Goal: Use online tool/utility: Utilize a website feature to perform a specific function

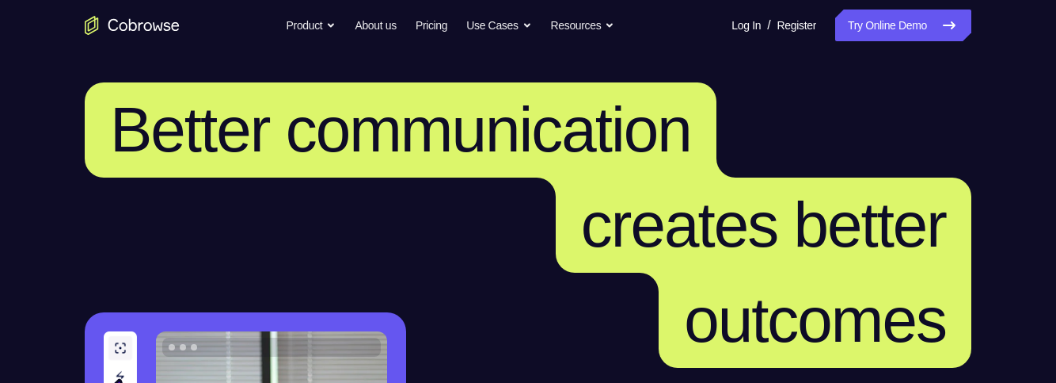
click at [918, 25] on link "Try Online Demo" at bounding box center [903, 26] width 136 height 32
click at [900, 29] on link "Try Online Demo" at bounding box center [903, 26] width 136 height 32
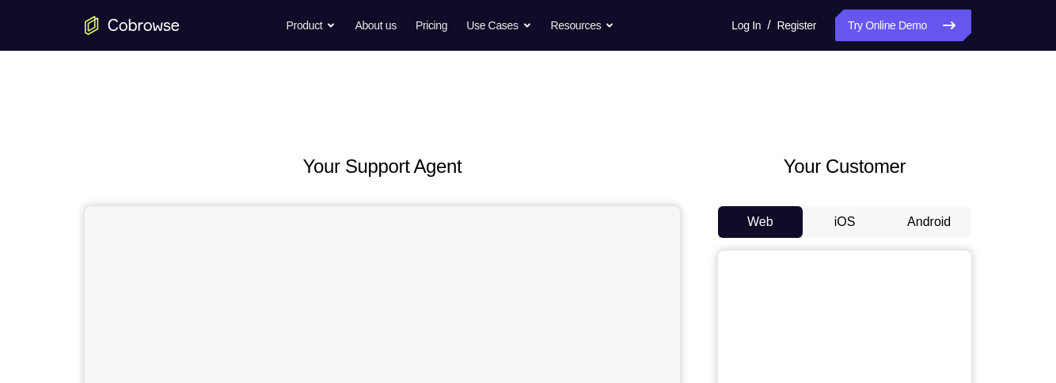
click at [927, 221] on button "Android" at bounding box center [929, 222] width 85 height 32
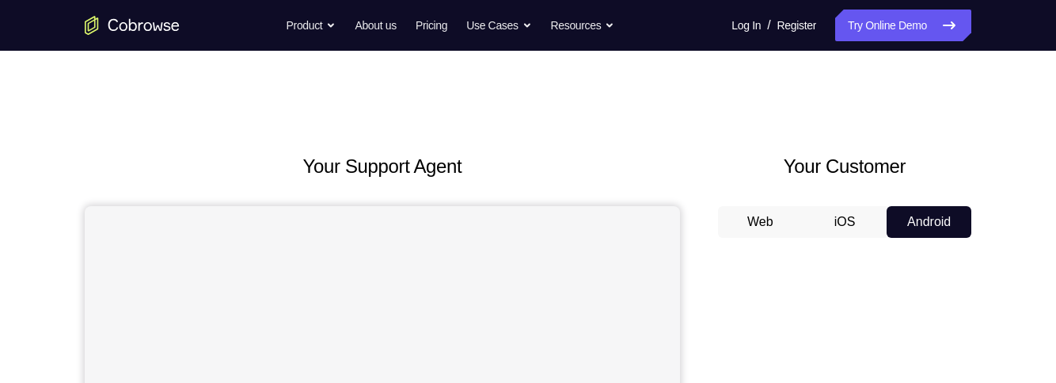
click at [843, 226] on button "iOS" at bounding box center [845, 222] width 85 height 32
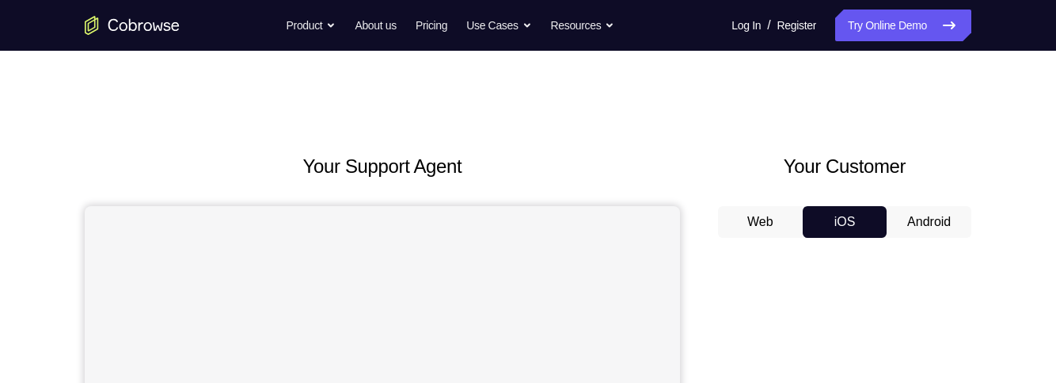
click at [927, 226] on button "Android" at bounding box center [929, 222] width 85 height 32
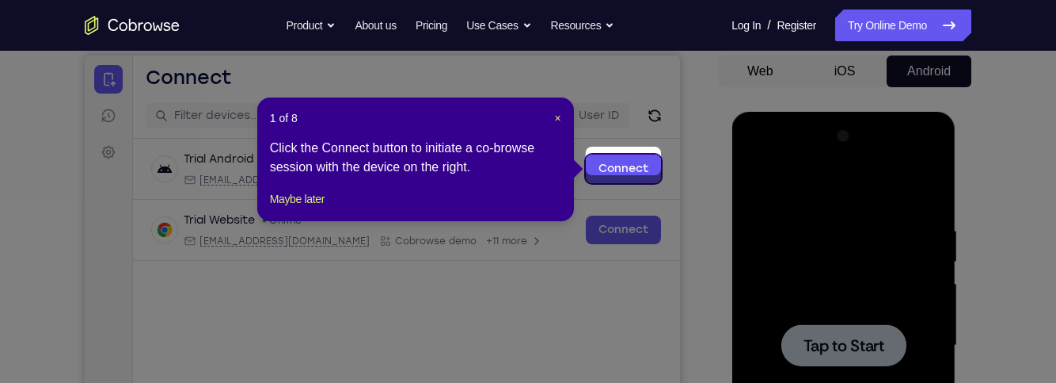
scroll to position [150, 0]
click at [558, 118] on span "×" at bounding box center [558, 118] width 6 height 13
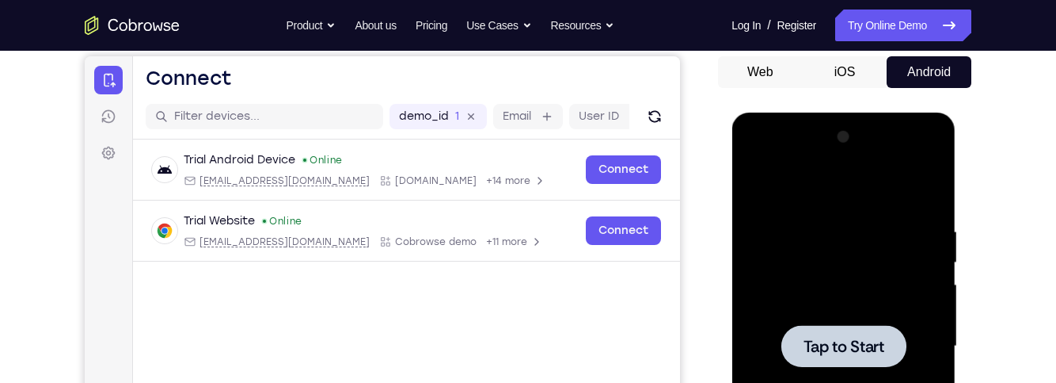
click at [877, 340] on span "Tap to Start" at bounding box center [843, 346] width 81 height 16
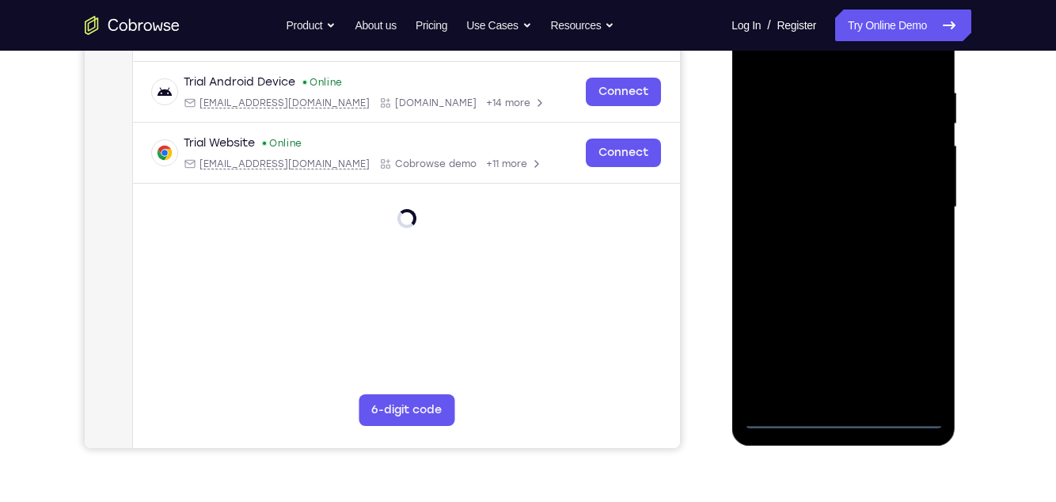
scroll to position [291, 0]
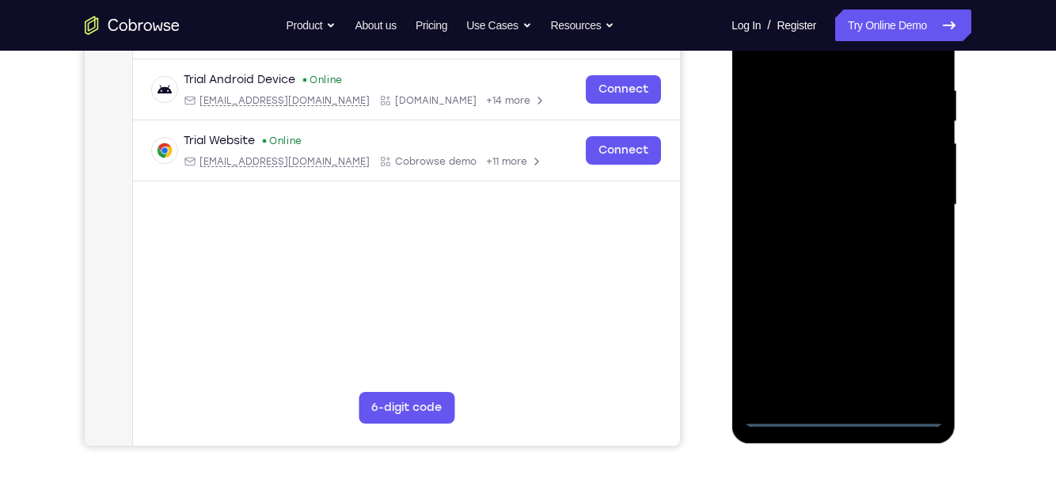
click at [846, 421] on div at bounding box center [844, 204] width 200 height 443
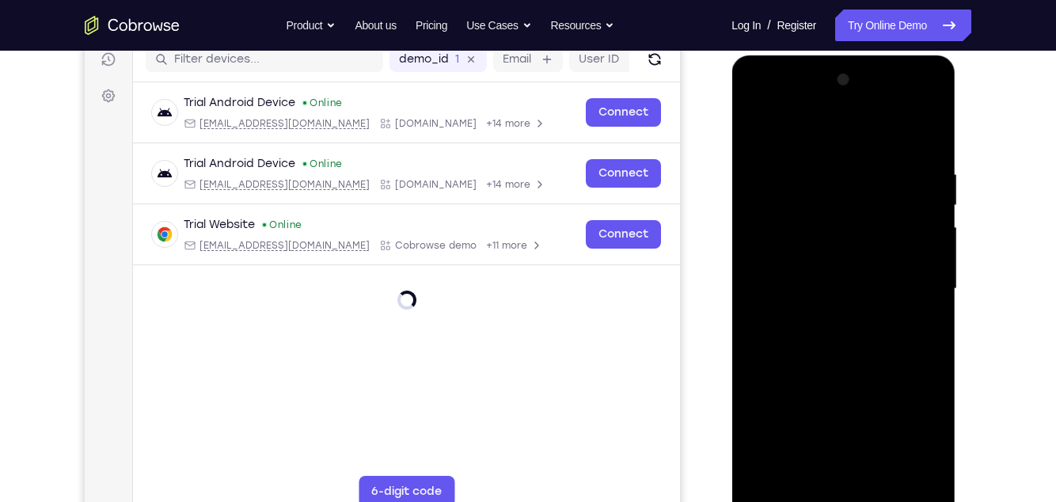
scroll to position [203, 0]
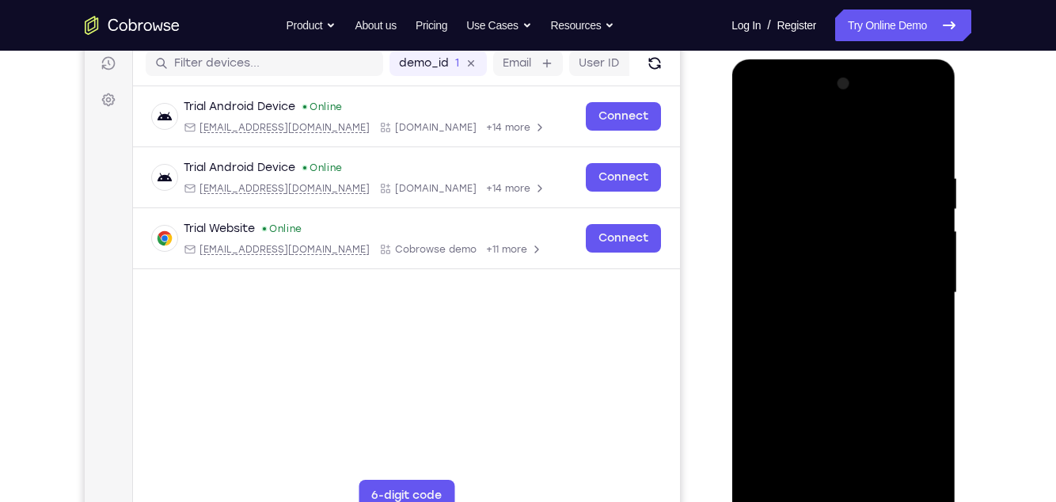
click at [922, 437] on div at bounding box center [844, 292] width 200 height 443
click at [813, 138] on div at bounding box center [844, 292] width 200 height 443
click at [916, 293] on div at bounding box center [844, 292] width 200 height 443
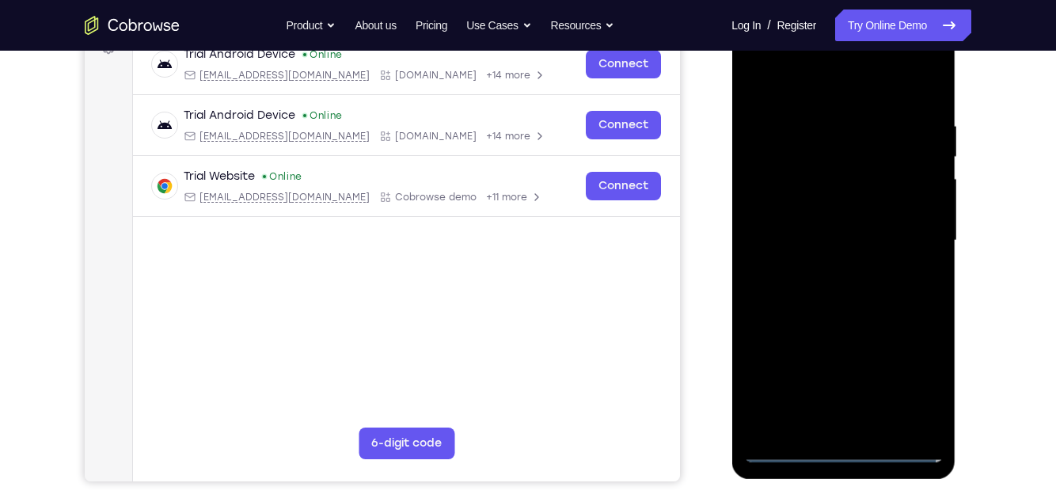
scroll to position [258, 0]
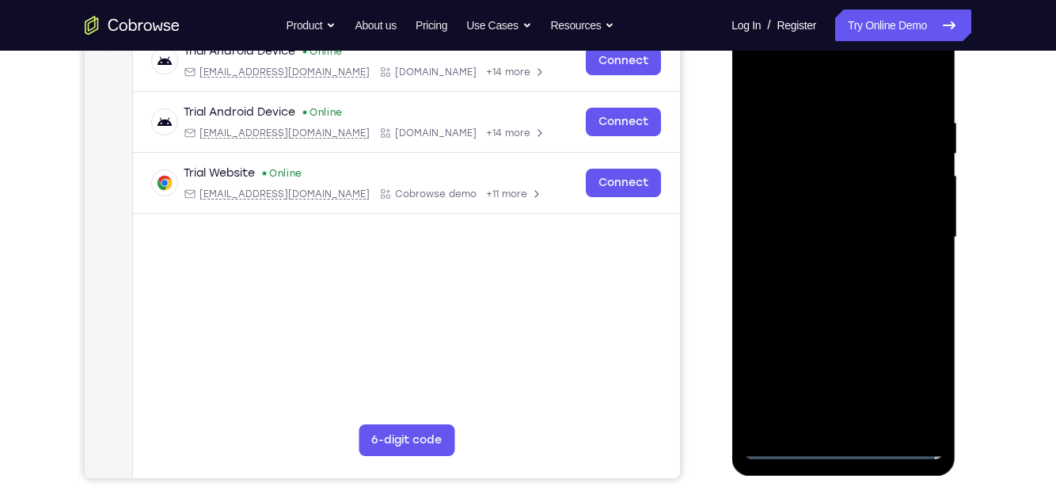
click at [830, 265] on div at bounding box center [844, 237] width 200 height 443
click at [892, 223] on div at bounding box center [844, 237] width 200 height 443
click at [803, 188] on div at bounding box center [844, 237] width 200 height 443
click at [813, 204] on div at bounding box center [844, 237] width 200 height 443
click at [885, 233] on div at bounding box center [844, 237] width 200 height 443
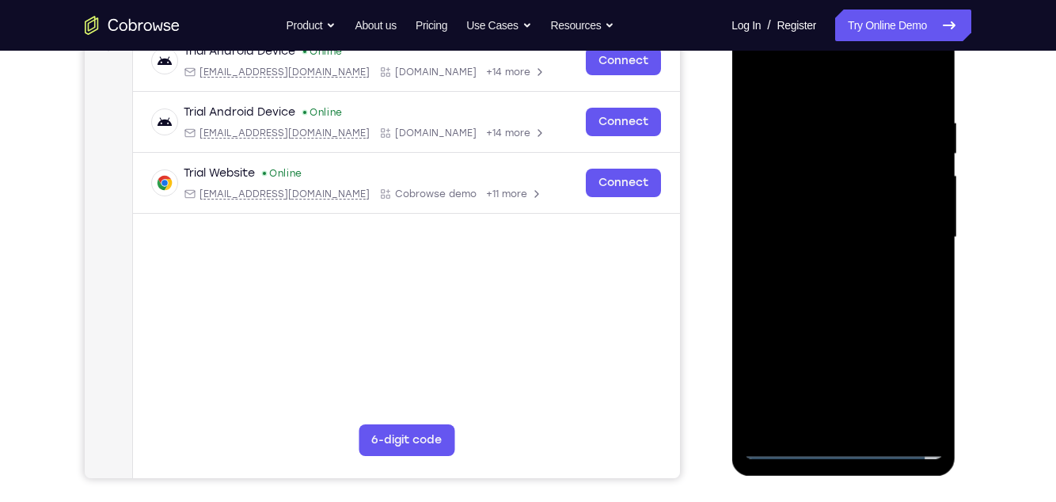
click at [873, 299] on div at bounding box center [844, 237] width 200 height 443
click at [887, 291] on div at bounding box center [844, 237] width 200 height 443
click at [884, 287] on div at bounding box center [844, 237] width 200 height 443
click at [892, 284] on div at bounding box center [844, 237] width 200 height 443
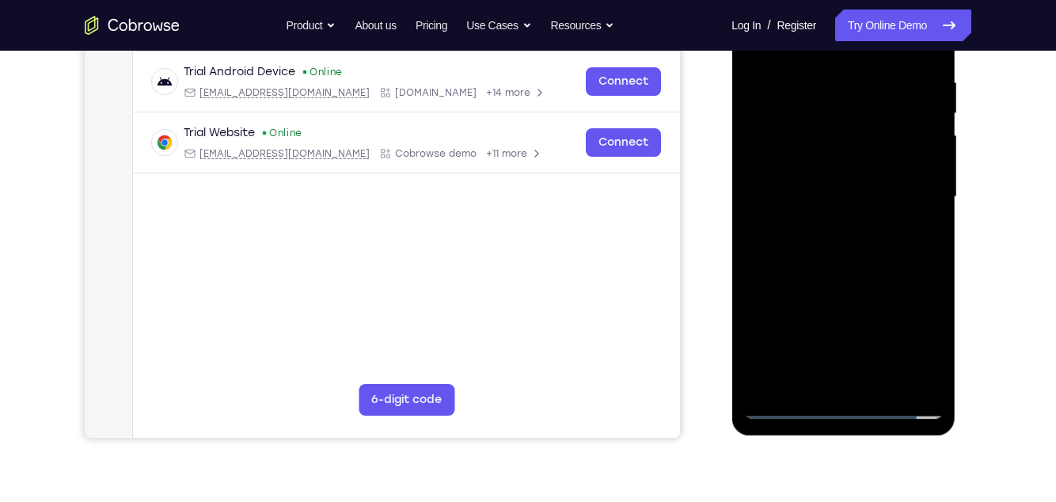
scroll to position [294, 0]
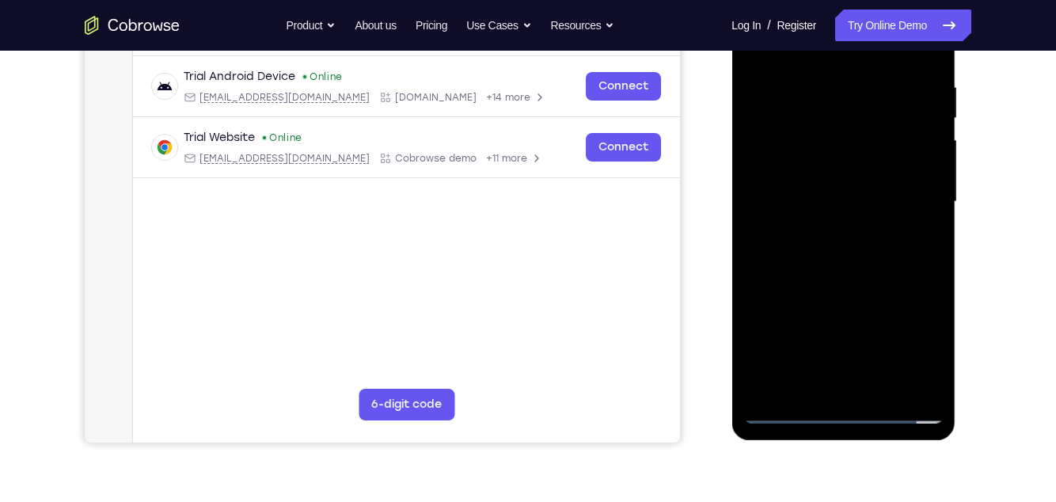
click at [824, 86] on div at bounding box center [844, 201] width 200 height 443
click at [820, 279] on div at bounding box center [844, 201] width 200 height 443
click at [934, 267] on div at bounding box center [844, 201] width 200 height 443
click at [935, 368] on div at bounding box center [844, 201] width 200 height 443
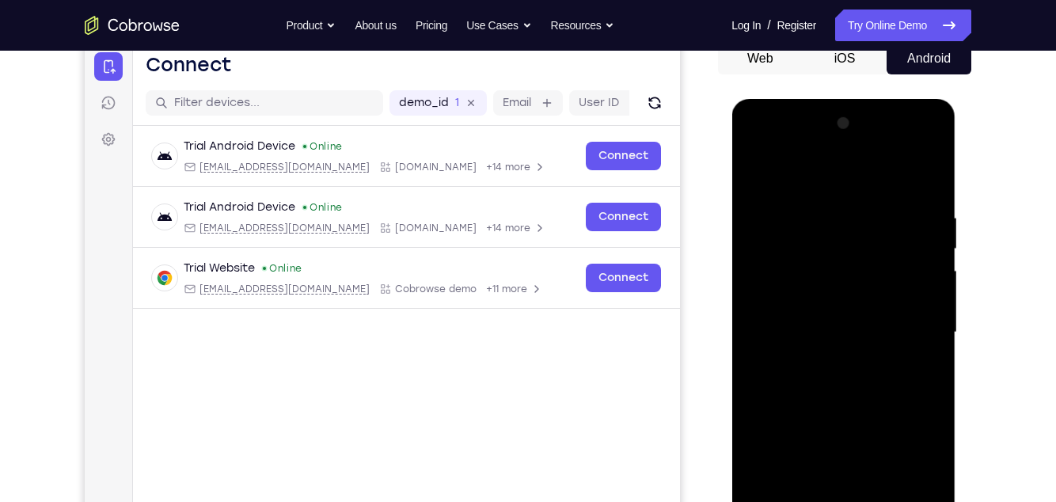
scroll to position [127, 0]
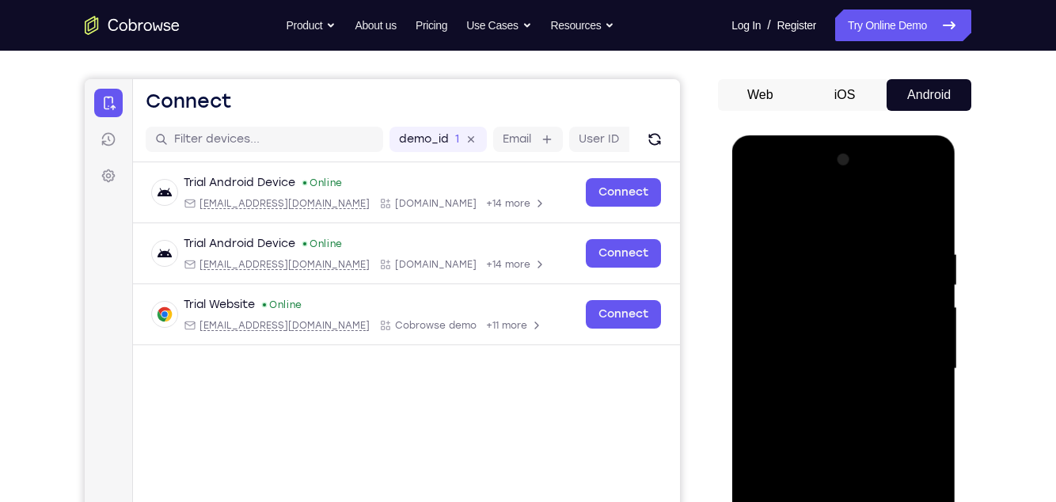
click at [752, 428] on div at bounding box center [844, 368] width 200 height 443
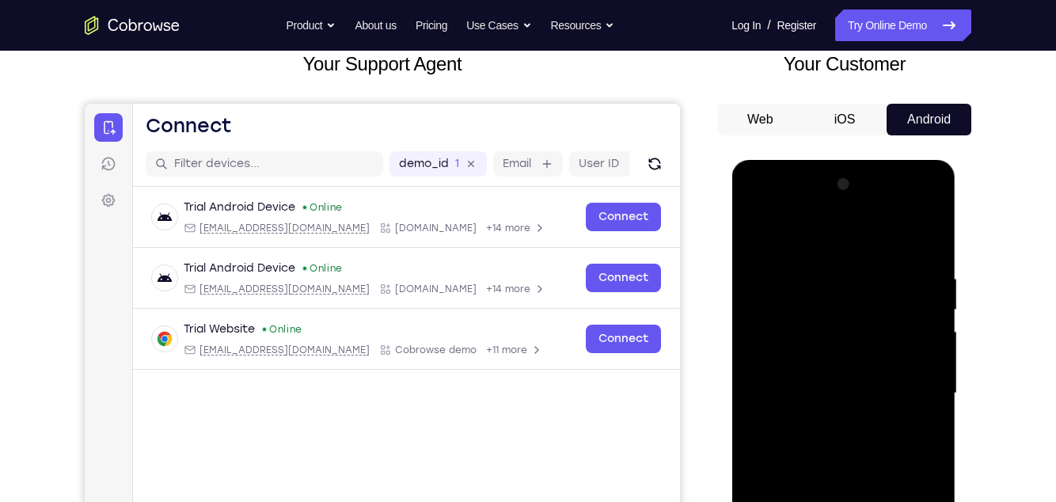
scroll to position [101, 0]
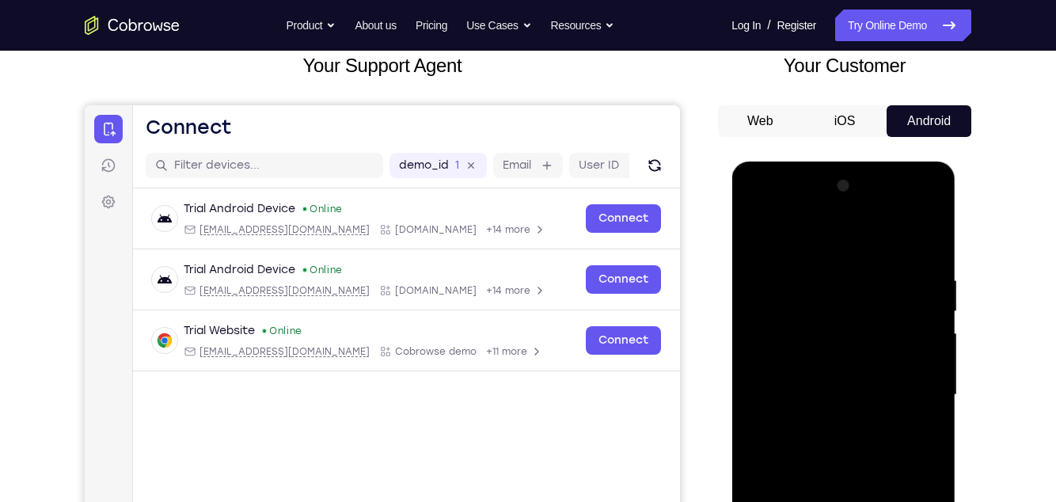
click at [821, 272] on div at bounding box center [844, 394] width 200 height 443
click at [929, 438] on div at bounding box center [844, 394] width 200 height 443
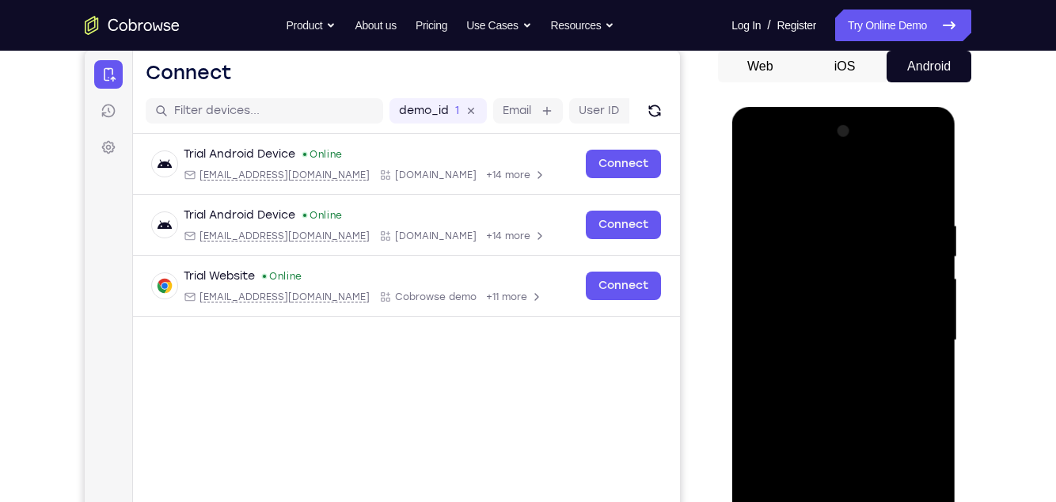
scroll to position [138, 0]
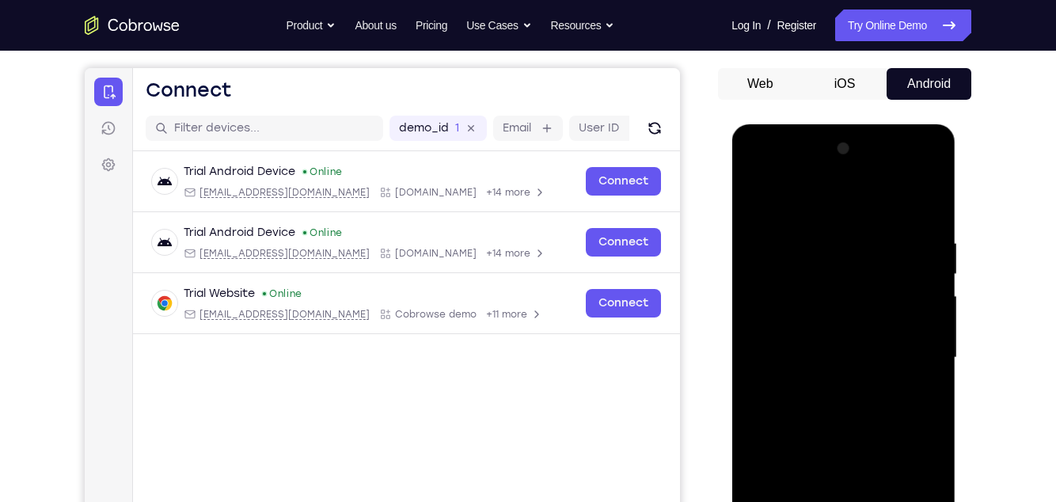
click at [918, 375] on div at bounding box center [844, 357] width 200 height 443
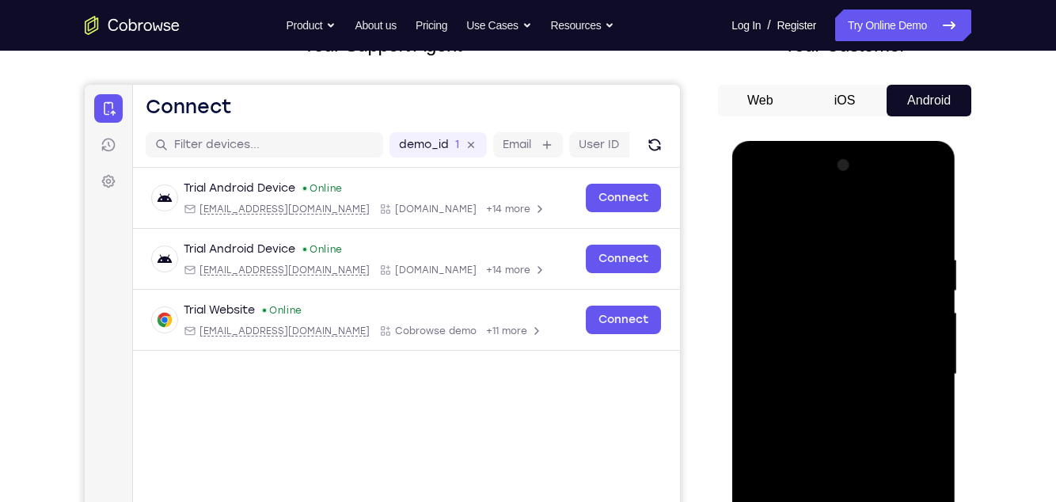
scroll to position [103, 0]
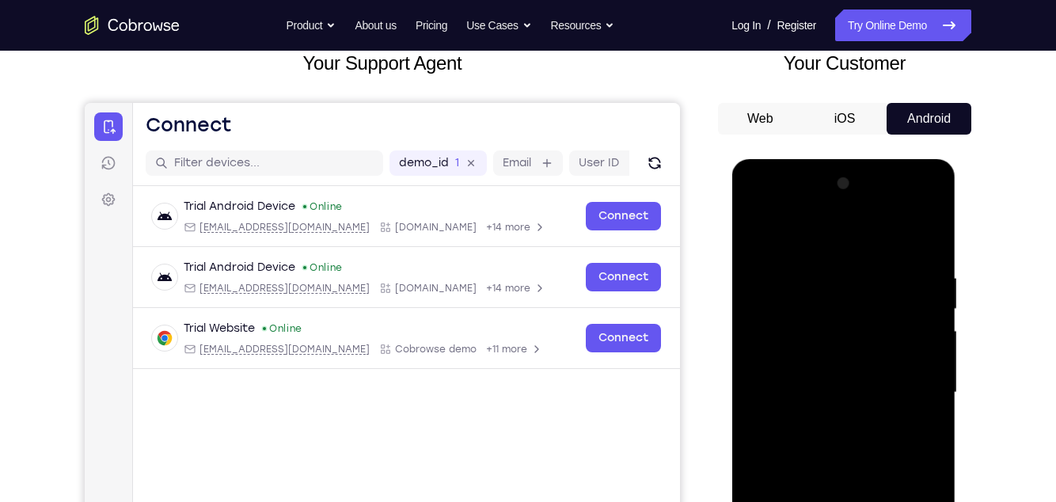
click at [920, 352] on div at bounding box center [844, 392] width 200 height 443
click at [924, 246] on div at bounding box center [844, 392] width 200 height 443
click at [929, 236] on div at bounding box center [844, 392] width 200 height 443
click at [759, 236] on div at bounding box center [844, 392] width 200 height 443
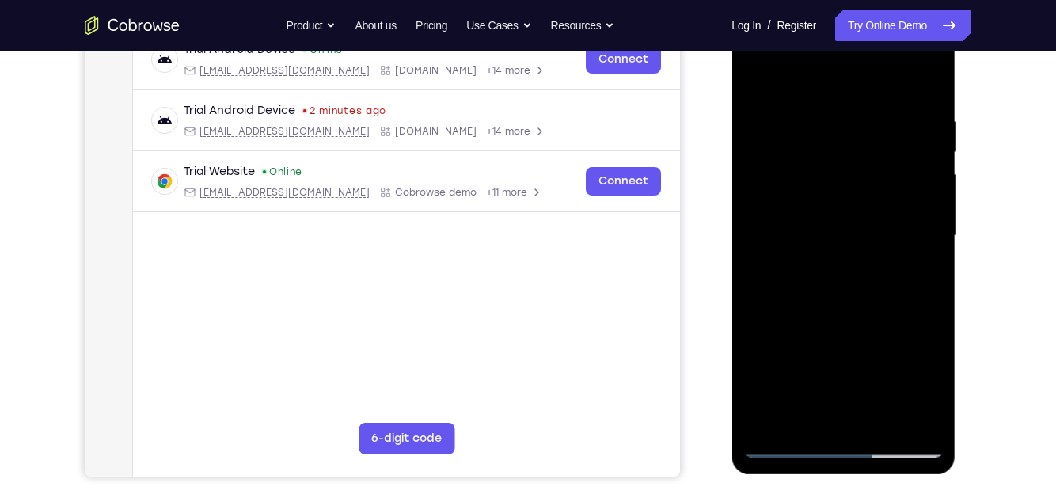
scroll to position [259, 0]
click at [878, 421] on div at bounding box center [844, 236] width 200 height 443
click at [790, 324] on div at bounding box center [844, 236] width 200 height 443
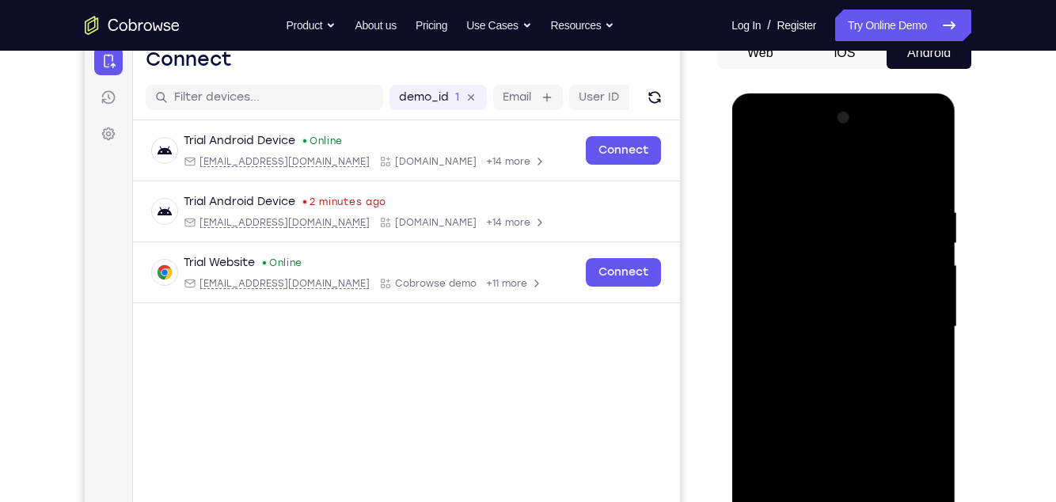
scroll to position [168, 0]
click at [811, 287] on div at bounding box center [844, 327] width 200 height 443
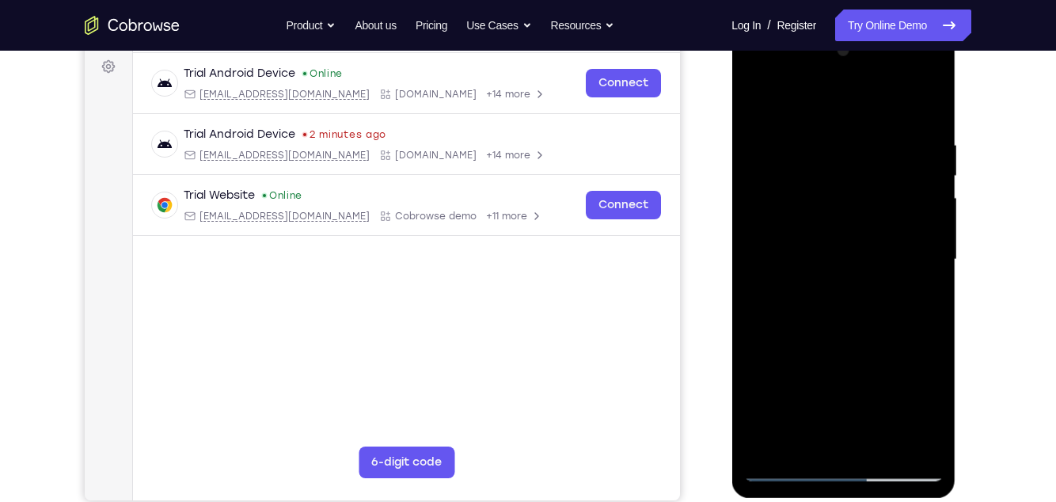
scroll to position [237, 0]
click at [772, 437] on div at bounding box center [844, 258] width 200 height 443
click at [919, 297] on div at bounding box center [844, 258] width 200 height 443
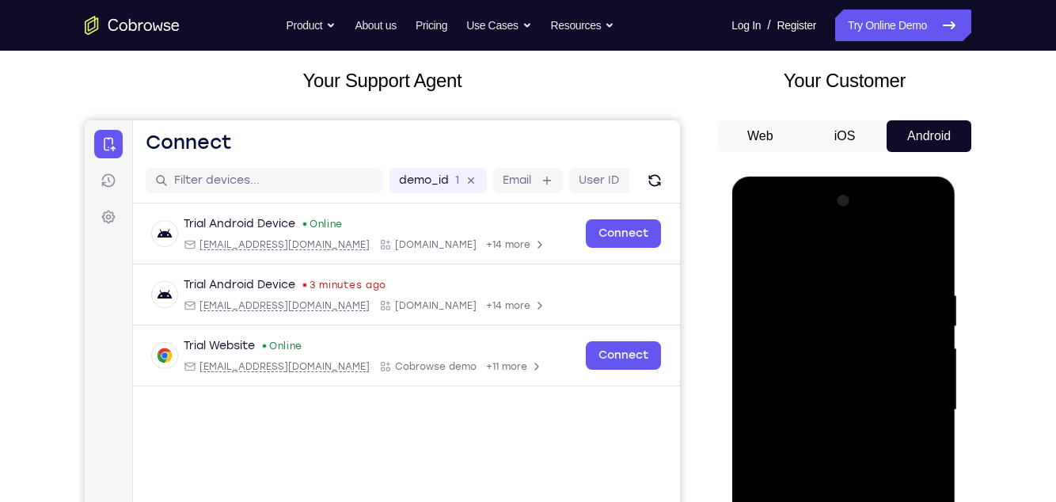
scroll to position [80, 0]
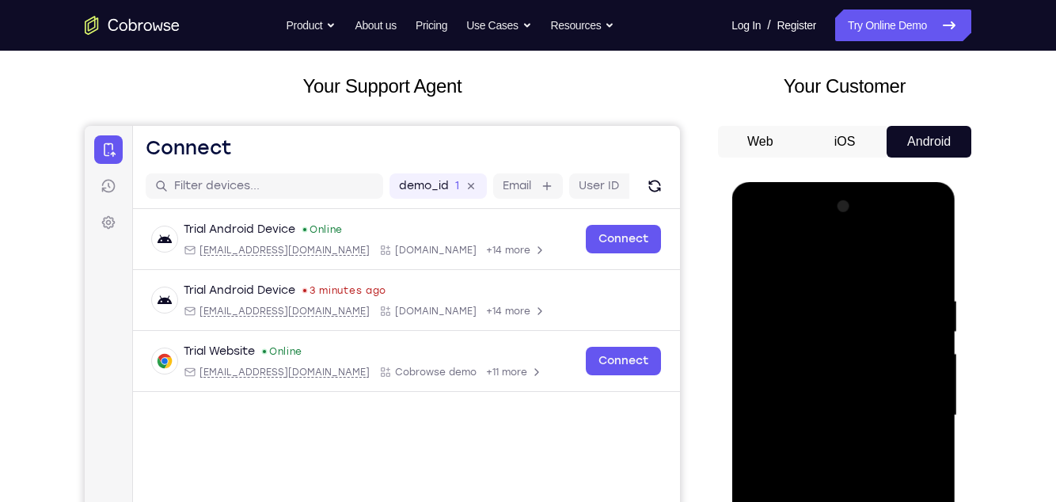
click at [755, 261] on div at bounding box center [844, 415] width 200 height 443
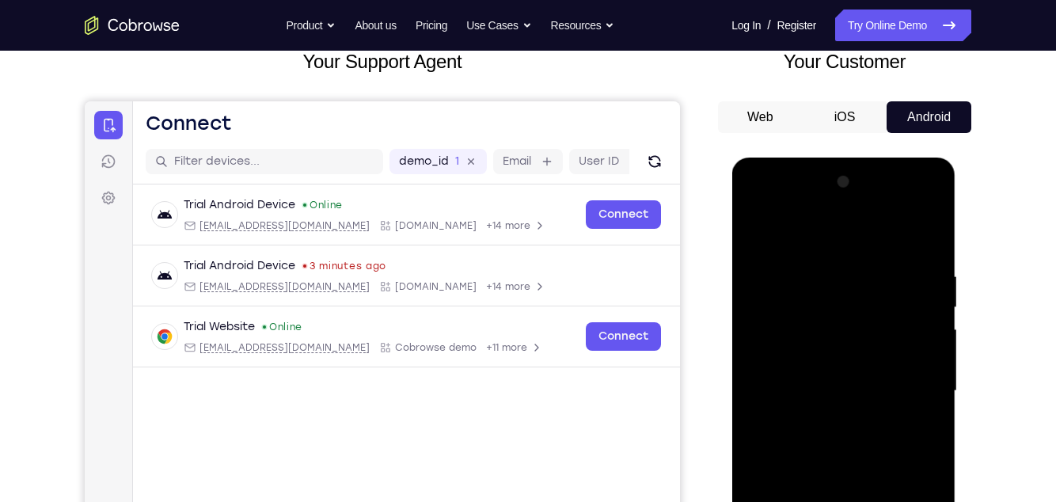
scroll to position [110, 0]
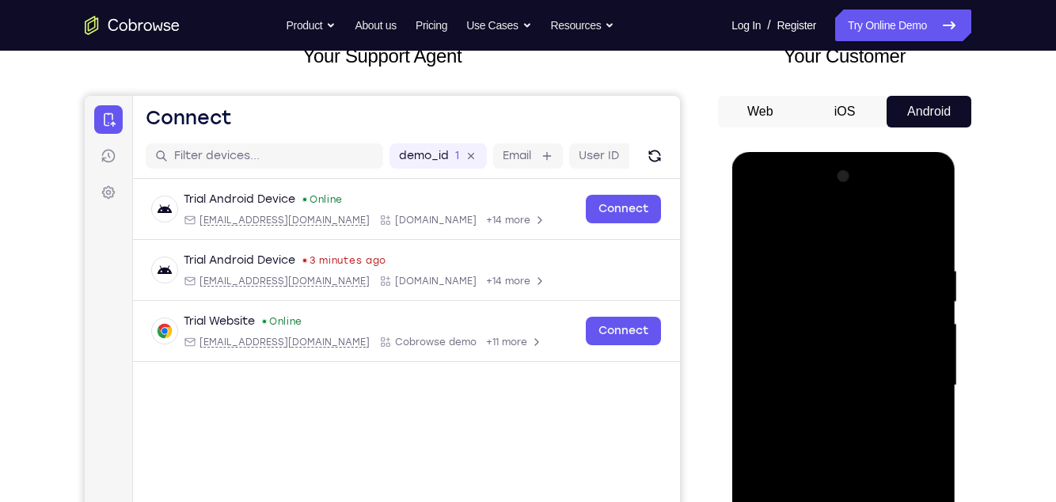
click at [795, 380] on div at bounding box center [844, 385] width 200 height 443
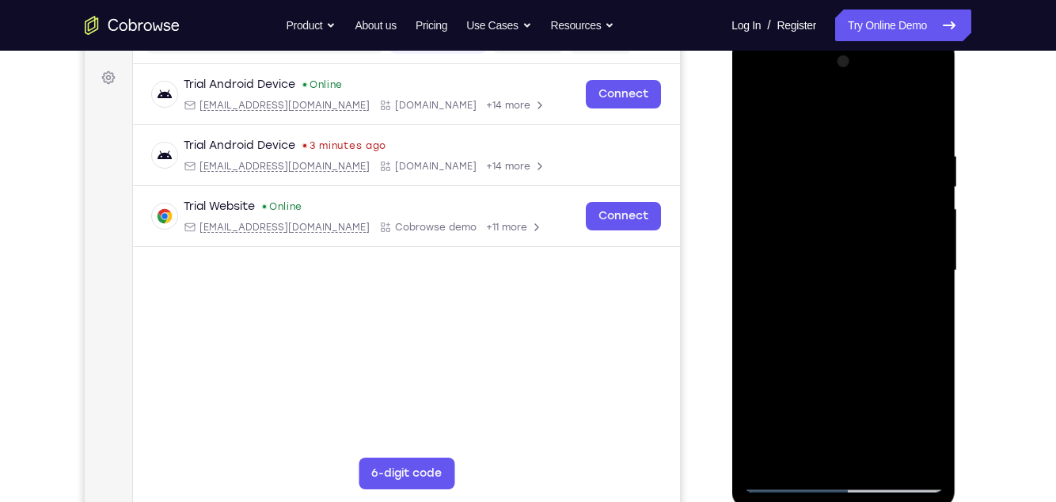
scroll to position [234, 0]
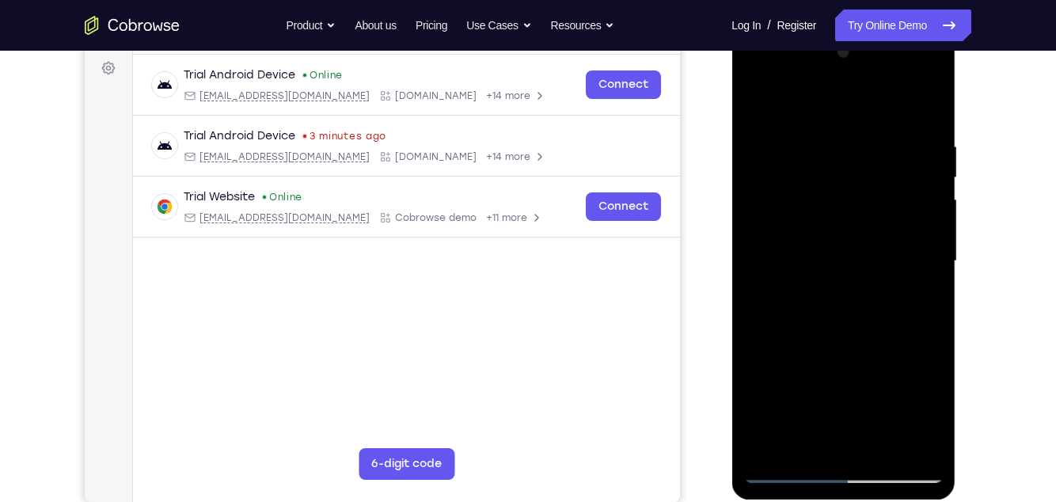
click at [771, 438] on div at bounding box center [844, 261] width 200 height 443
click at [823, 268] on div at bounding box center [844, 261] width 200 height 443
click at [851, 405] on div at bounding box center [844, 261] width 200 height 443
click at [919, 411] on div at bounding box center [844, 261] width 200 height 443
click at [928, 411] on div at bounding box center [844, 261] width 200 height 443
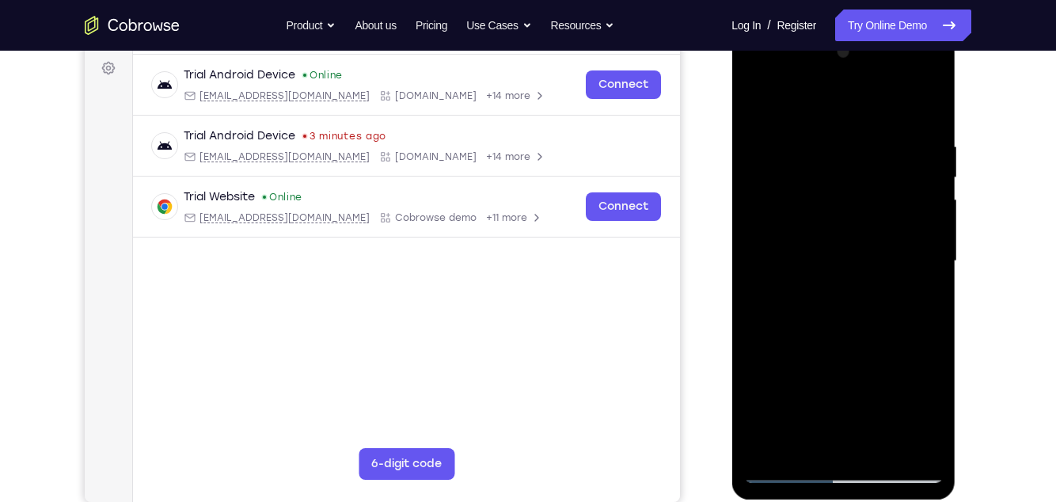
click at [919, 305] on div at bounding box center [844, 261] width 200 height 443
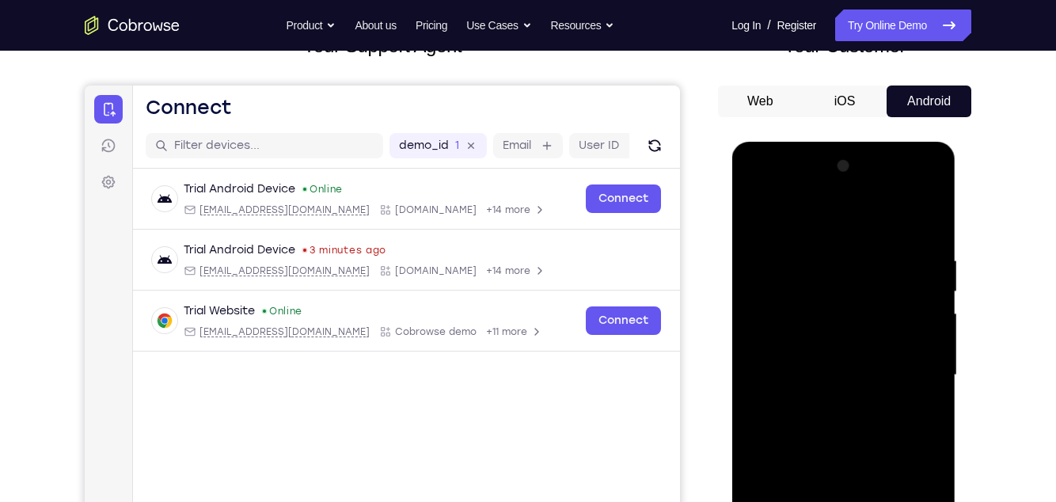
scroll to position [121, 0]
click at [922, 413] on div at bounding box center [844, 374] width 200 height 443
click at [917, 416] on div at bounding box center [844, 374] width 200 height 443
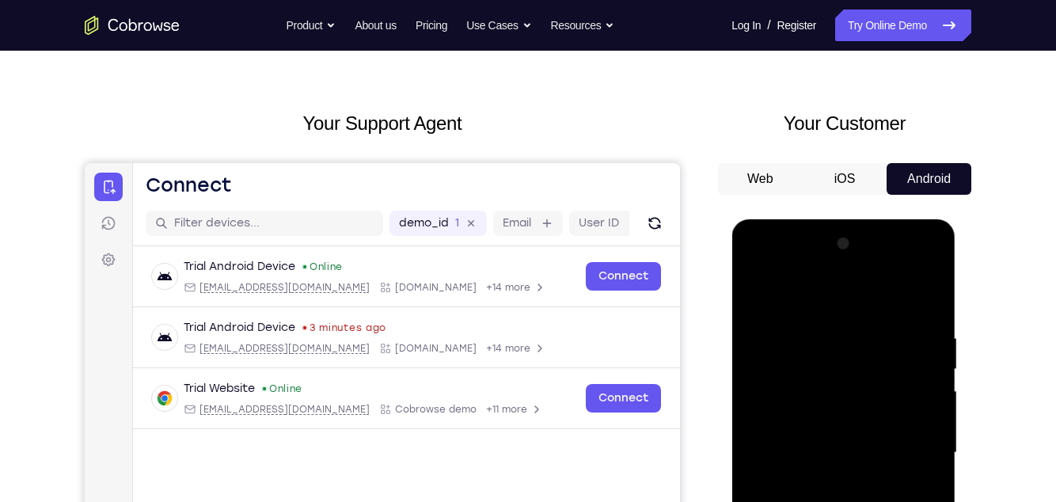
scroll to position [41, 0]
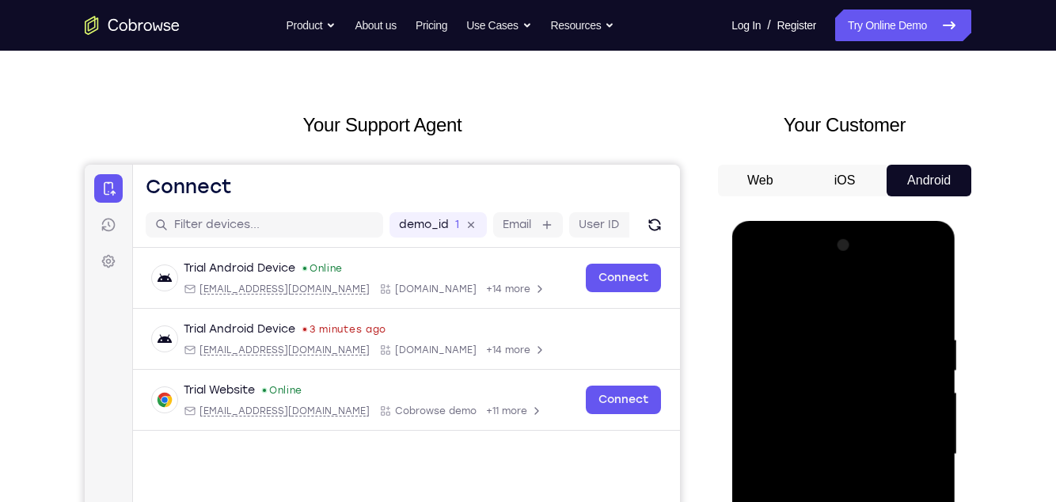
click at [755, 303] on div at bounding box center [844, 454] width 200 height 443
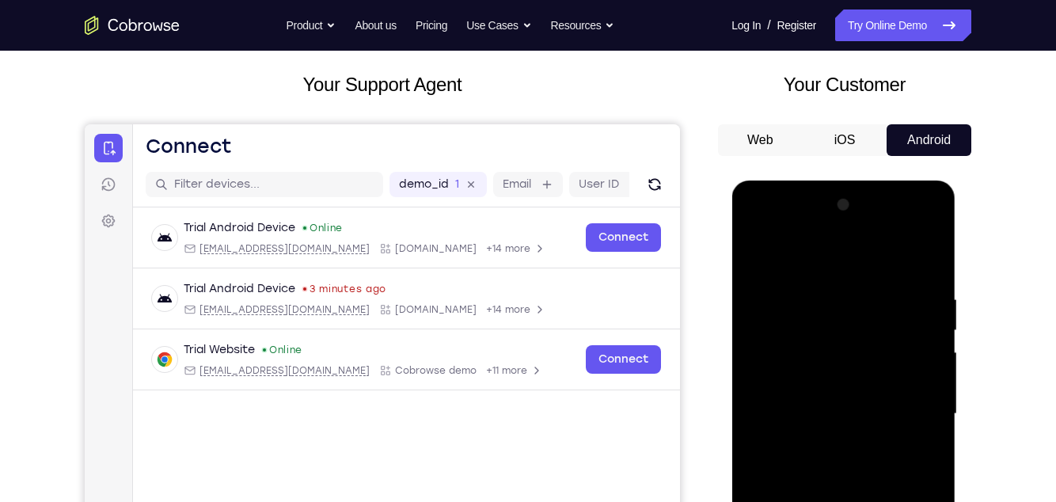
scroll to position [83, 0]
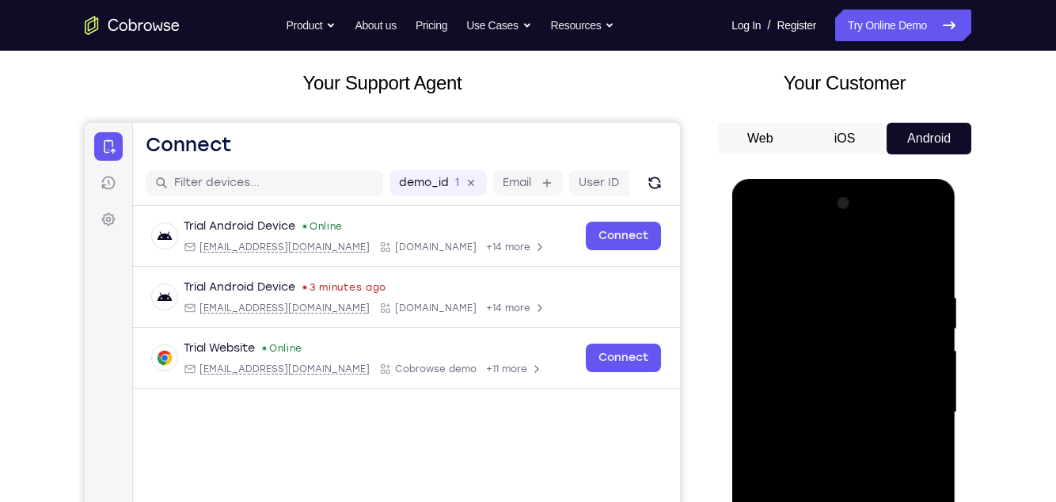
click at [931, 326] on div at bounding box center [844, 412] width 200 height 443
click at [759, 251] on div at bounding box center [844, 412] width 200 height 443
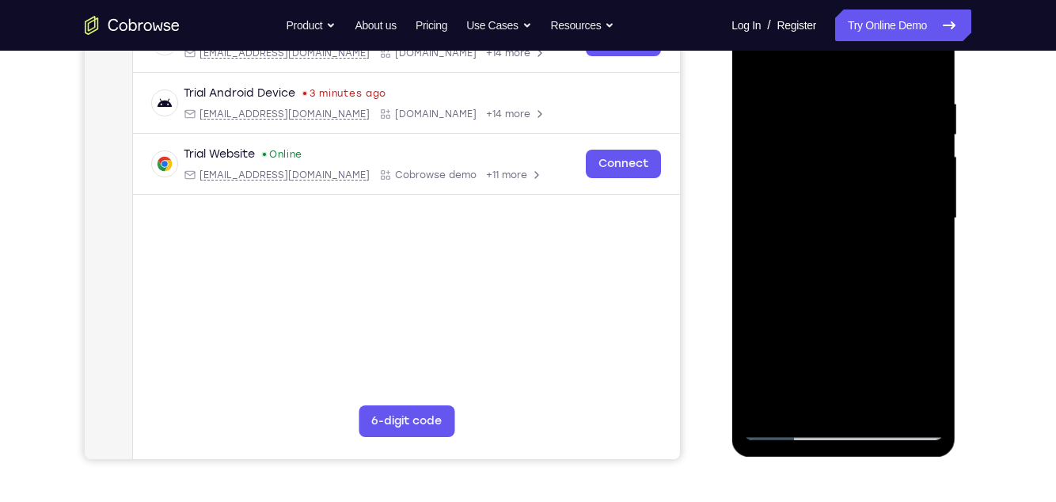
scroll to position [278, 0]
click at [768, 402] on div at bounding box center [844, 217] width 200 height 443
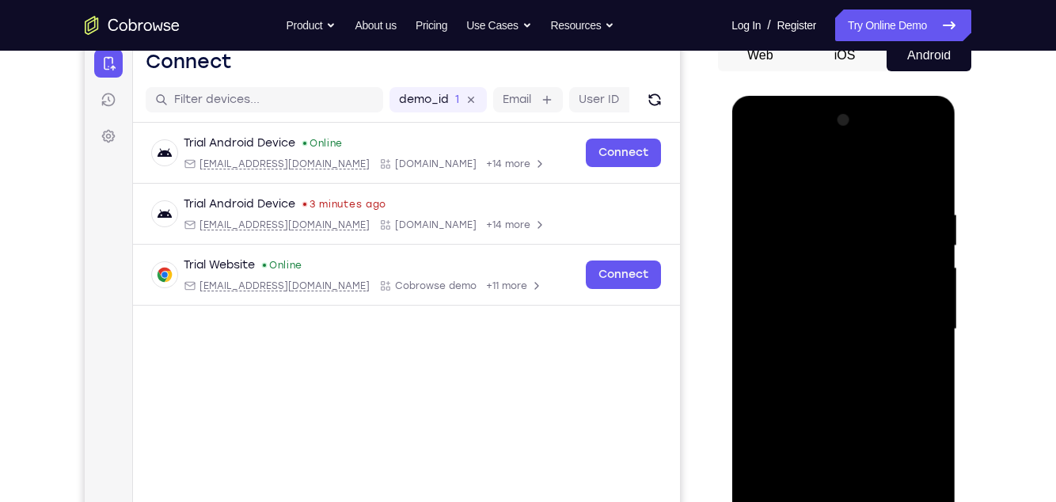
scroll to position [170, 0]
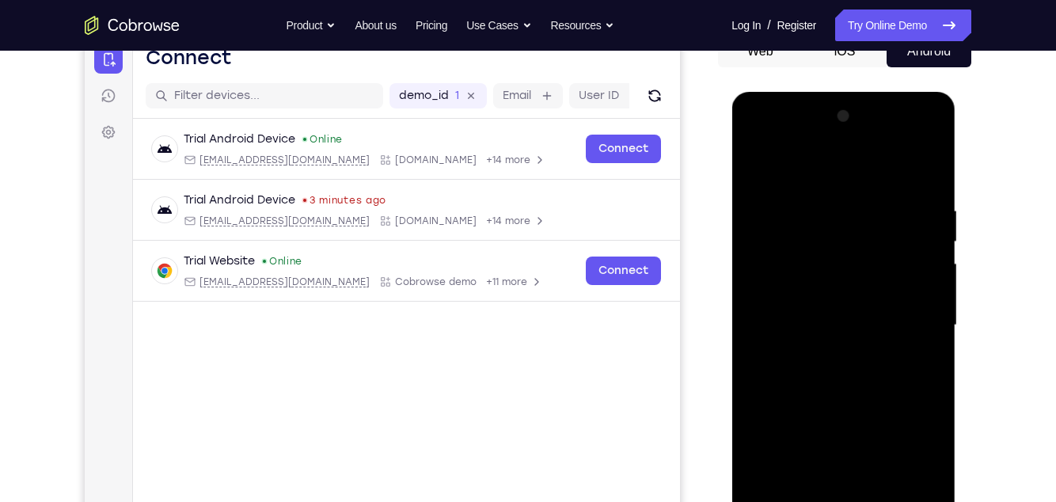
click at [931, 362] on div at bounding box center [844, 325] width 200 height 443
click at [932, 363] on div at bounding box center [844, 325] width 200 height 443
click at [934, 363] on div at bounding box center [844, 325] width 200 height 443
click at [933, 363] on div at bounding box center [844, 325] width 200 height 443
click at [932, 363] on div at bounding box center [844, 325] width 200 height 443
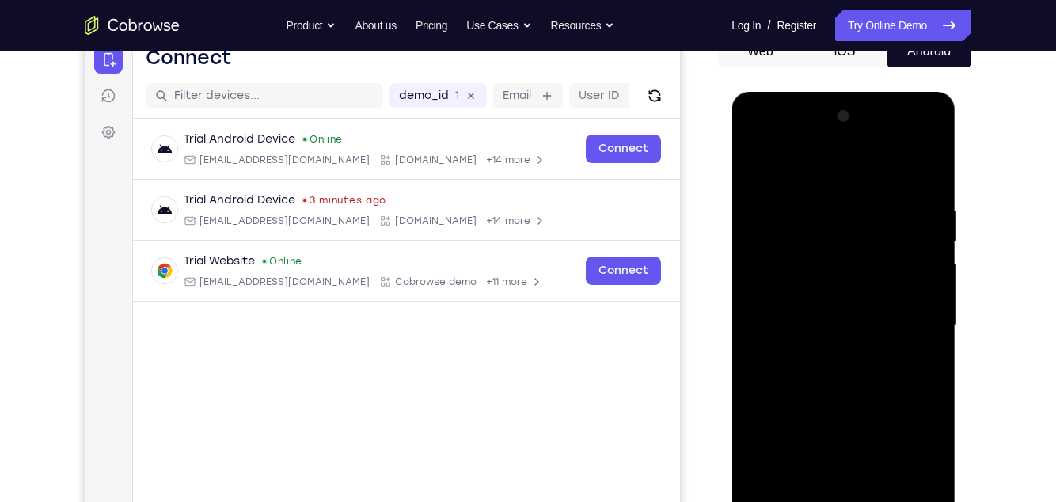
click at [933, 366] on div at bounding box center [844, 325] width 200 height 443
click at [937, 369] on div at bounding box center [844, 325] width 200 height 443
click at [935, 432] on div at bounding box center [844, 325] width 200 height 443
click at [937, 438] on div at bounding box center [844, 325] width 200 height 443
click at [934, 391] on div at bounding box center [844, 325] width 200 height 443
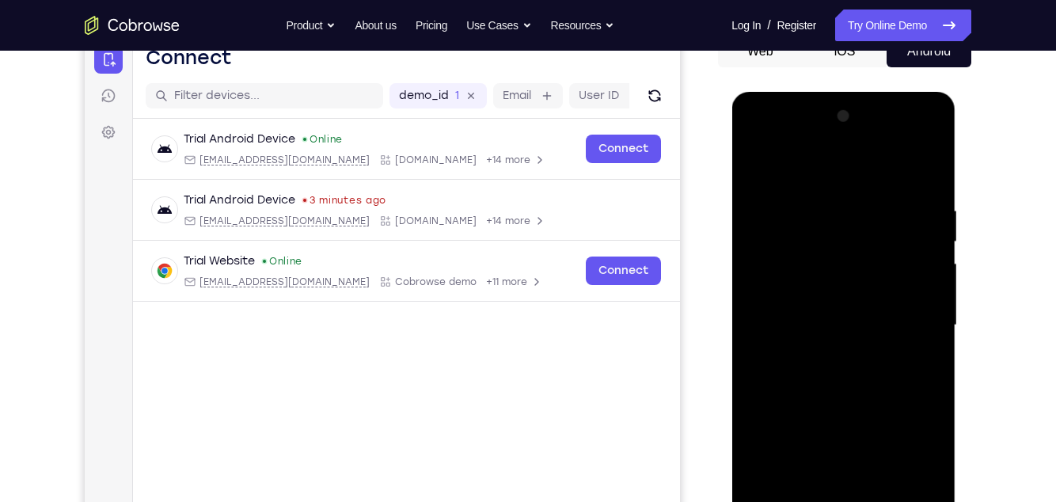
click at [931, 394] on div at bounding box center [844, 325] width 200 height 443
click at [933, 390] on div at bounding box center [844, 325] width 200 height 443
click at [939, 381] on div at bounding box center [844, 325] width 200 height 443
click at [933, 392] on div at bounding box center [844, 325] width 200 height 443
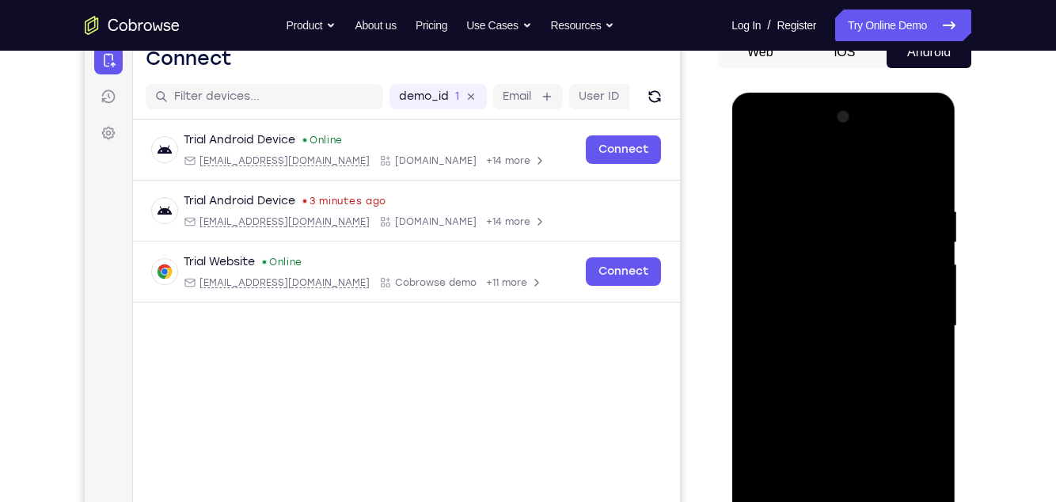
click at [929, 391] on div at bounding box center [844, 326] width 200 height 443
click at [932, 386] on div at bounding box center [844, 326] width 200 height 443
click at [935, 390] on div at bounding box center [844, 326] width 200 height 443
click at [928, 391] on div at bounding box center [844, 326] width 200 height 443
click at [931, 386] on div at bounding box center [844, 326] width 200 height 443
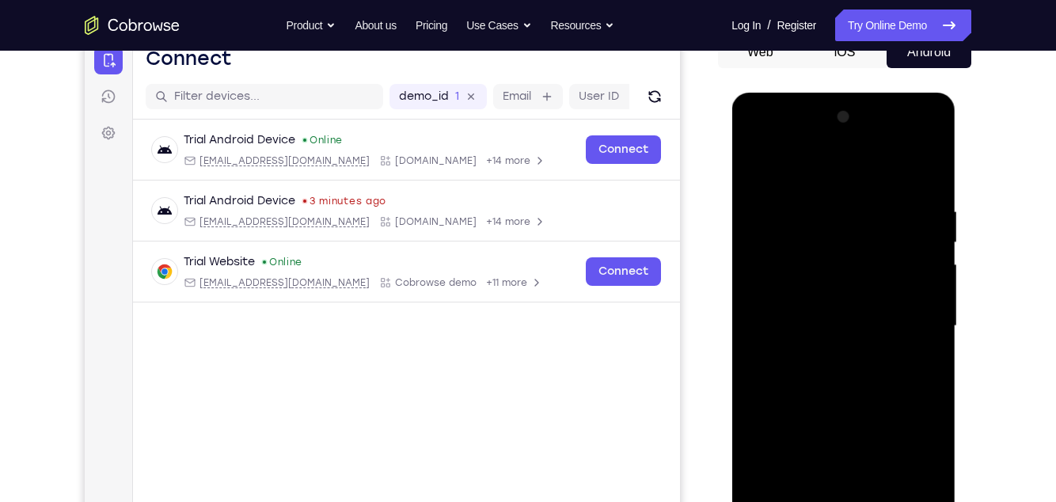
click at [936, 384] on div at bounding box center [844, 326] width 200 height 443
click at [929, 387] on div at bounding box center [844, 326] width 200 height 443
click at [931, 386] on div at bounding box center [844, 326] width 200 height 443
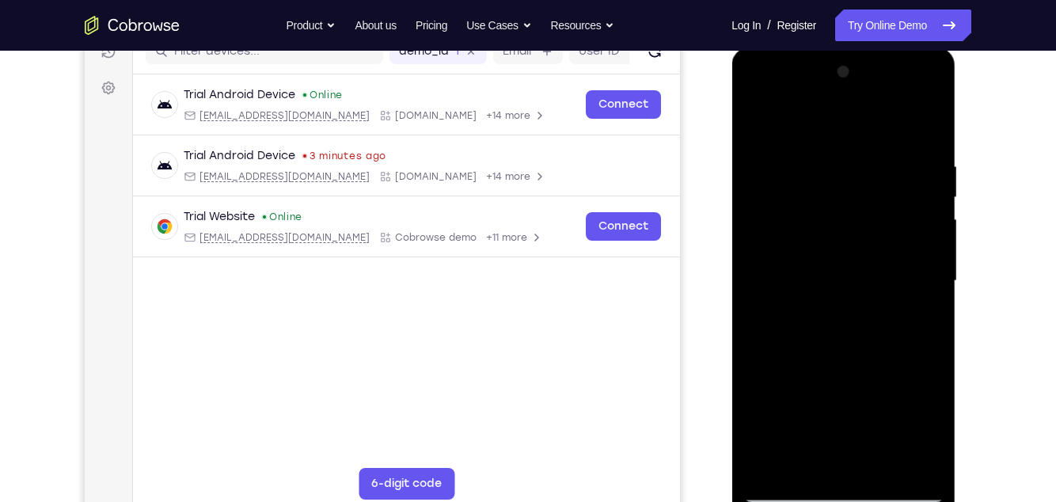
scroll to position [215, 0]
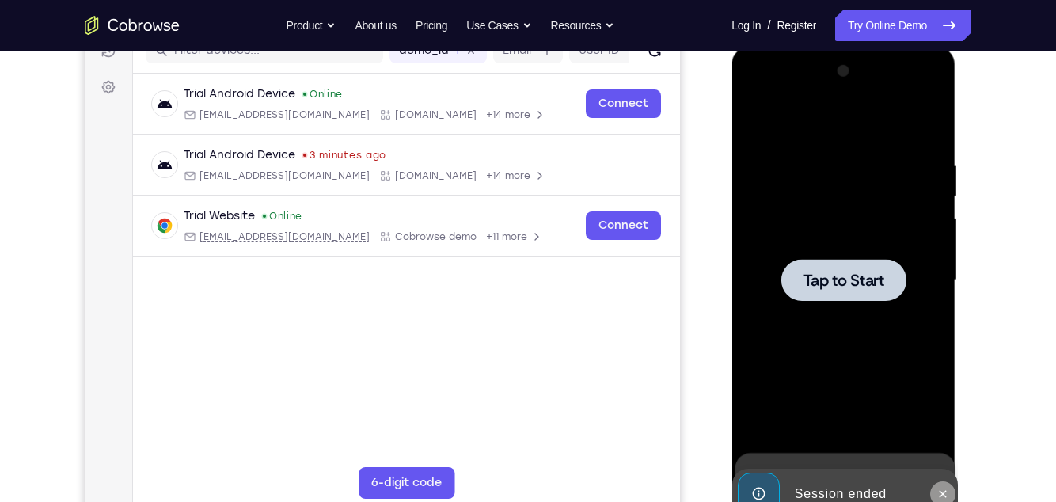
click at [942, 494] on icon at bounding box center [942, 493] width 7 height 7
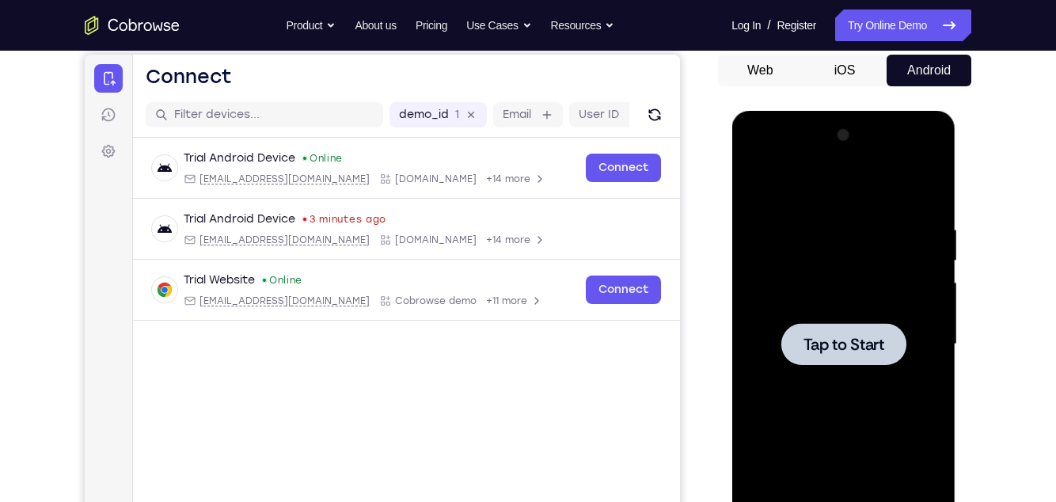
scroll to position [147, 0]
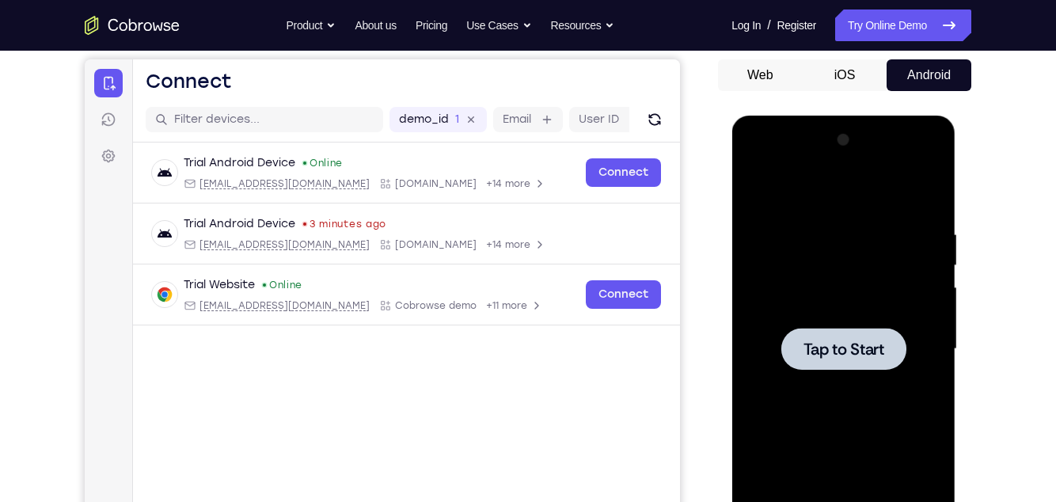
click at [812, 360] on div at bounding box center [843, 349] width 125 height 42
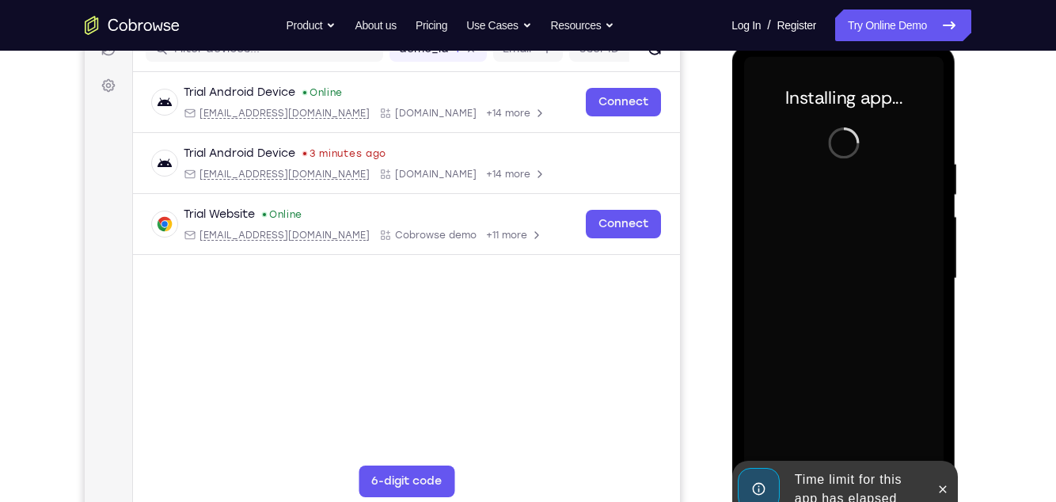
scroll to position [247, 0]
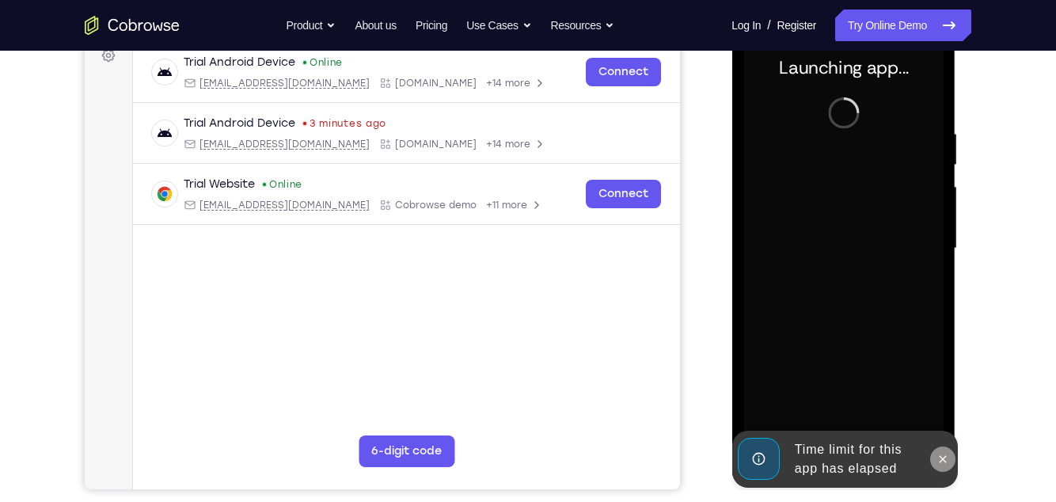
click at [938, 465] on icon at bounding box center [942, 459] width 13 height 13
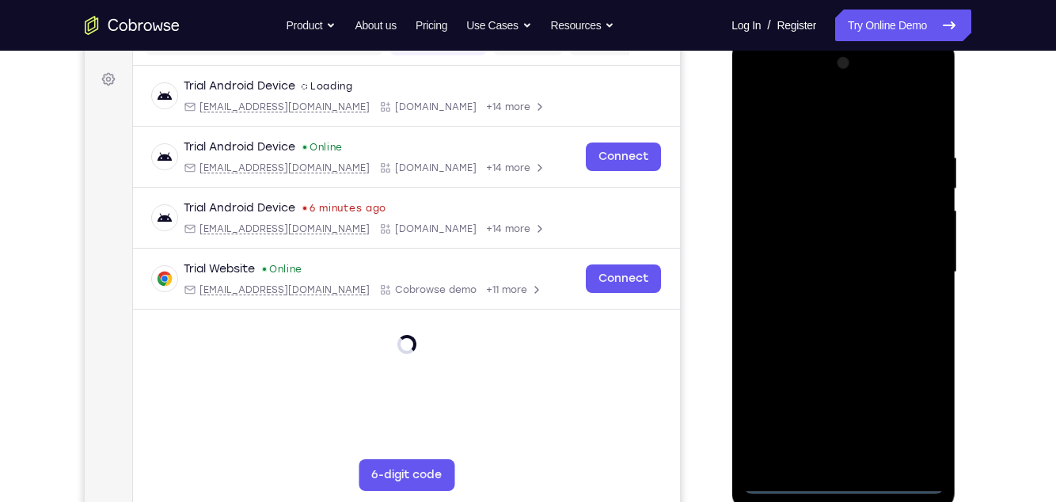
scroll to position [278, 0]
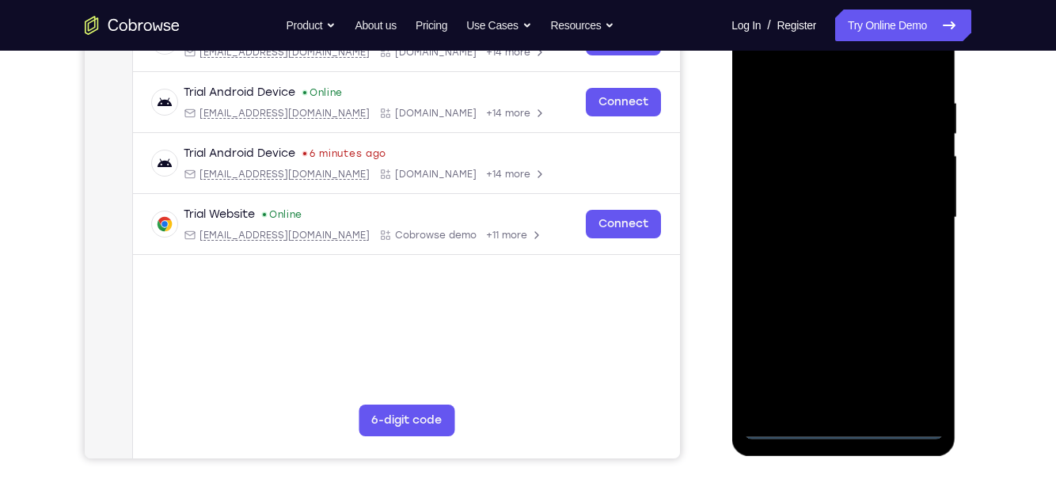
click at [840, 432] on div at bounding box center [844, 217] width 200 height 443
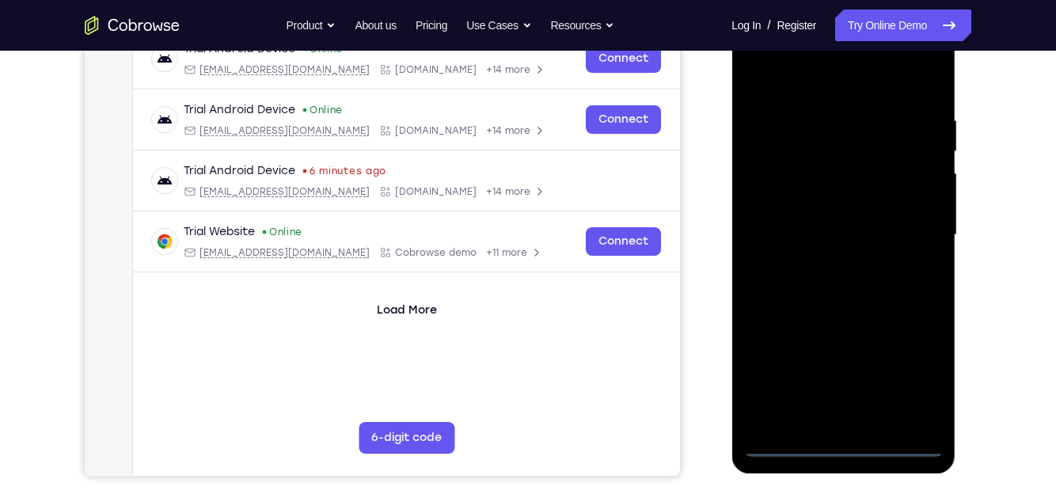
scroll to position [260, 0]
click at [919, 372] on div at bounding box center [844, 235] width 200 height 443
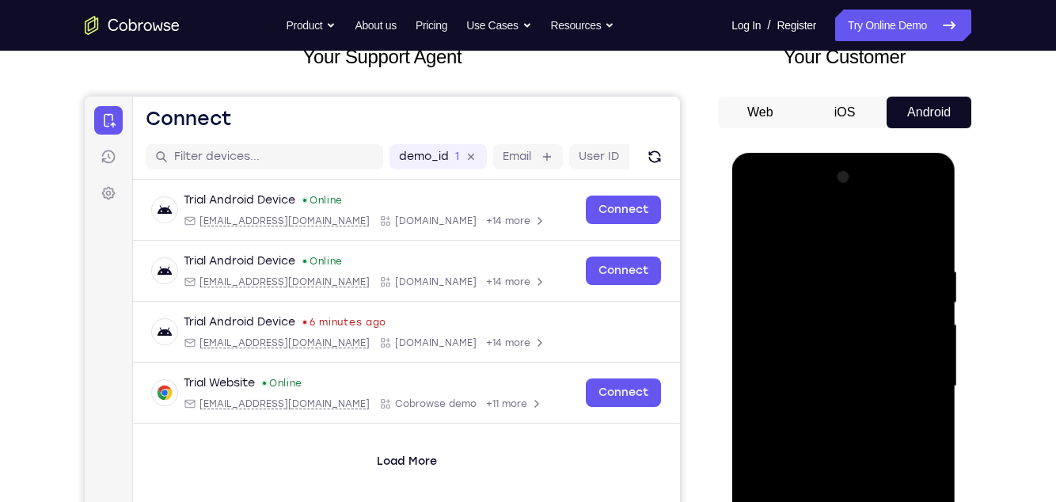
scroll to position [108, 0]
click at [823, 237] on div at bounding box center [844, 387] width 200 height 443
click at [912, 381] on div at bounding box center [844, 387] width 200 height 443
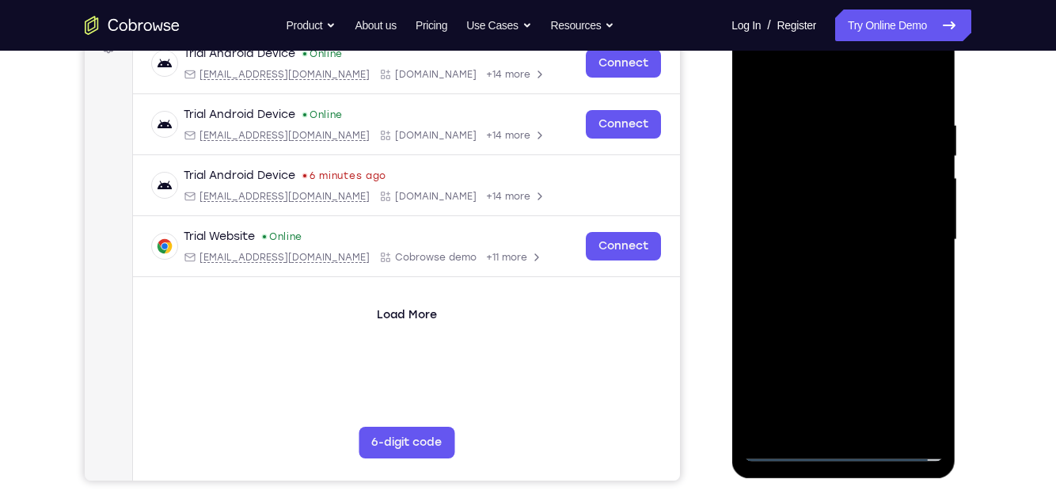
scroll to position [258, 0]
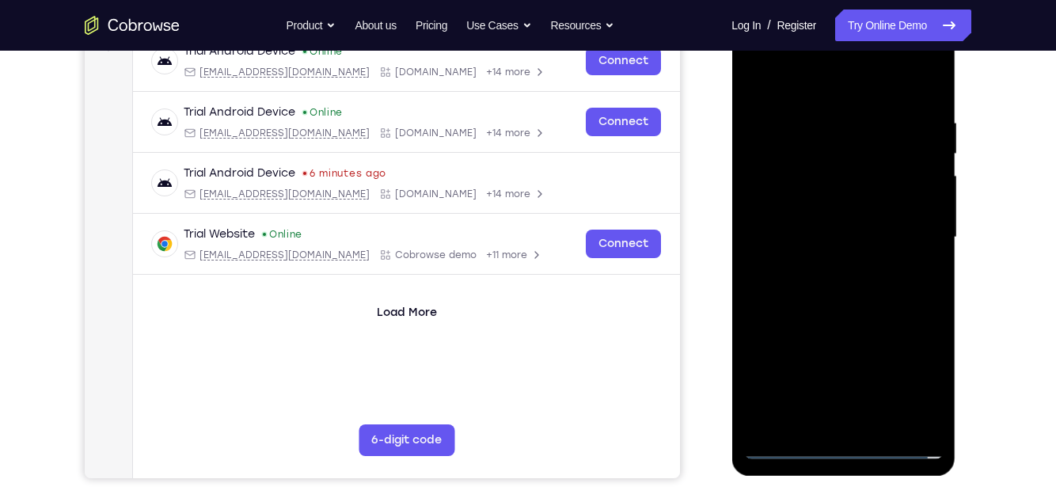
click at [826, 422] on div at bounding box center [844, 237] width 200 height 443
click at [775, 216] on div at bounding box center [844, 237] width 200 height 443
click at [786, 211] on div at bounding box center [844, 237] width 200 height 443
click at [906, 236] on div at bounding box center [844, 237] width 200 height 443
click at [902, 295] on div at bounding box center [844, 237] width 200 height 443
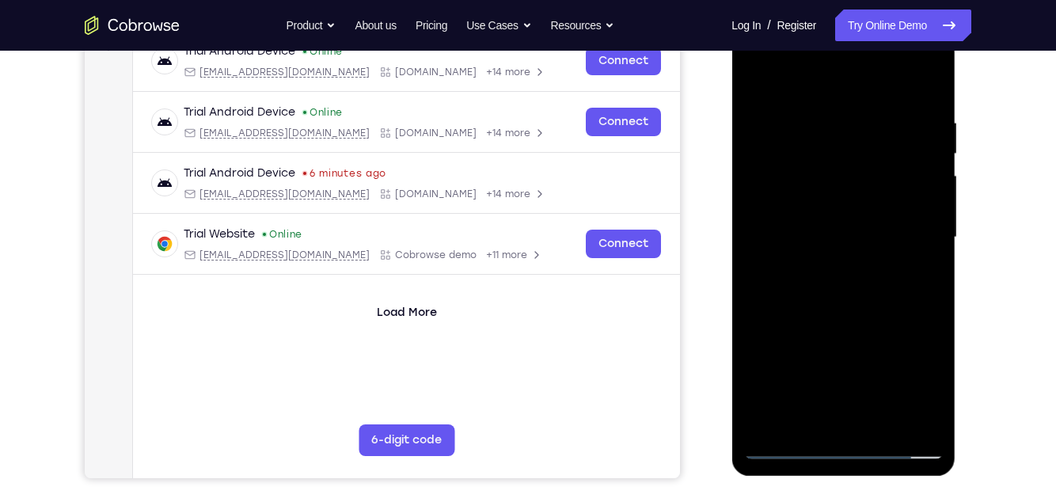
click at [912, 283] on div at bounding box center [844, 237] width 200 height 443
click at [907, 291] on div at bounding box center [844, 237] width 200 height 443
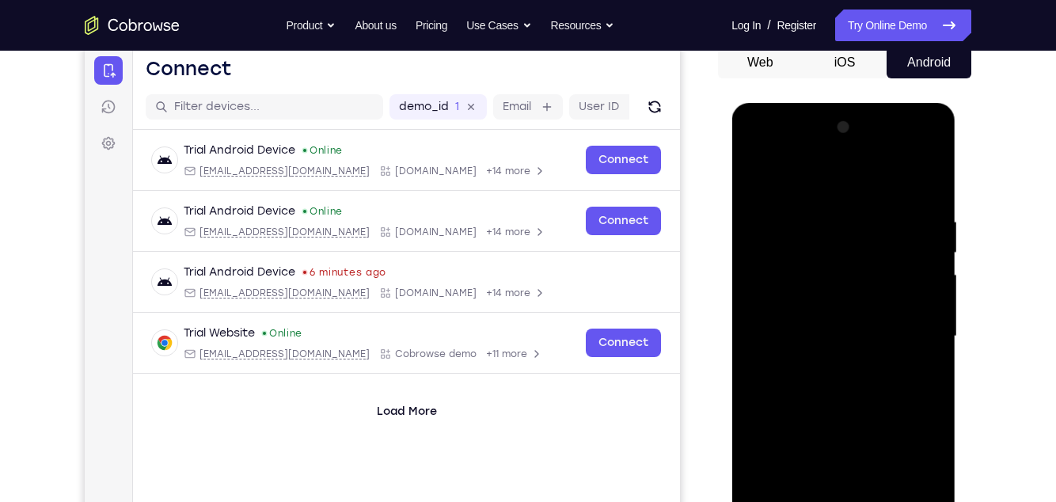
scroll to position [167, 0]
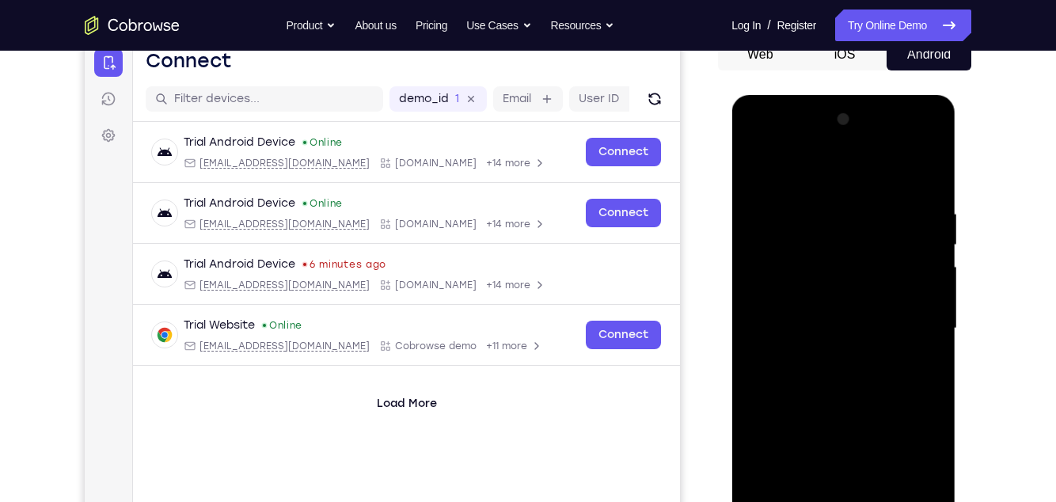
click at [905, 403] on div at bounding box center [844, 328] width 200 height 443
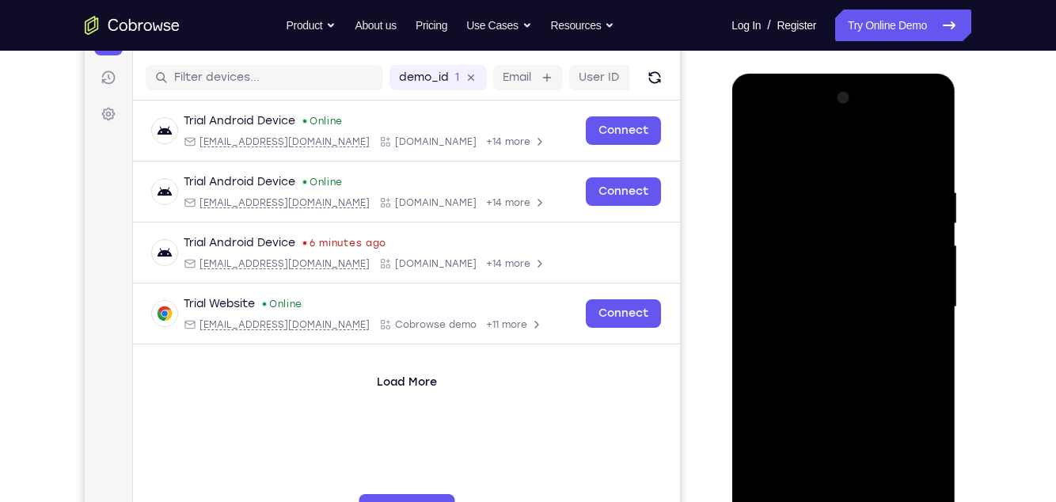
scroll to position [193, 0]
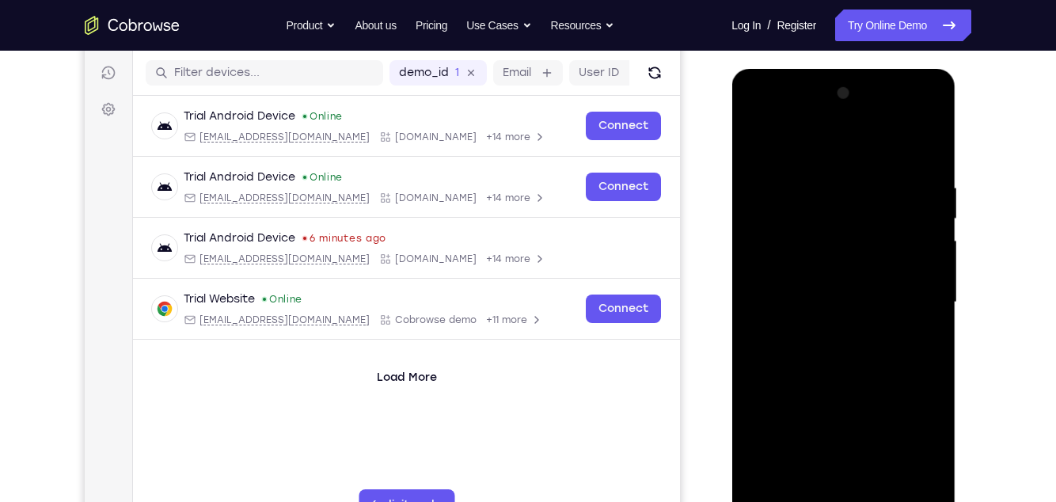
click at [927, 367] on div at bounding box center [844, 302] width 200 height 443
click at [934, 365] on div at bounding box center [844, 302] width 200 height 443
click at [935, 364] on div at bounding box center [844, 302] width 200 height 443
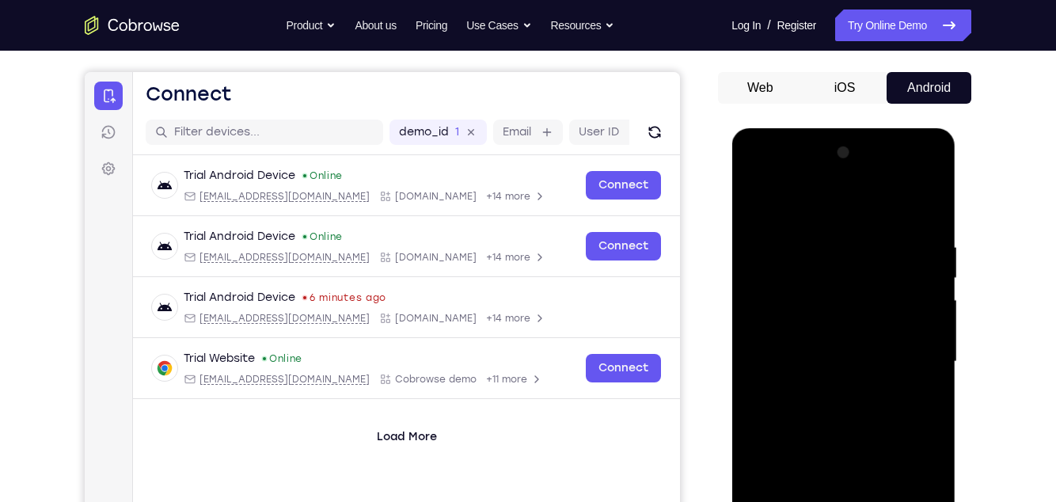
scroll to position [116, 0]
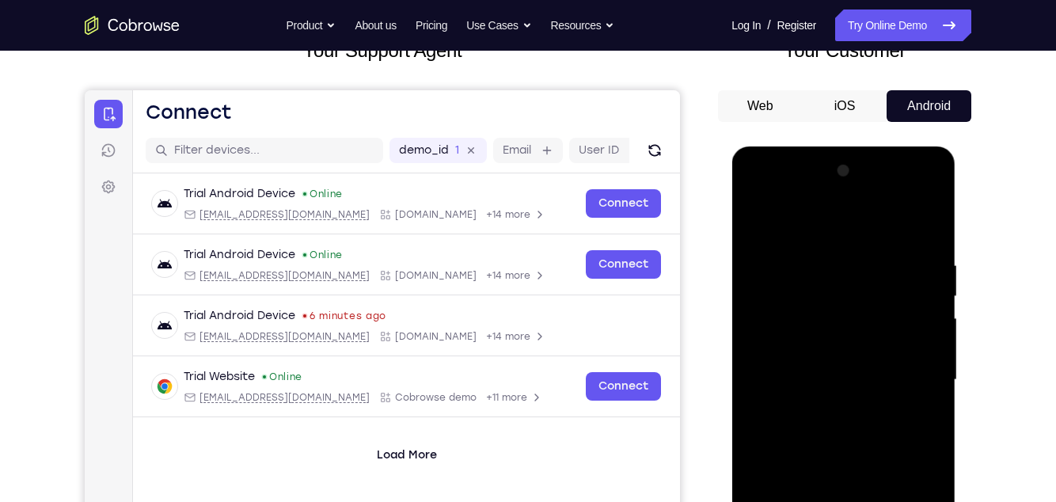
click at [823, 257] on div at bounding box center [844, 379] width 200 height 443
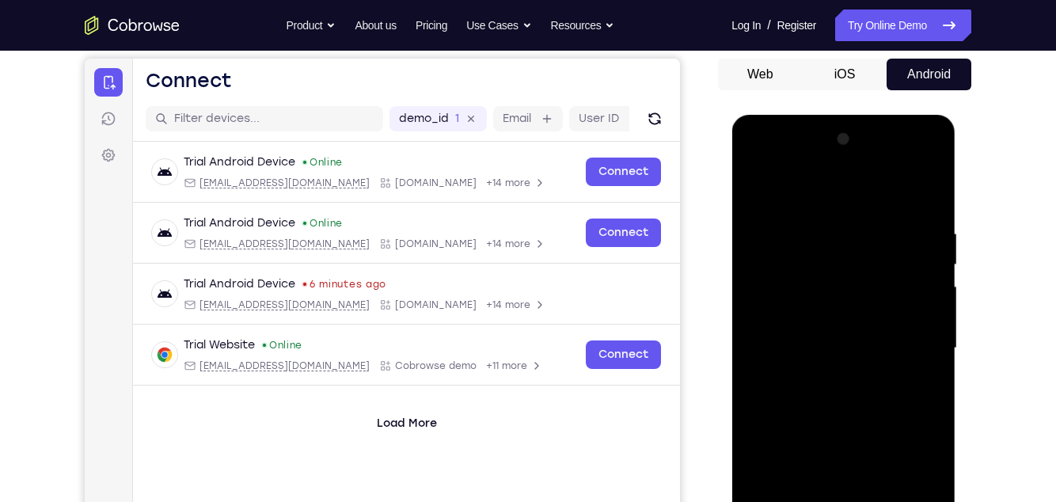
scroll to position [158, 0]
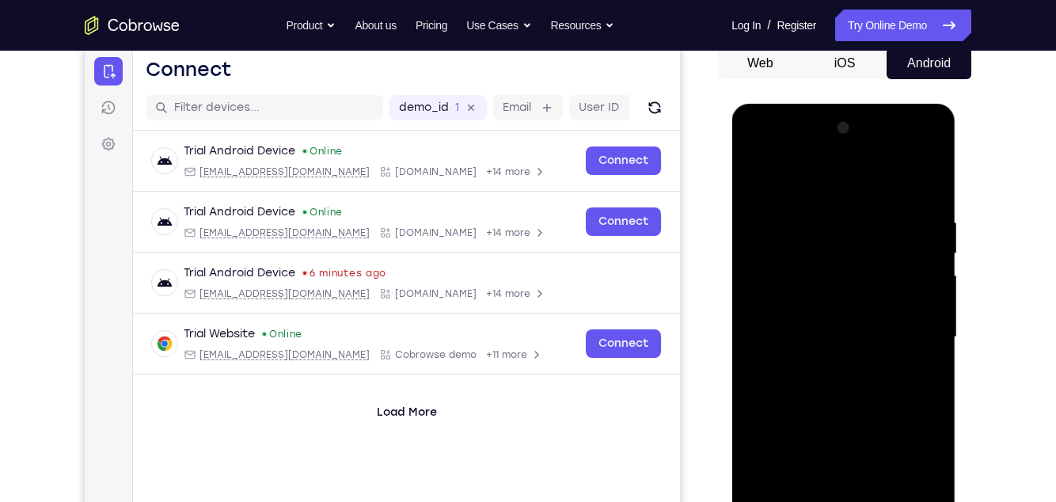
click at [925, 340] on div at bounding box center [844, 337] width 200 height 443
click at [752, 308] on div at bounding box center [844, 337] width 200 height 443
click at [927, 310] on div at bounding box center [844, 337] width 200 height 443
click at [927, 306] on div at bounding box center [844, 337] width 200 height 443
click at [925, 306] on div at bounding box center [844, 337] width 200 height 443
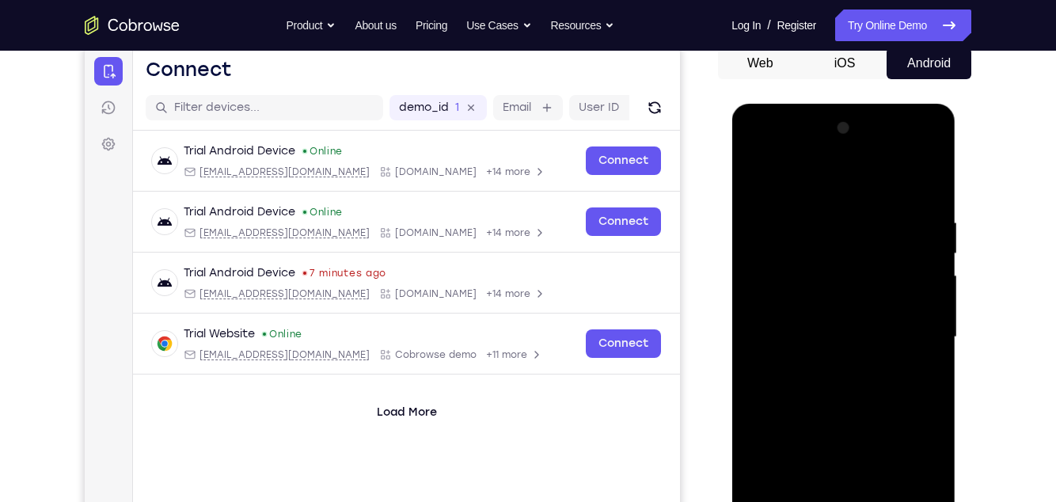
click at [934, 329] on div at bounding box center [844, 337] width 200 height 443
click at [942, 315] on div at bounding box center [844, 337] width 200 height 443
click at [924, 188] on div at bounding box center [844, 337] width 200 height 443
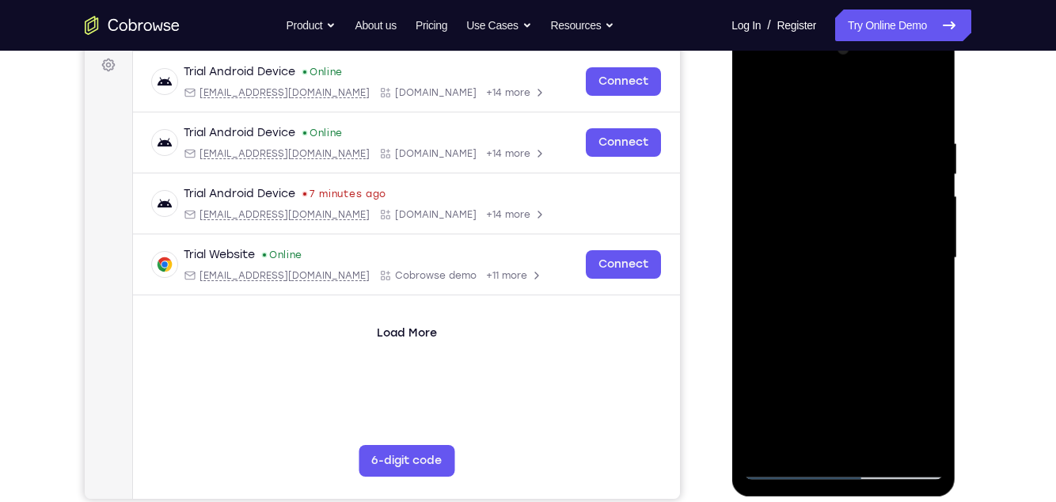
scroll to position [256, 0]
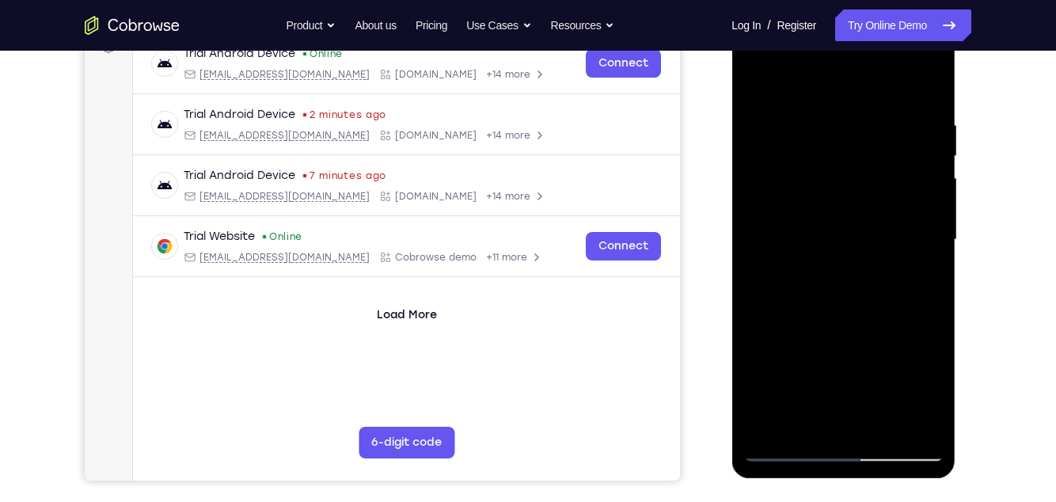
click at [935, 404] on div at bounding box center [844, 239] width 200 height 443
click at [887, 425] on div at bounding box center [844, 239] width 200 height 443
click at [907, 320] on div at bounding box center [844, 239] width 200 height 443
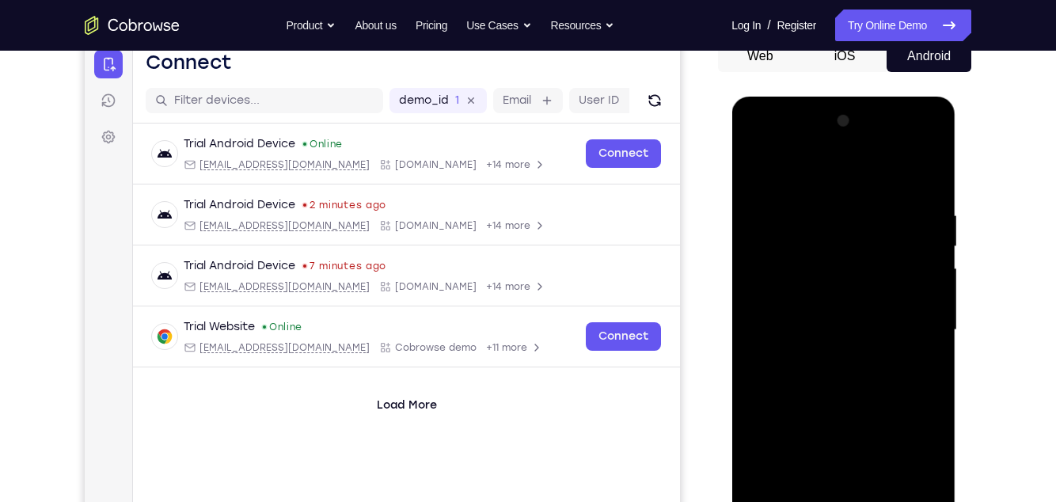
scroll to position [165, 0]
click at [923, 286] on div at bounding box center [844, 330] width 200 height 443
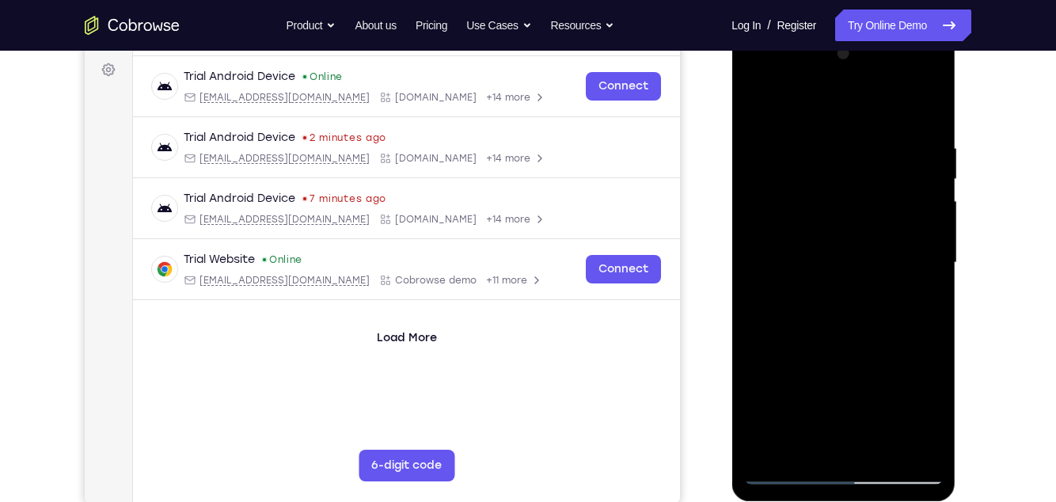
scroll to position [250, 0]
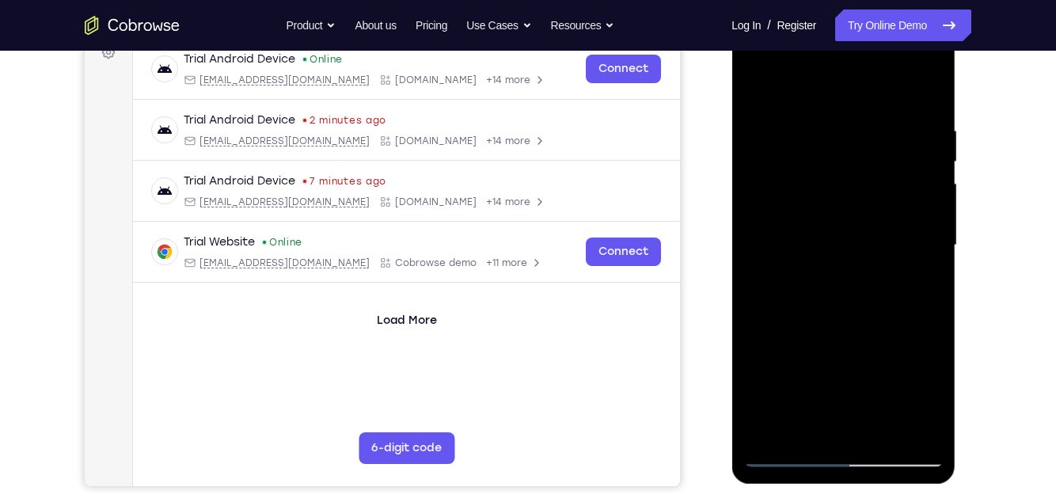
click at [915, 284] on div at bounding box center [844, 245] width 200 height 443
click at [921, 287] on div at bounding box center [844, 245] width 200 height 443
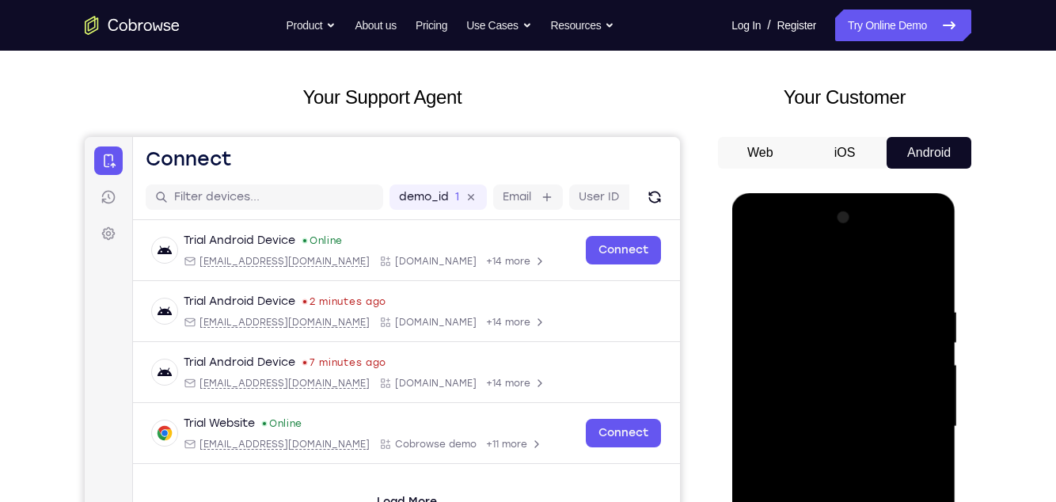
scroll to position [67, 0]
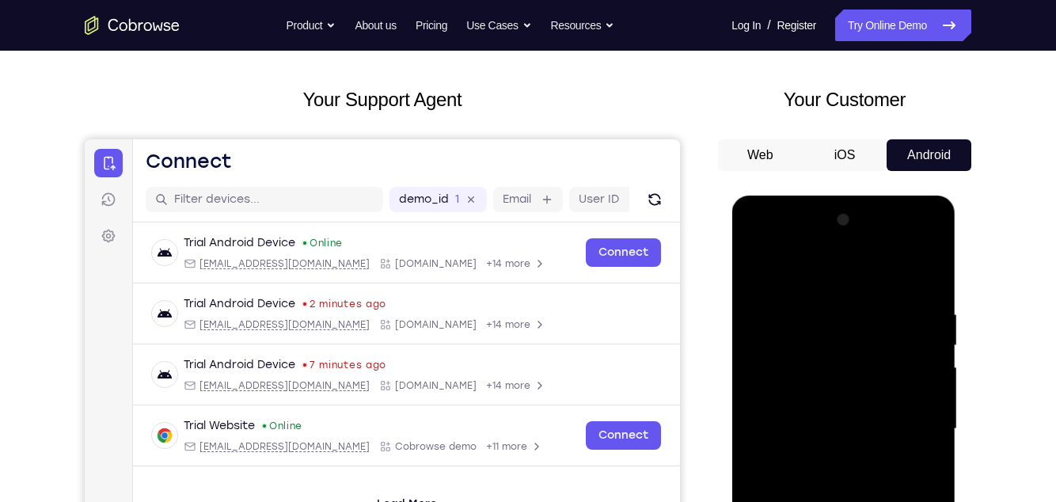
click at [752, 277] on div at bounding box center [844, 428] width 200 height 443
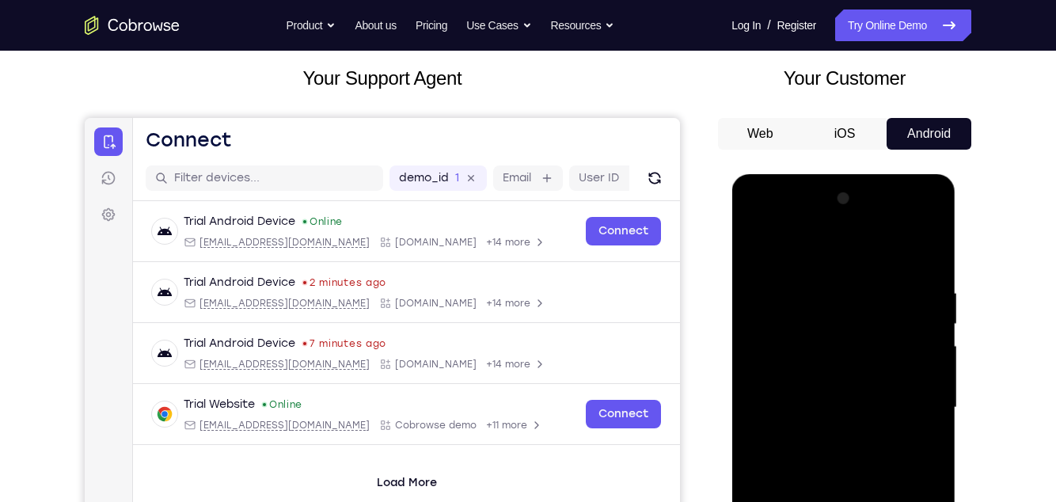
scroll to position [99, 0]
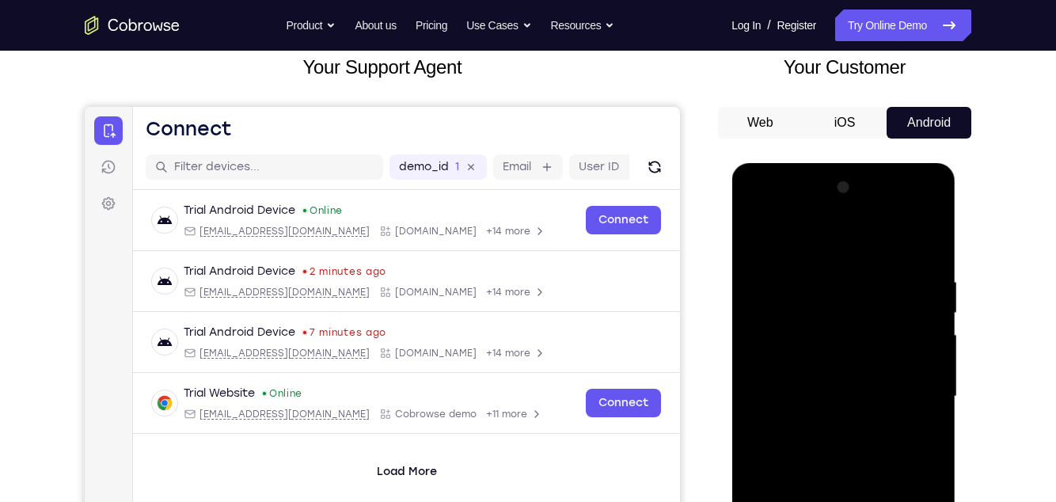
click at [799, 387] on div at bounding box center [844, 396] width 200 height 443
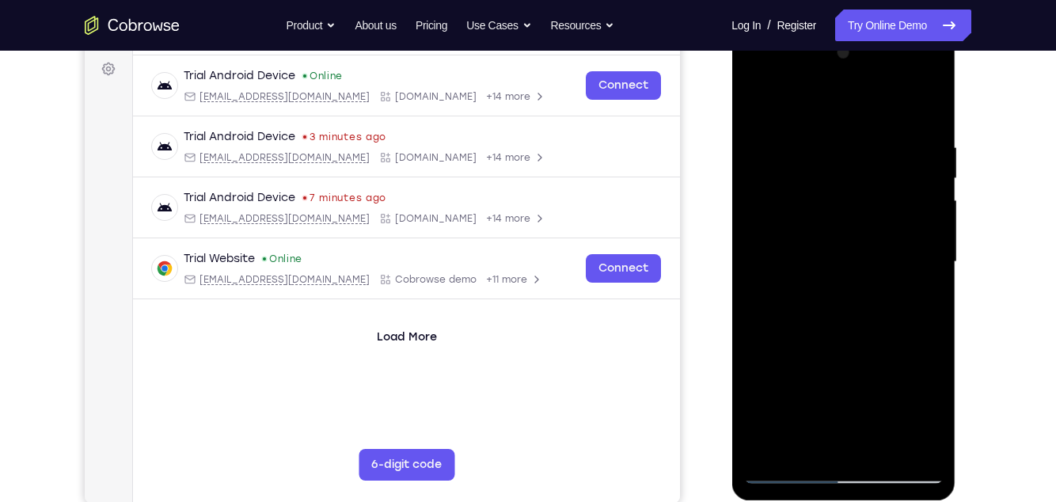
scroll to position [235, 0]
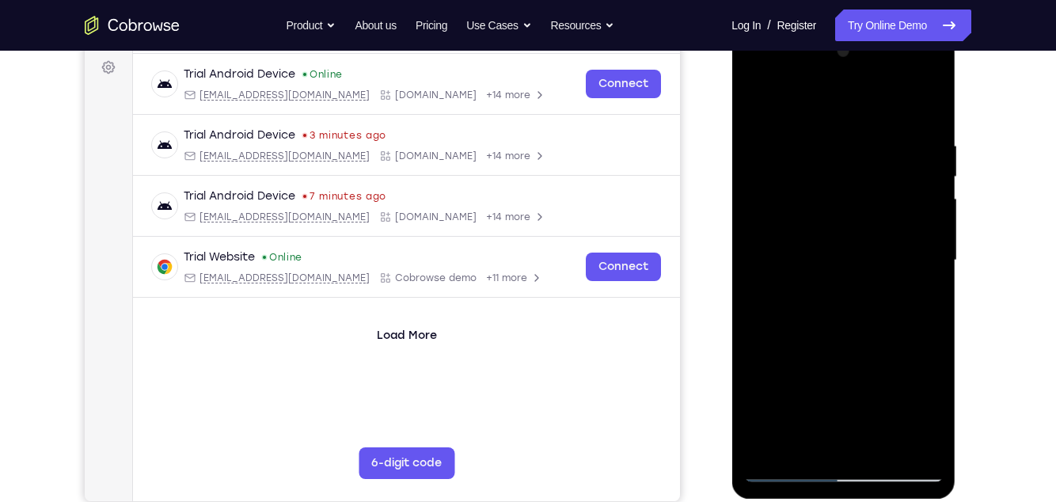
click at [784, 435] on div at bounding box center [844, 260] width 200 height 443
click at [919, 304] on div at bounding box center [844, 260] width 200 height 443
click at [922, 301] on div at bounding box center [844, 260] width 200 height 443
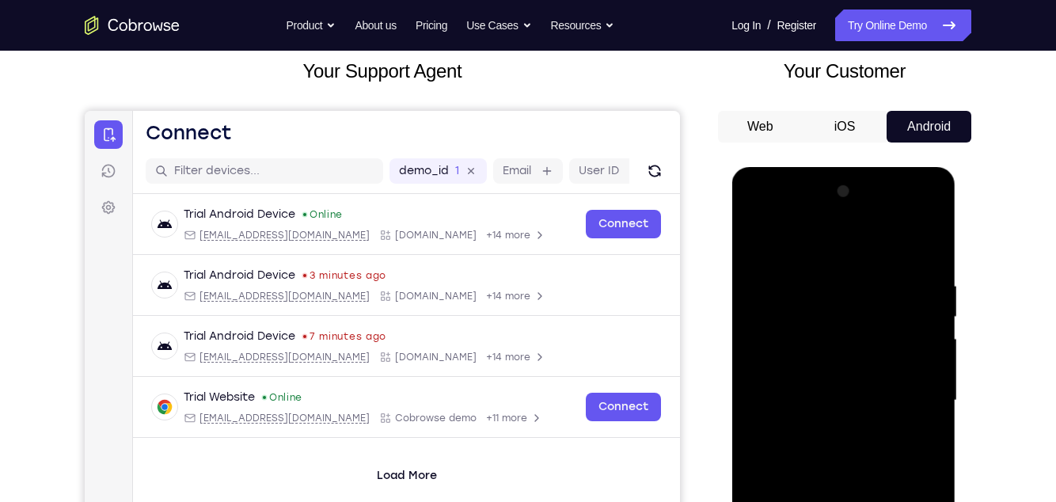
scroll to position [91, 0]
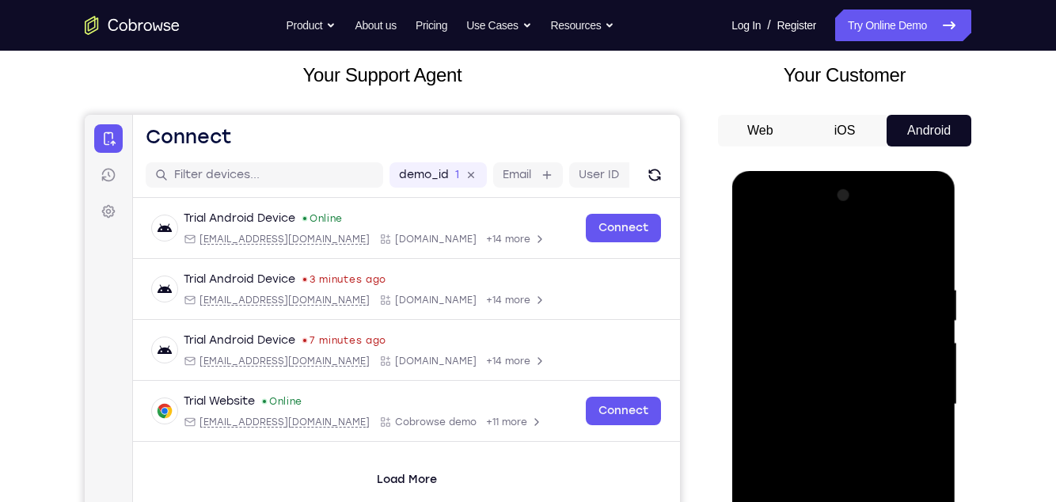
click at [746, 245] on div at bounding box center [844, 404] width 200 height 443
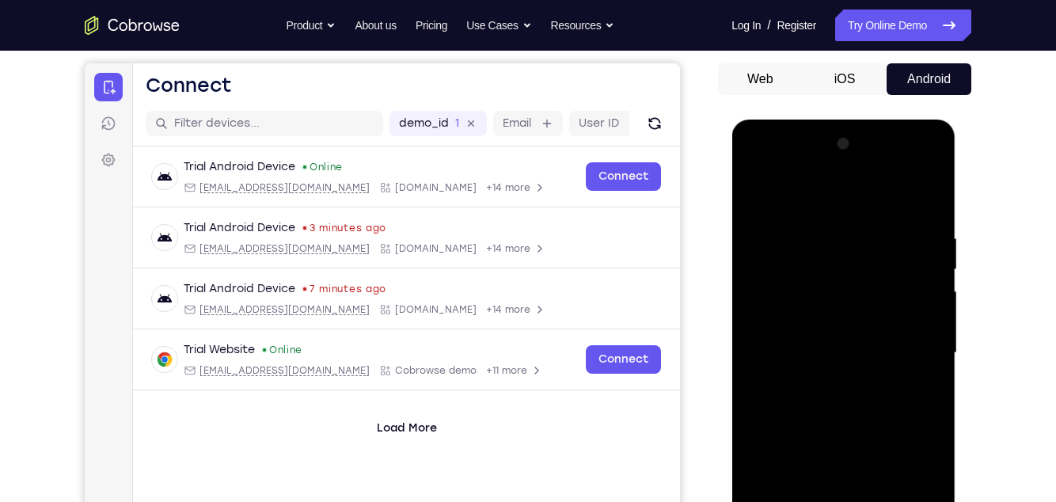
scroll to position [147, 0]
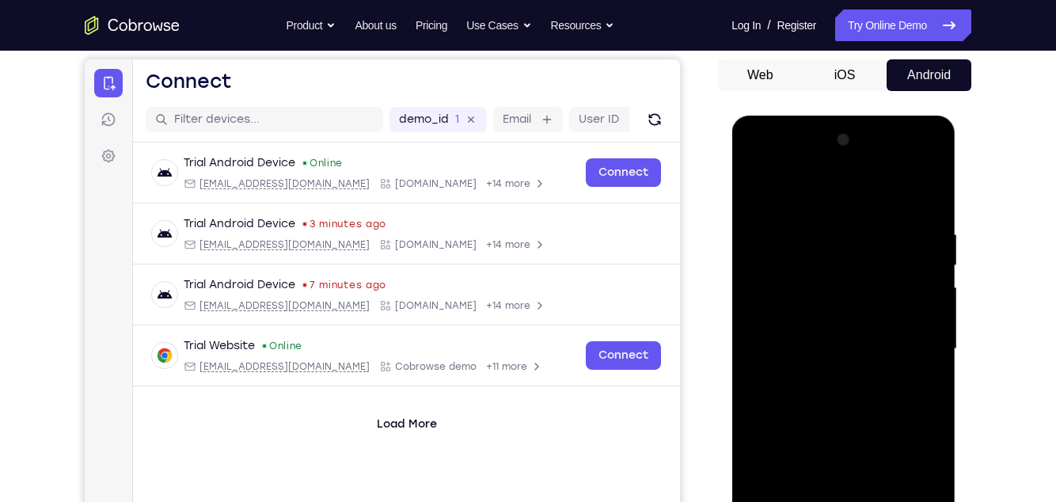
click at [758, 187] on div at bounding box center [844, 349] width 200 height 443
click at [934, 189] on div at bounding box center [844, 349] width 200 height 443
click at [761, 349] on div at bounding box center [844, 349] width 200 height 443
click at [912, 430] on div at bounding box center [844, 349] width 200 height 443
click at [782, 190] on div at bounding box center [844, 349] width 200 height 443
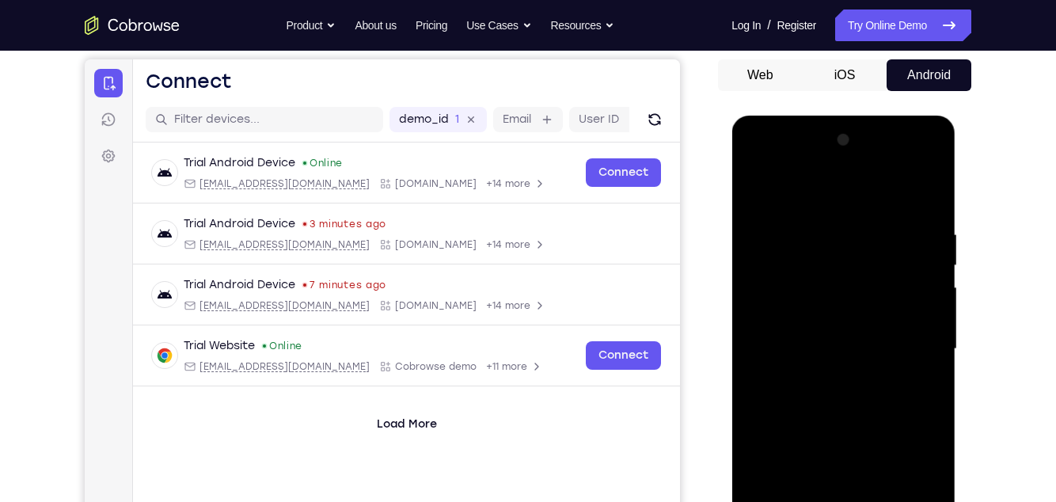
click at [794, 265] on div at bounding box center [844, 349] width 200 height 443
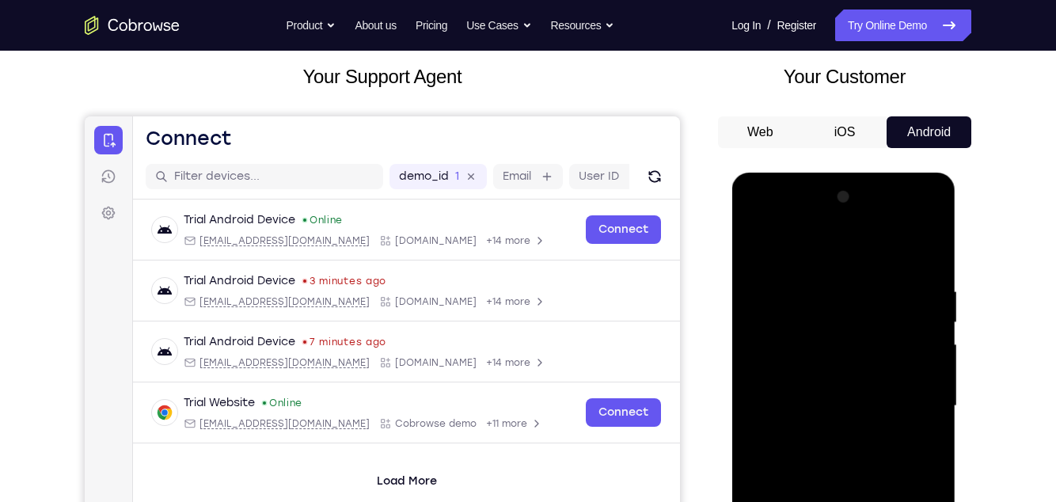
scroll to position [88, 0]
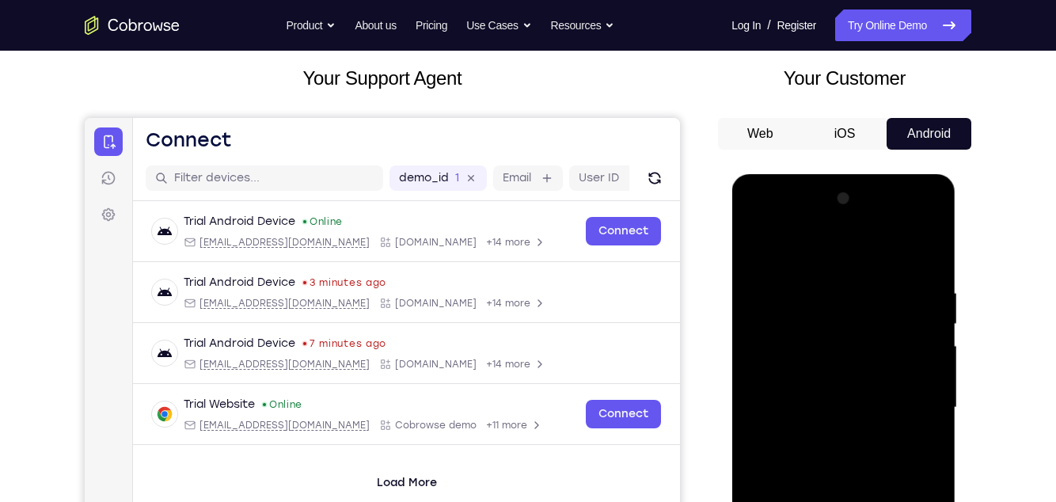
click at [932, 372] on div at bounding box center [844, 407] width 200 height 443
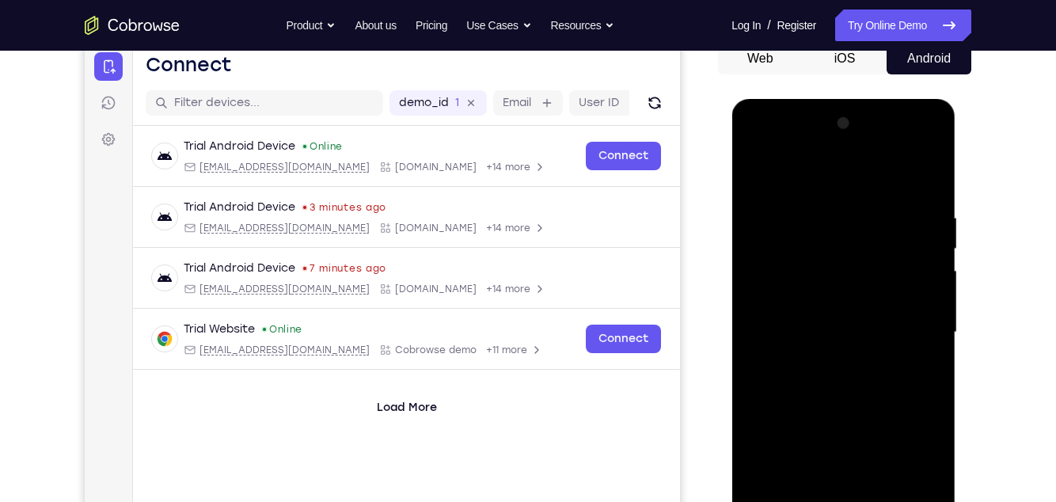
scroll to position [155, 0]
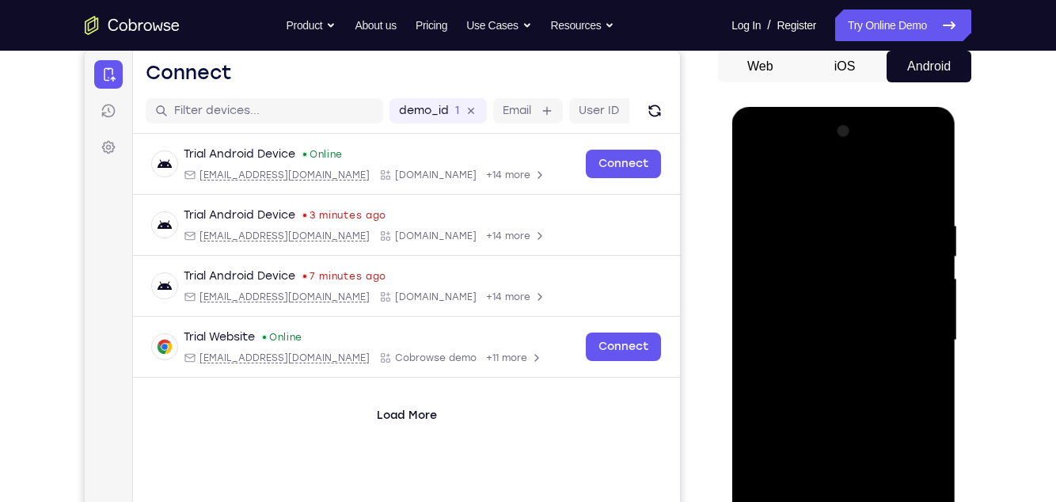
click at [923, 386] on div at bounding box center [844, 340] width 200 height 443
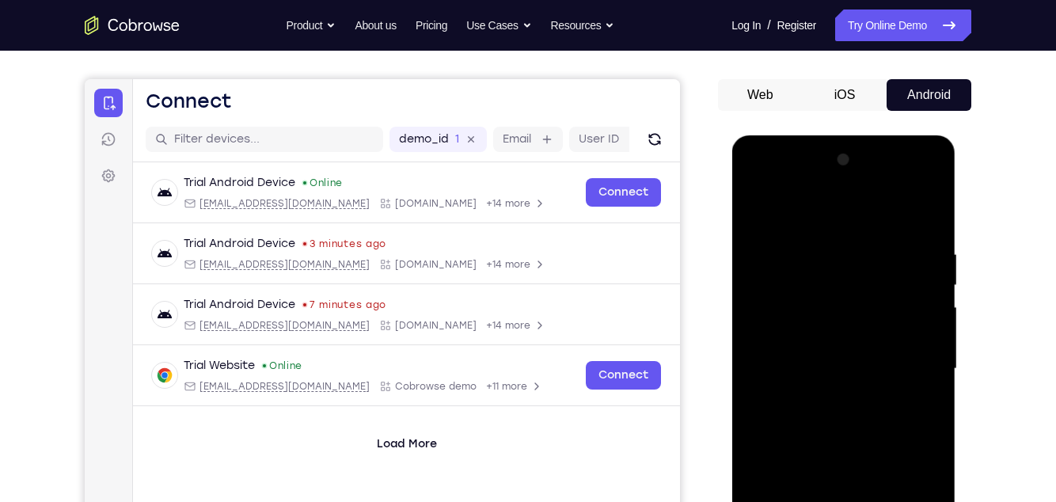
scroll to position [118, 0]
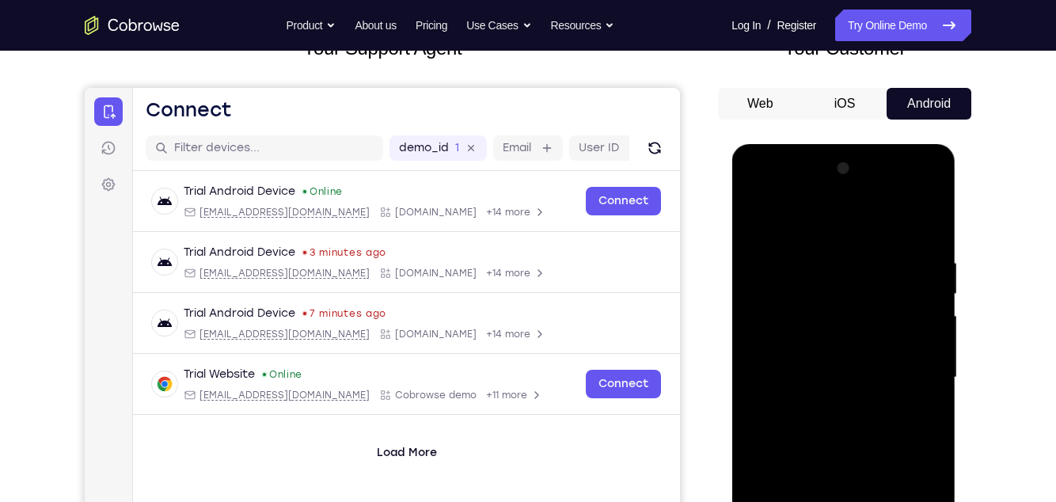
click at [923, 382] on div at bounding box center [844, 377] width 200 height 443
click at [767, 319] on div at bounding box center [844, 377] width 200 height 443
click at [764, 287] on div at bounding box center [844, 377] width 200 height 443
click at [928, 371] on div at bounding box center [844, 377] width 200 height 443
click at [926, 372] on div at bounding box center [844, 377] width 200 height 443
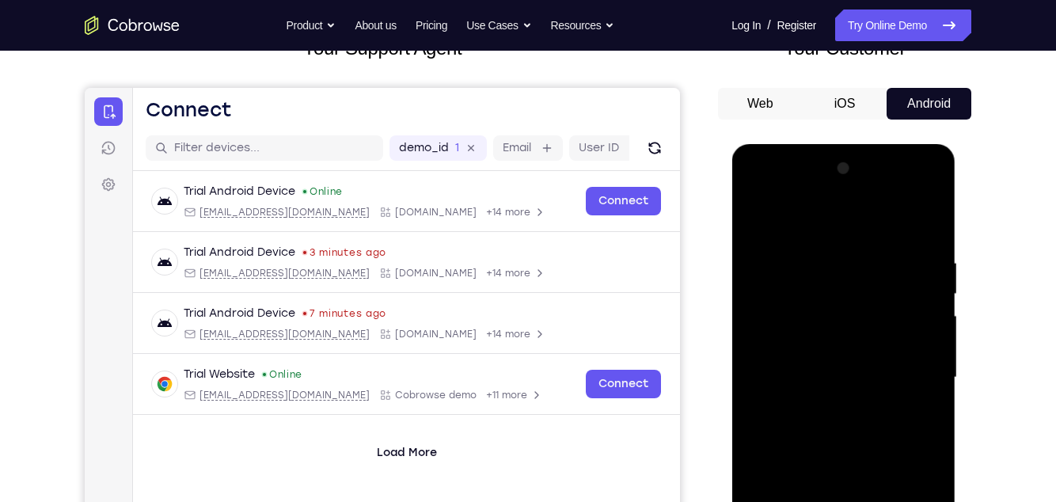
click at [934, 330] on div at bounding box center [844, 377] width 200 height 443
click at [931, 333] on div at bounding box center [844, 377] width 200 height 443
click at [922, 341] on div at bounding box center [844, 377] width 200 height 443
click at [923, 339] on div at bounding box center [844, 377] width 200 height 443
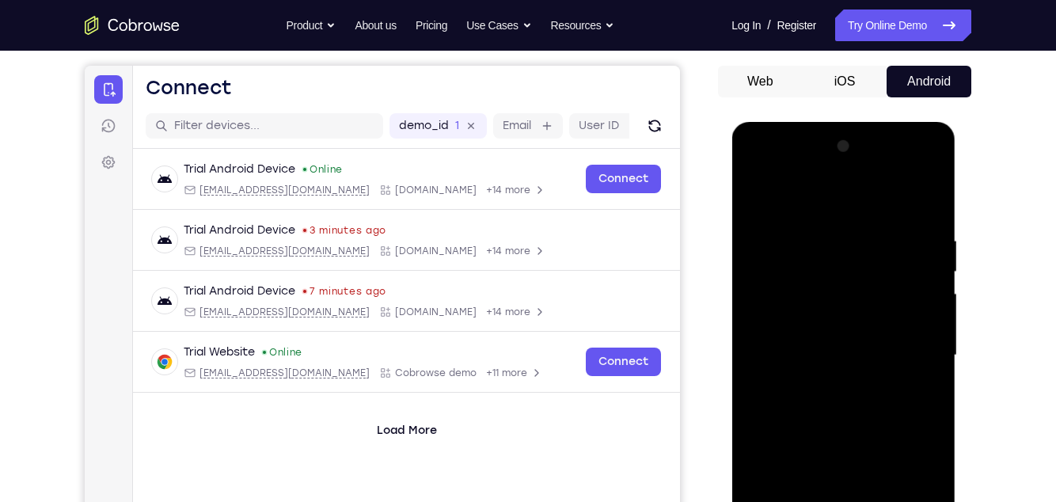
scroll to position [133, 0]
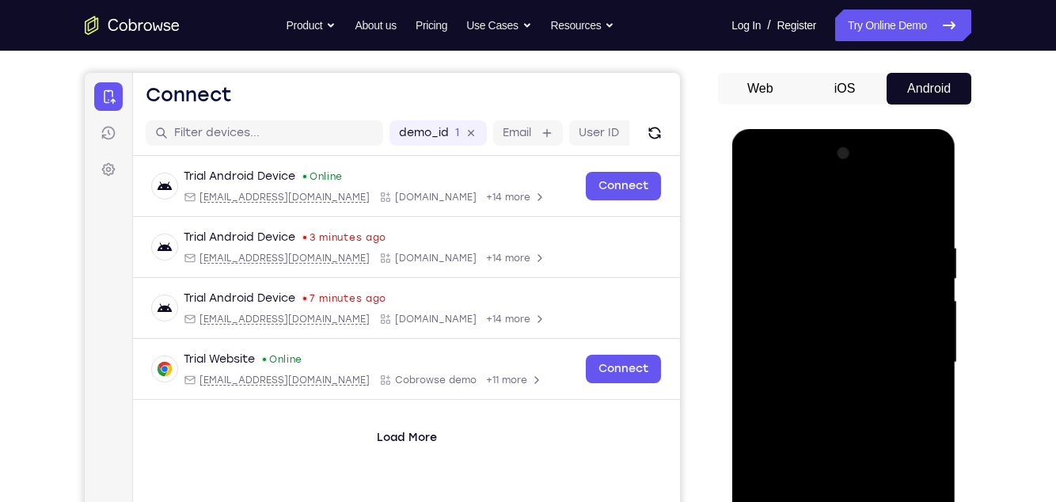
click at [925, 343] on div at bounding box center [844, 362] width 200 height 443
click at [926, 338] on div at bounding box center [844, 362] width 200 height 443
click at [756, 261] on div at bounding box center [844, 362] width 200 height 443
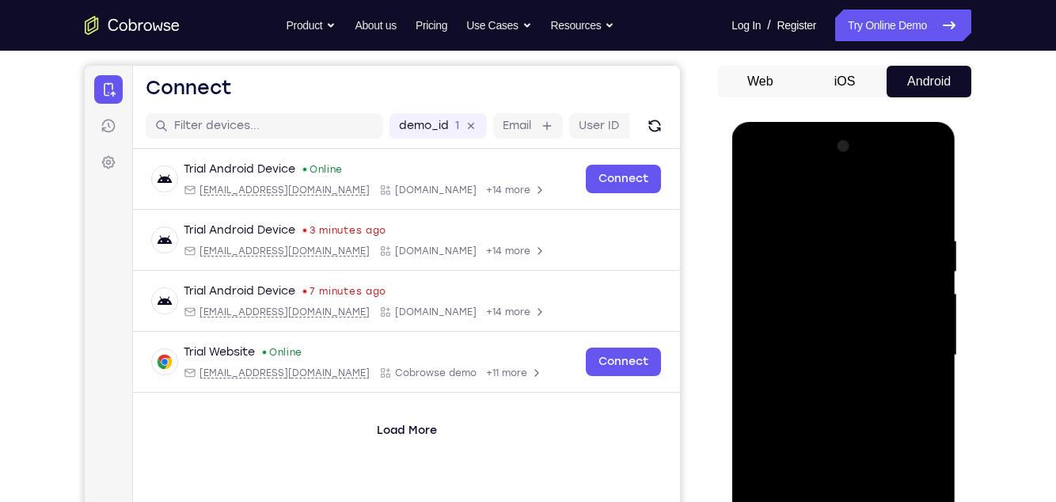
scroll to position [139, 0]
click at [922, 356] on div at bounding box center [844, 356] width 200 height 443
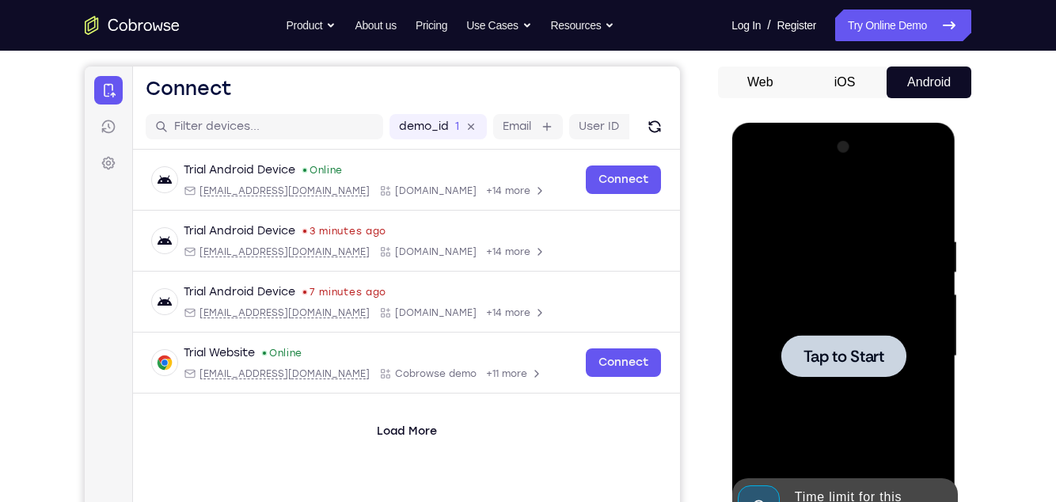
click at [894, 355] on div at bounding box center [843, 356] width 125 height 42
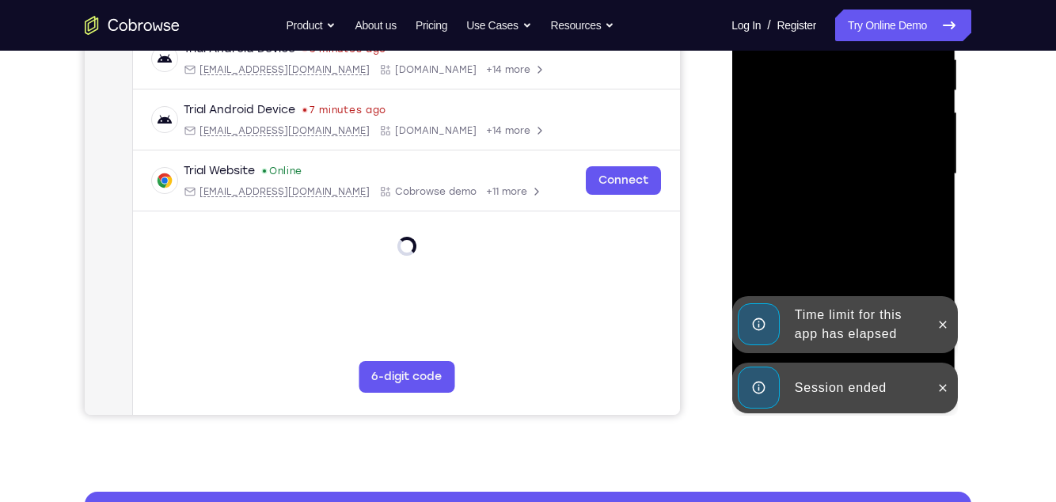
scroll to position [324, 0]
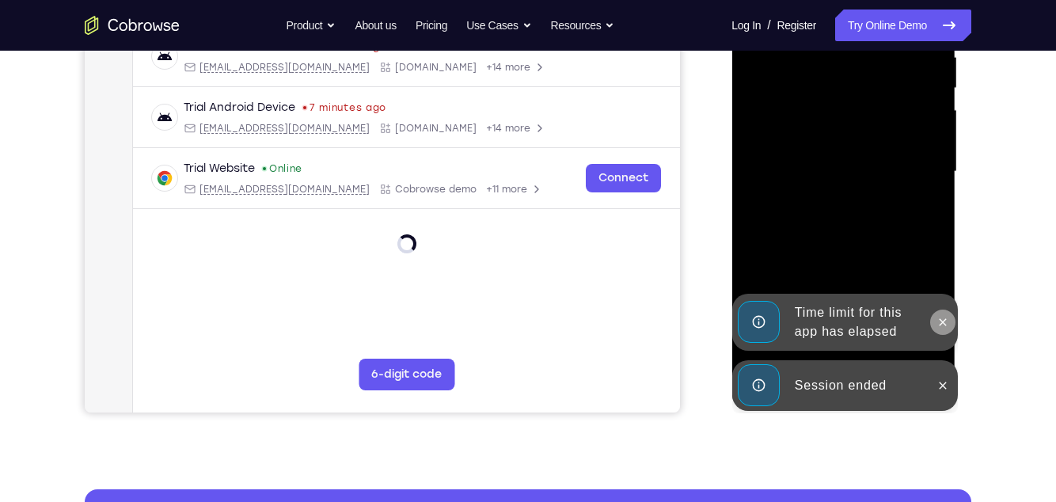
click at [939, 322] on icon at bounding box center [942, 322] width 13 height 13
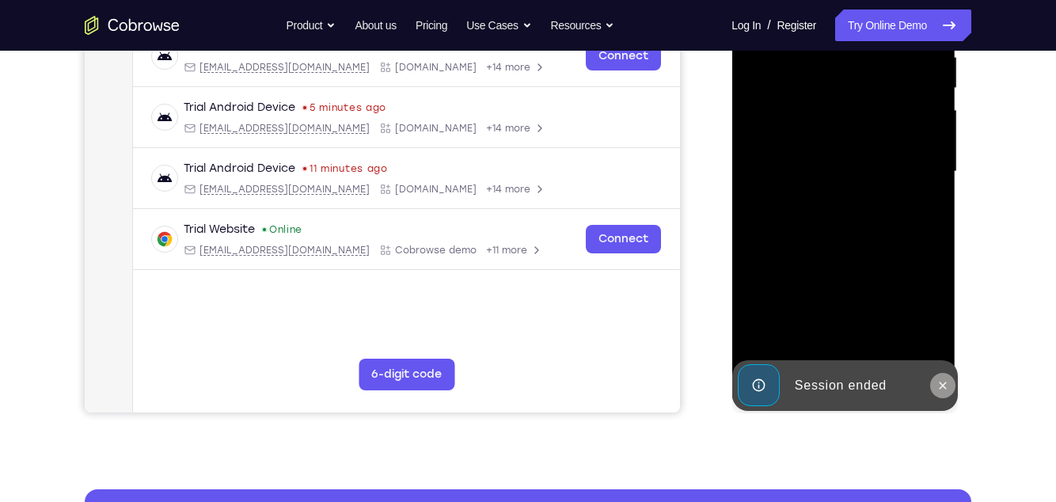
click at [944, 384] on icon at bounding box center [942, 385] width 13 height 13
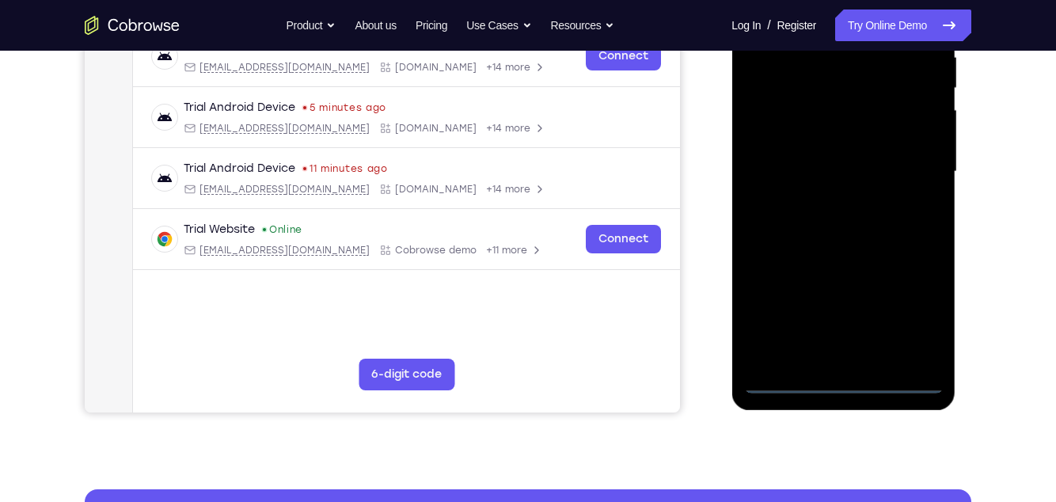
click at [842, 384] on div at bounding box center [844, 171] width 200 height 443
click at [919, 314] on div at bounding box center [844, 171] width 200 height 443
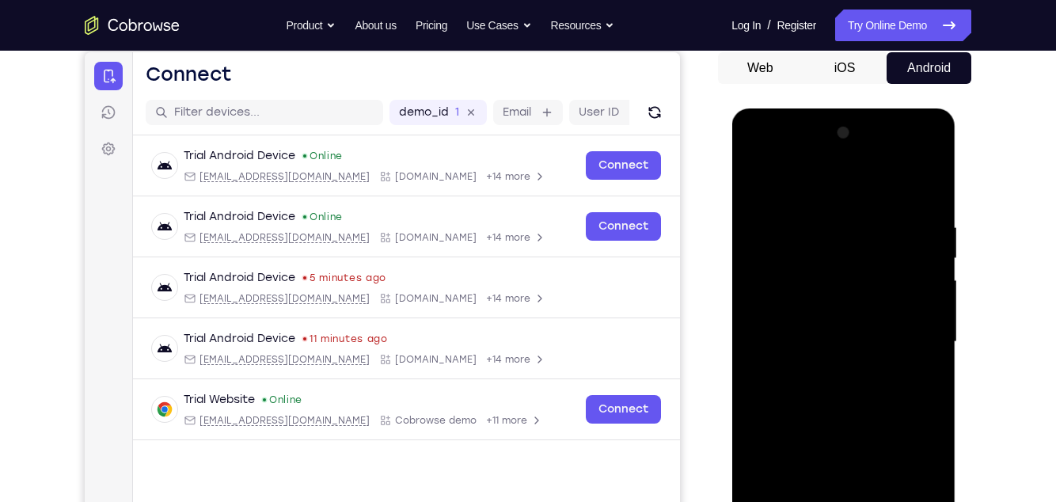
scroll to position [134, 0]
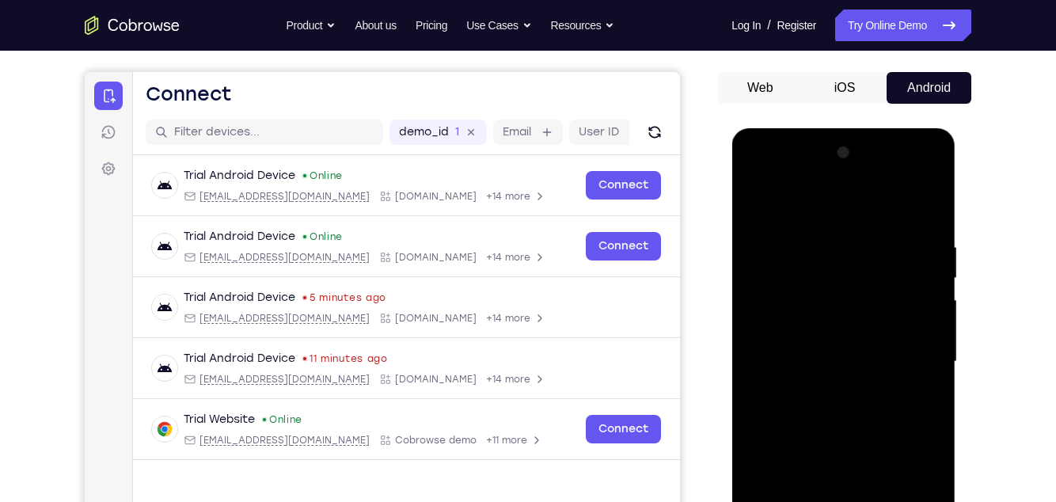
click at [823, 213] on div at bounding box center [844, 361] width 200 height 443
click at [915, 360] on div at bounding box center [844, 361] width 200 height 443
click at [832, 394] on div at bounding box center [844, 361] width 200 height 443
click at [836, 339] on div at bounding box center [844, 361] width 200 height 443
click at [835, 322] on div at bounding box center [844, 361] width 200 height 443
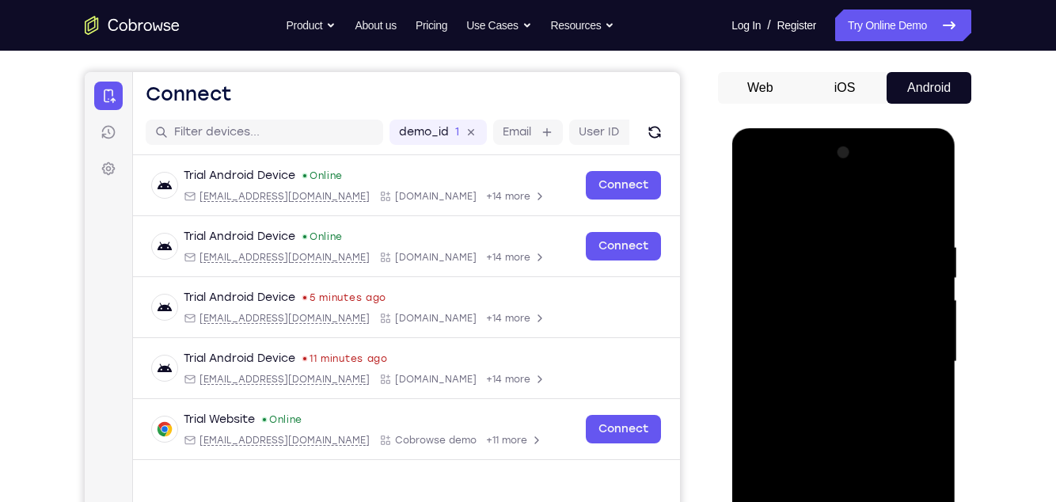
click at [845, 366] on div at bounding box center [844, 361] width 200 height 443
click at [907, 420] on div at bounding box center [844, 361] width 200 height 443
click at [901, 417] on div at bounding box center [844, 361] width 200 height 443
click at [914, 419] on div at bounding box center [844, 361] width 200 height 443
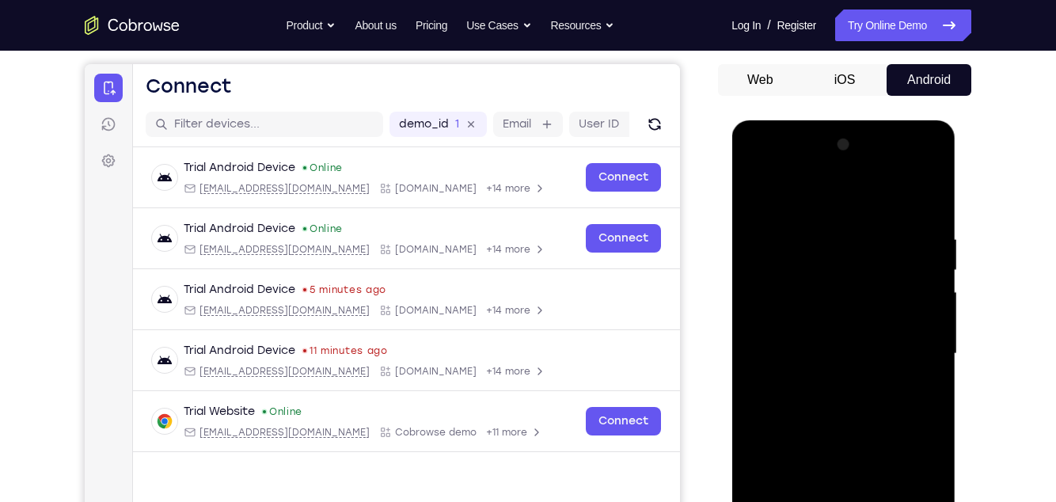
scroll to position [155, 0]
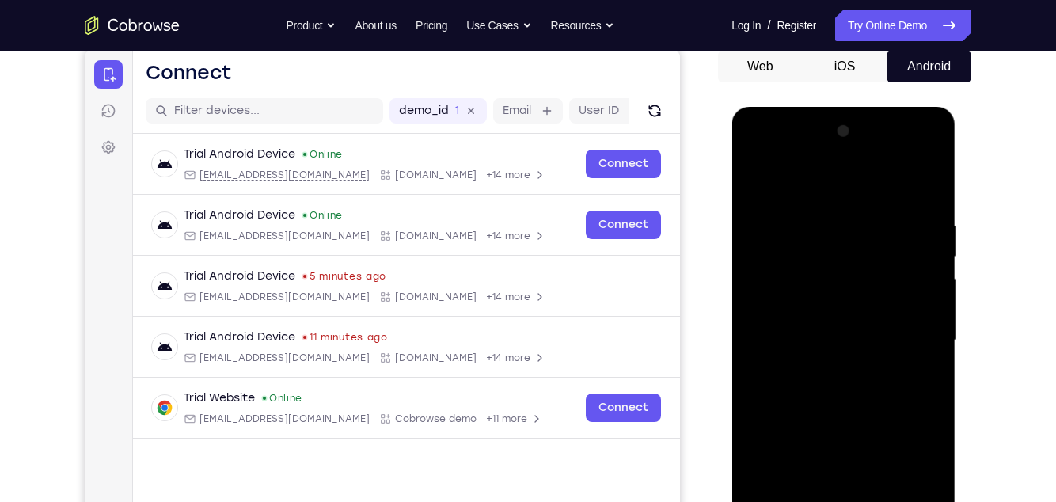
click at [829, 224] on div at bounding box center [844, 340] width 200 height 443
click at [931, 205] on div at bounding box center [844, 340] width 200 height 443
click at [817, 219] on div at bounding box center [844, 340] width 200 height 443
click at [923, 325] on div at bounding box center [844, 340] width 200 height 443
click at [923, 322] on div at bounding box center [844, 340] width 200 height 443
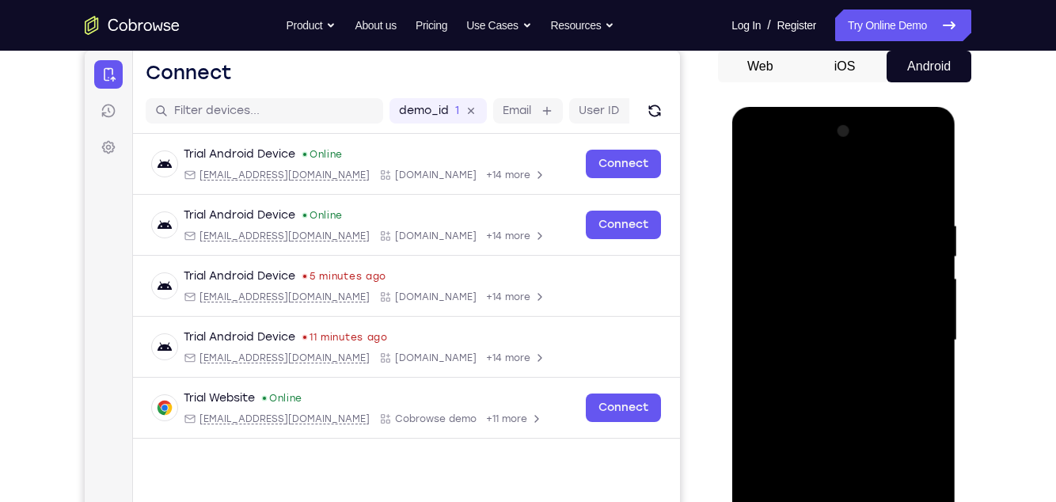
click at [927, 318] on div at bounding box center [844, 340] width 200 height 443
click at [928, 310] on div at bounding box center [844, 340] width 200 height 443
click at [926, 312] on div at bounding box center [844, 340] width 200 height 443
click at [927, 308] on div at bounding box center [844, 340] width 200 height 443
click at [925, 316] on div at bounding box center [844, 340] width 200 height 443
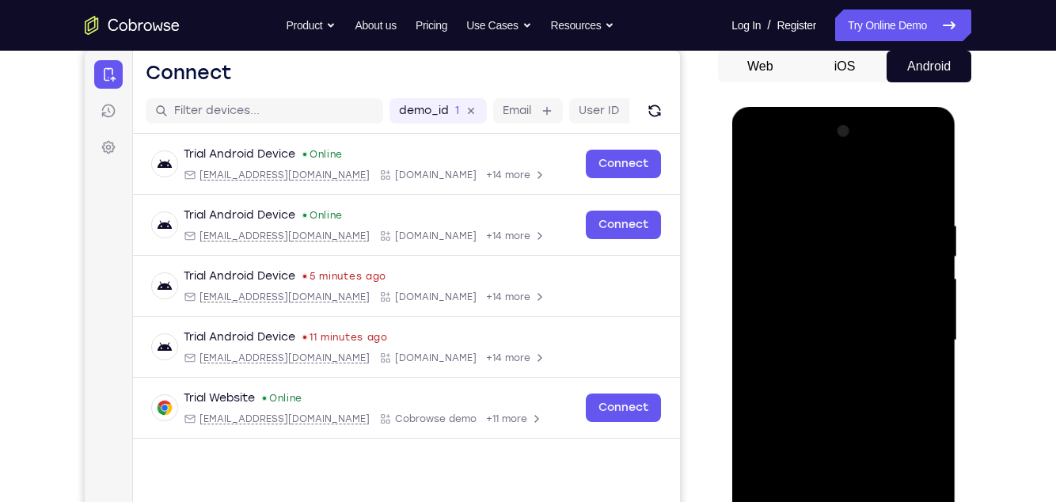
click at [922, 185] on div at bounding box center [844, 340] width 200 height 443
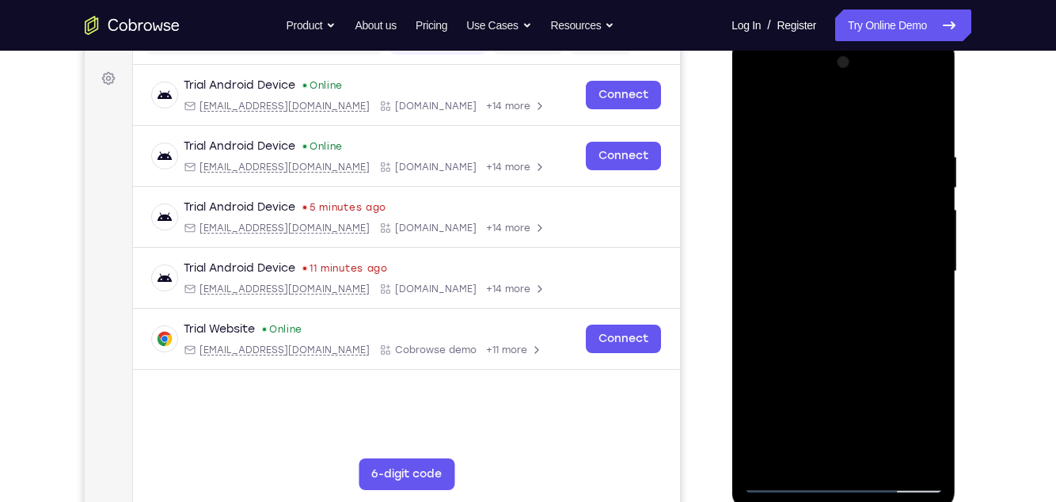
scroll to position [254, 0]
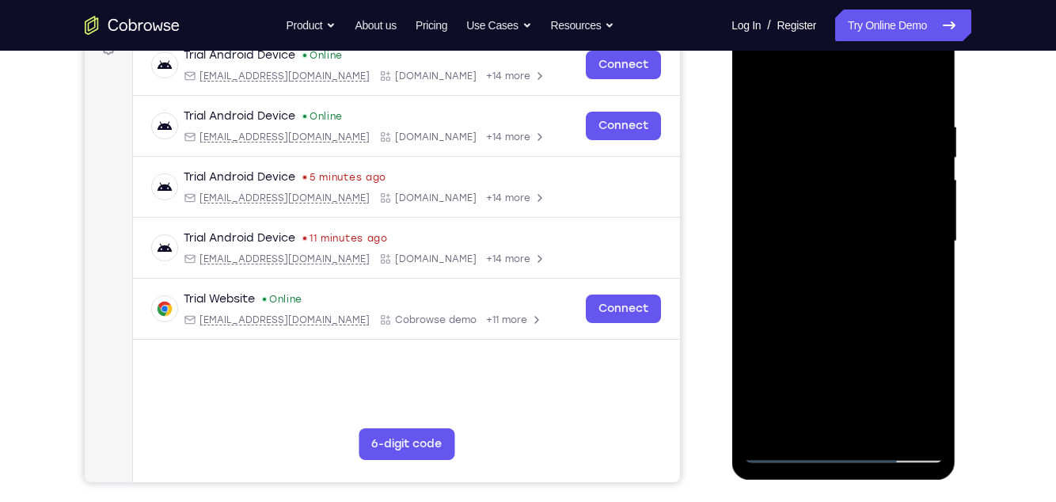
click at [931, 314] on div at bounding box center [844, 241] width 200 height 443
click at [930, 311] on div at bounding box center [844, 241] width 200 height 443
click at [931, 317] on div at bounding box center [844, 241] width 200 height 443
click at [934, 316] on div at bounding box center [844, 241] width 200 height 443
click at [934, 313] on div at bounding box center [844, 241] width 200 height 443
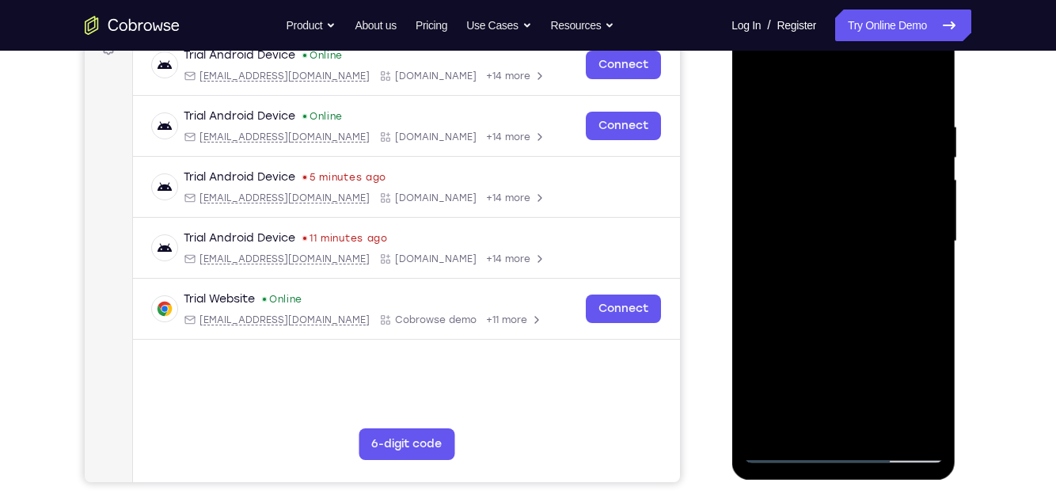
click at [933, 314] on div at bounding box center [844, 241] width 200 height 443
click at [941, 309] on div at bounding box center [844, 241] width 200 height 443
click at [935, 315] on div at bounding box center [844, 241] width 200 height 443
click at [935, 316] on div at bounding box center [844, 241] width 200 height 443
click at [936, 311] on div at bounding box center [844, 241] width 200 height 443
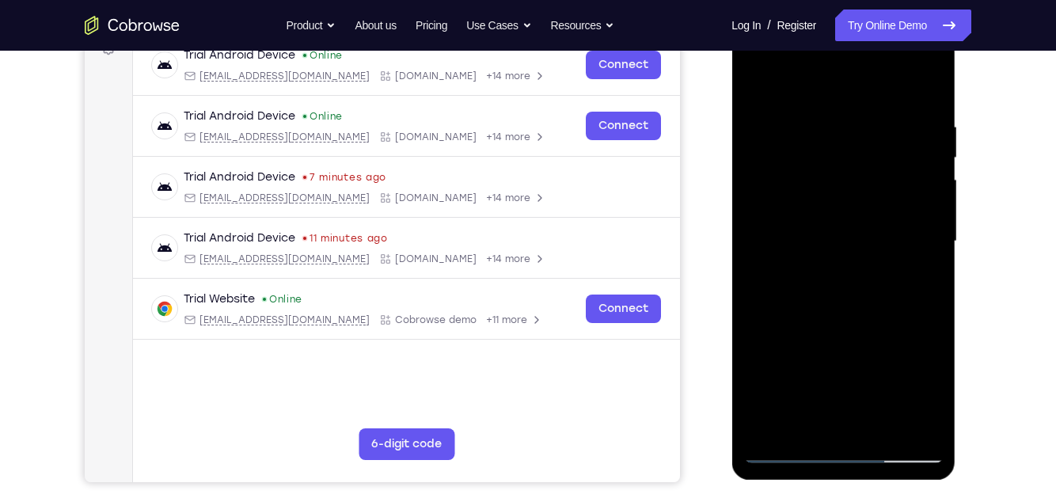
click at [928, 326] on div at bounding box center [844, 241] width 200 height 443
click at [927, 327] on div at bounding box center [844, 241] width 200 height 443
click at [913, 344] on div at bounding box center [844, 241] width 200 height 443
click at [912, 346] on div at bounding box center [844, 241] width 200 height 443
click at [932, 315] on div at bounding box center [844, 241] width 200 height 443
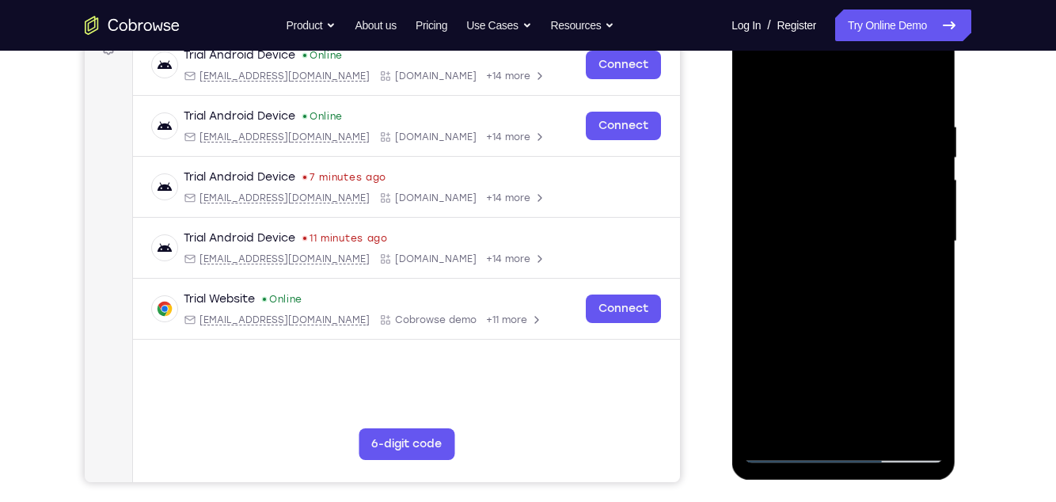
click at [932, 315] on div at bounding box center [844, 241] width 200 height 443
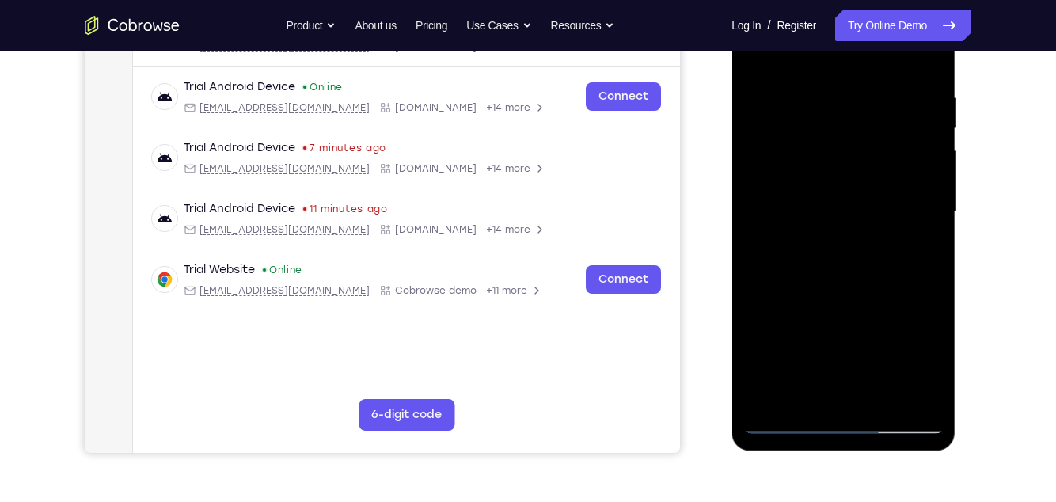
scroll to position [286, 0]
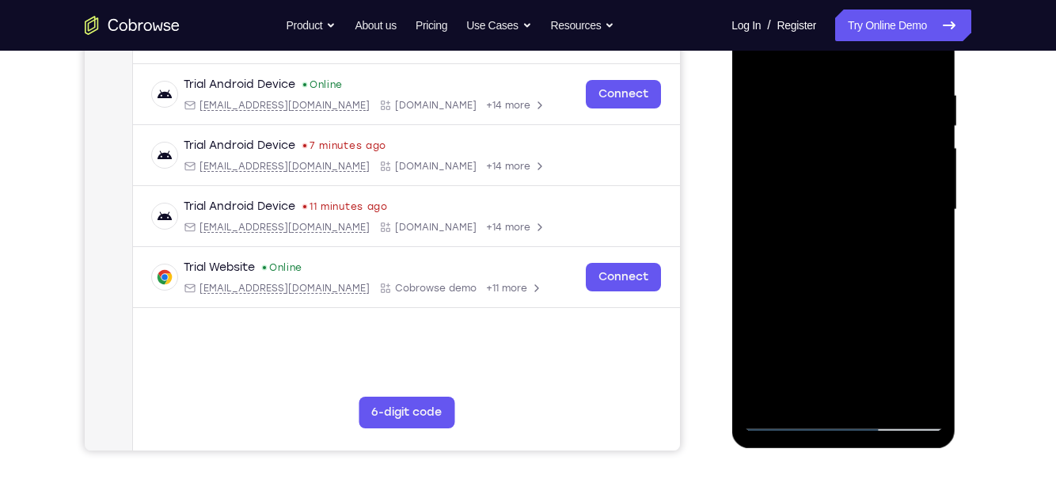
click at [933, 372] on div at bounding box center [844, 209] width 200 height 443
click at [927, 288] on div at bounding box center [844, 209] width 200 height 443
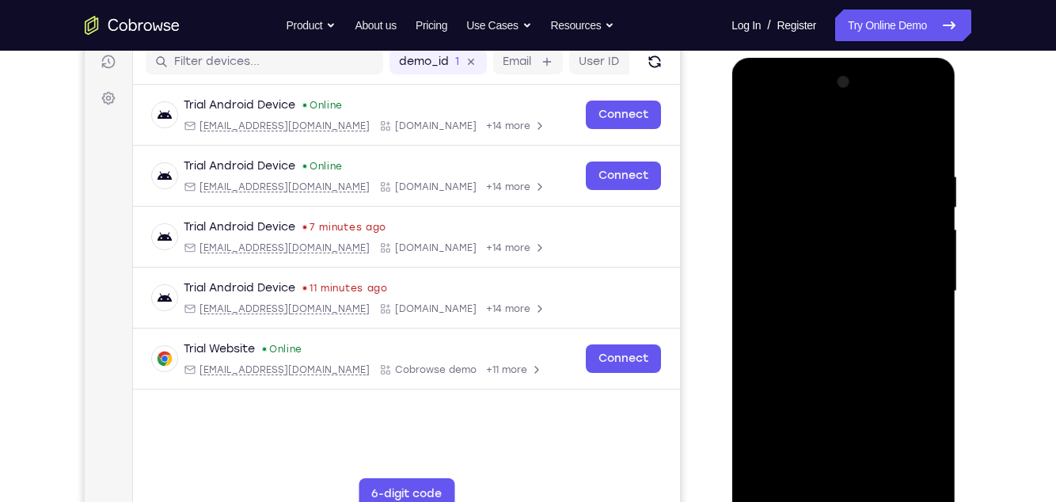
scroll to position [200, 0]
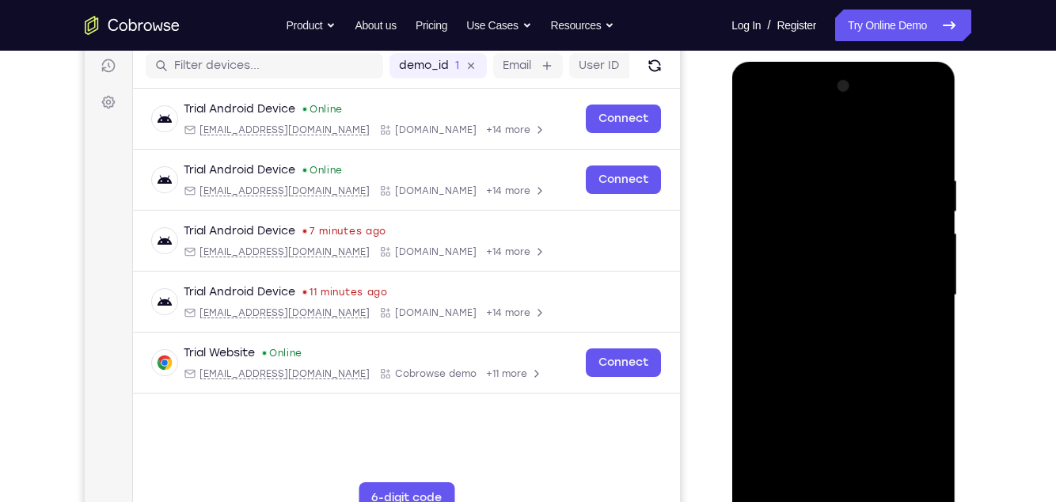
click at [931, 332] on div at bounding box center [844, 295] width 200 height 443
click at [932, 337] on div at bounding box center [844, 295] width 200 height 443
click at [955, 312] on div at bounding box center [845, 299] width 226 height 475
click at [934, 331] on div at bounding box center [844, 295] width 200 height 443
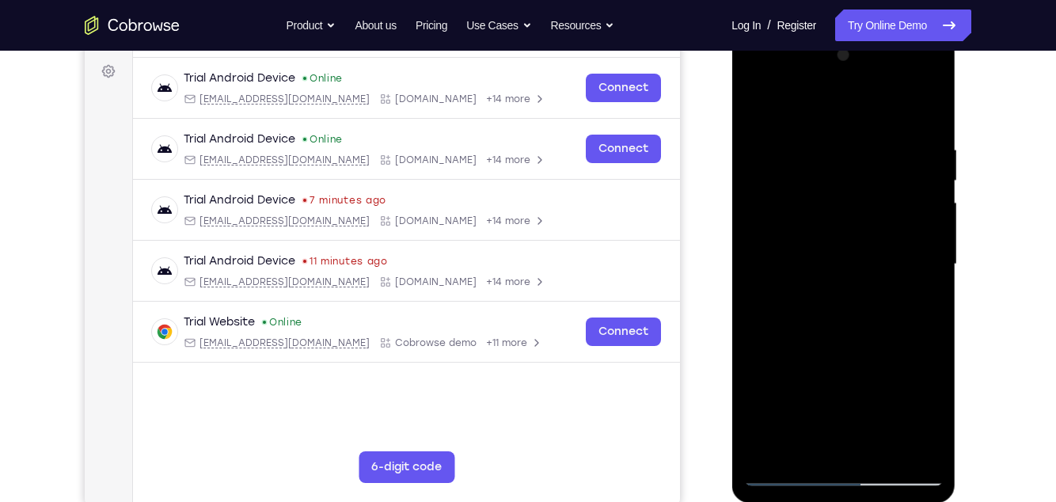
scroll to position [232, 0]
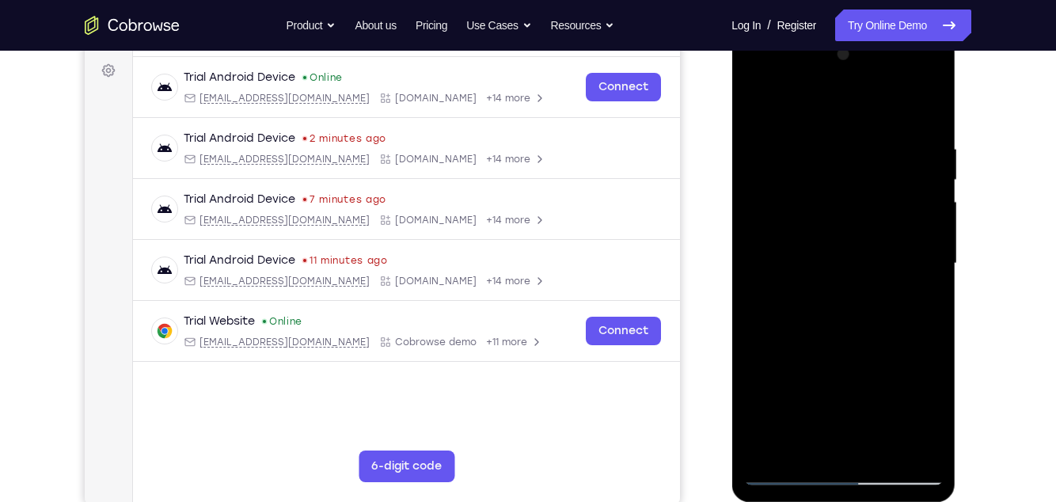
click at [934, 305] on div at bounding box center [844, 263] width 200 height 443
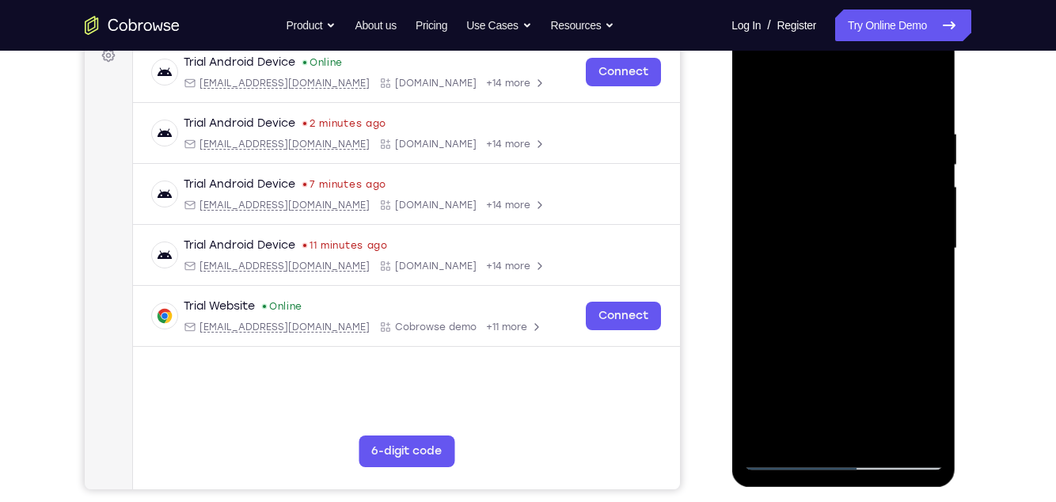
scroll to position [229, 0]
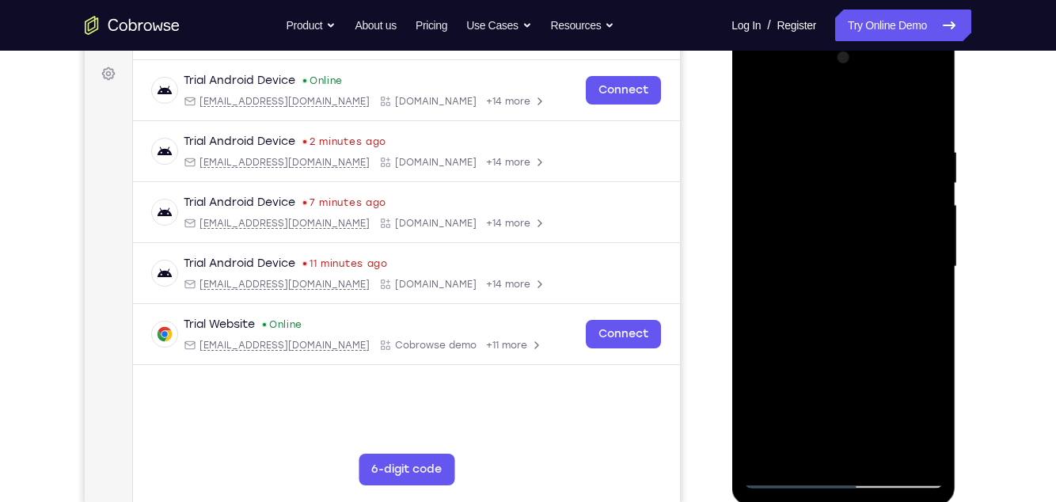
click at [927, 306] on div at bounding box center [844, 266] width 200 height 443
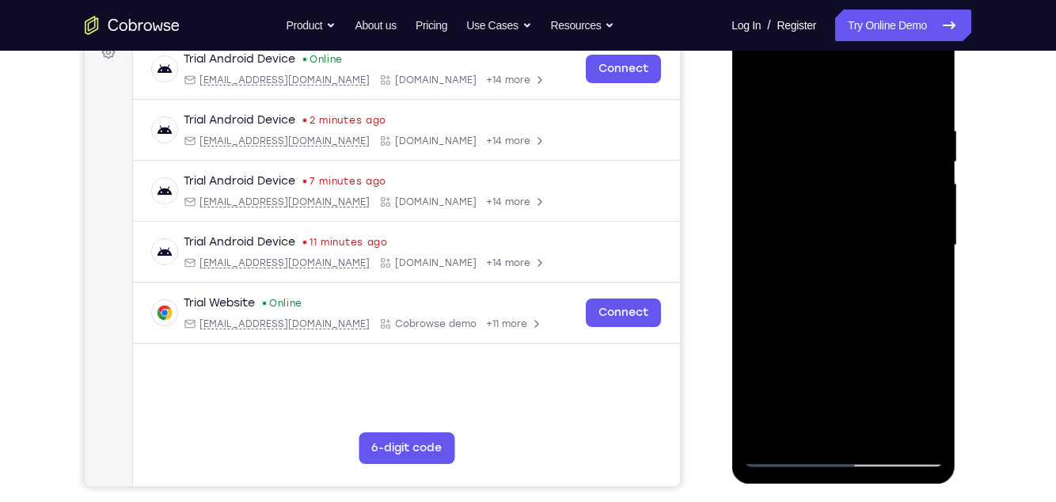
scroll to position [249, 0]
click at [931, 283] on div at bounding box center [844, 246] width 200 height 443
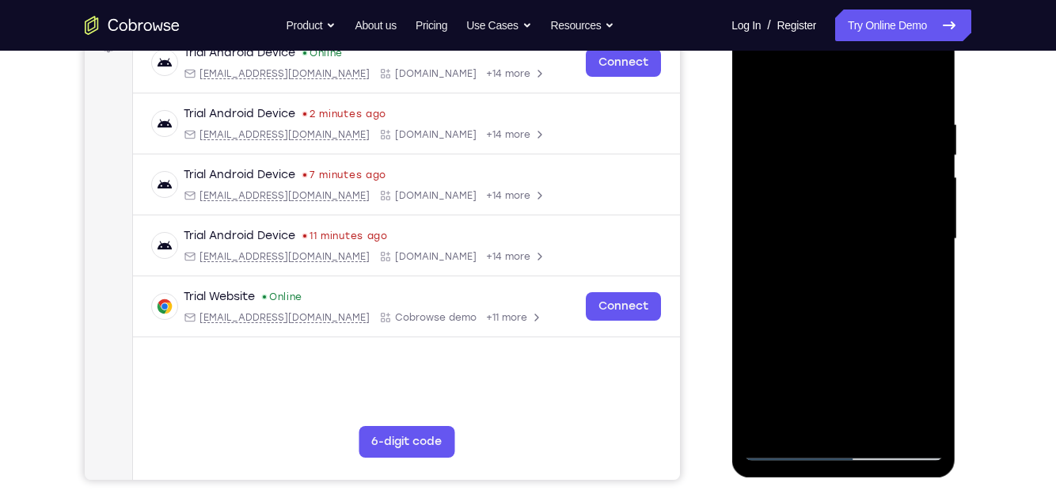
scroll to position [256, 0]
click at [933, 280] on div at bounding box center [844, 239] width 200 height 443
click at [934, 279] on div at bounding box center [844, 239] width 200 height 443
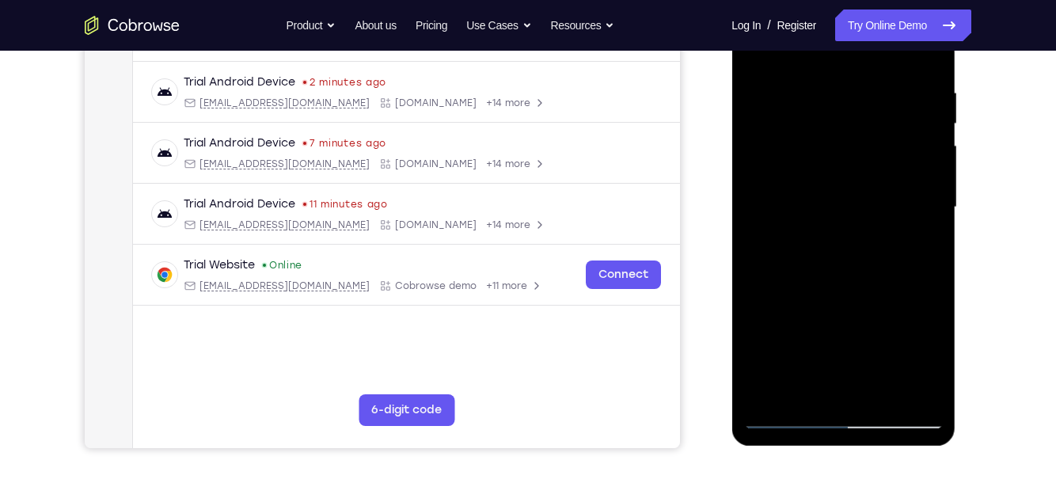
scroll to position [262, 0]
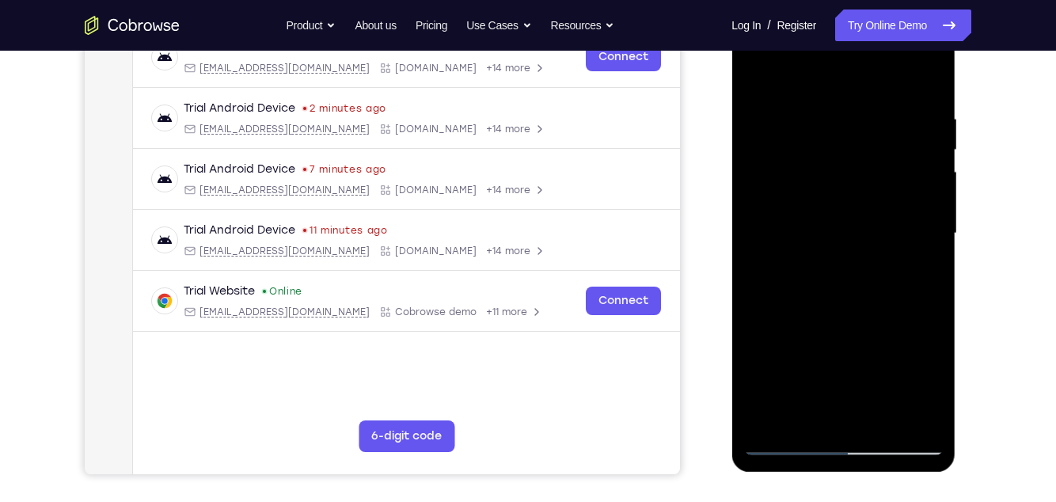
click at [936, 275] on div at bounding box center [844, 233] width 200 height 443
click at [931, 275] on div at bounding box center [844, 233] width 200 height 443
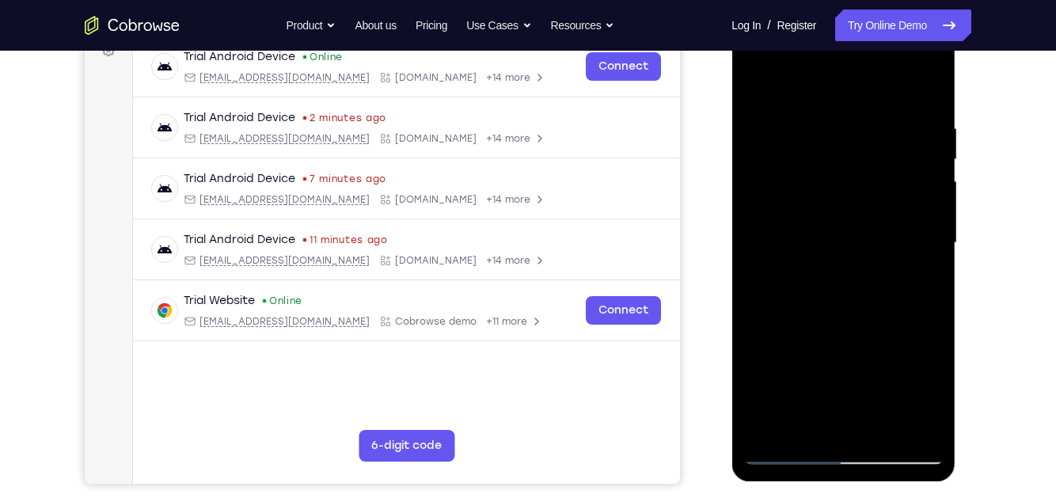
scroll to position [251, 0]
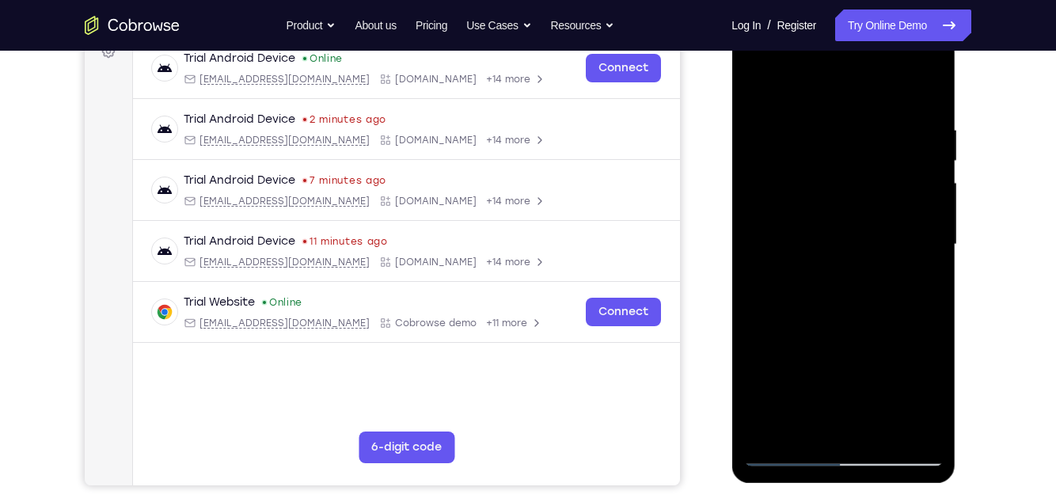
click at [933, 283] on div at bounding box center [844, 244] width 200 height 443
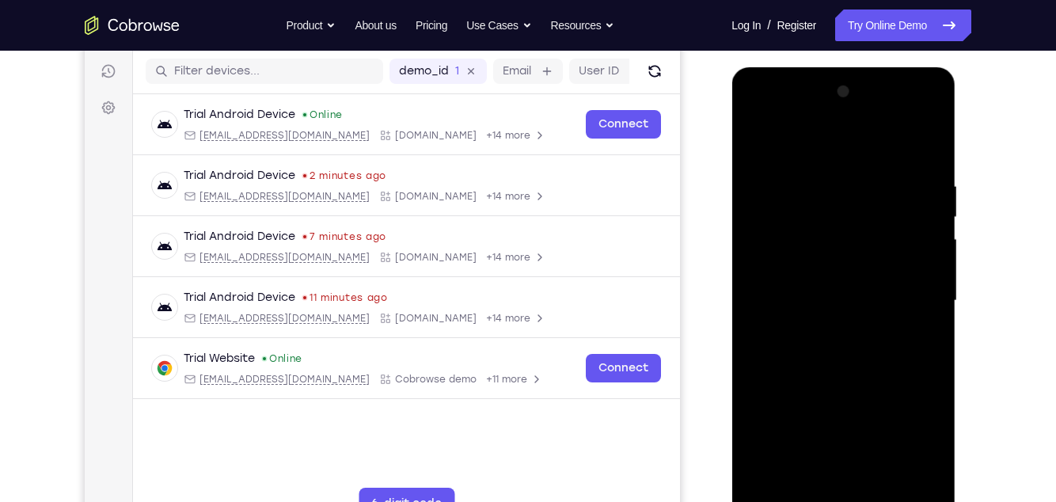
scroll to position [194, 0]
click at [933, 333] on div at bounding box center [844, 301] width 200 height 443
click at [931, 335] on div at bounding box center [844, 301] width 200 height 443
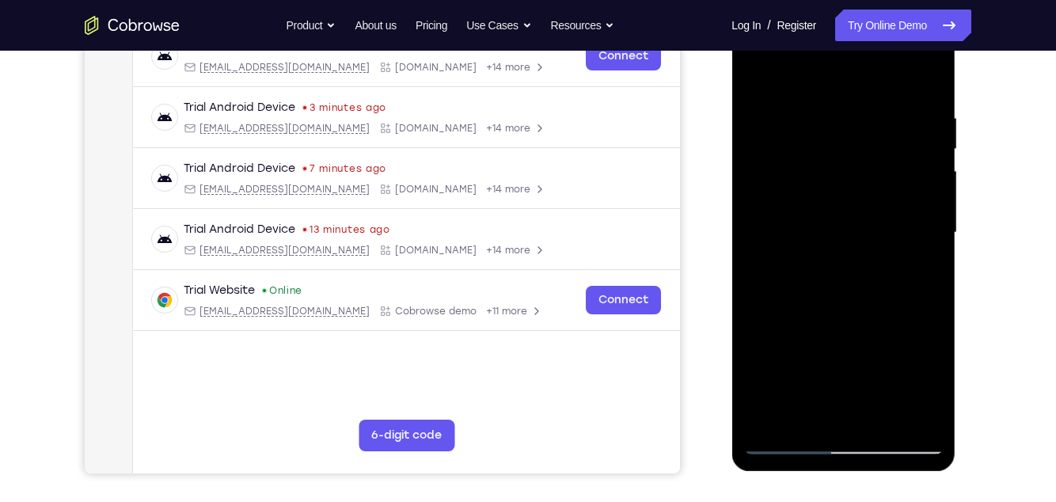
scroll to position [261, 0]
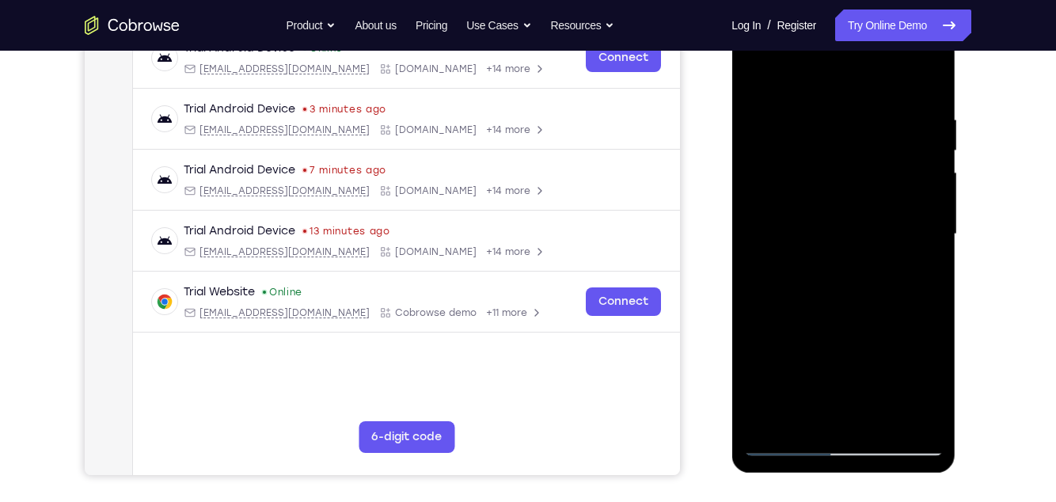
click at [935, 268] on div at bounding box center [844, 234] width 200 height 443
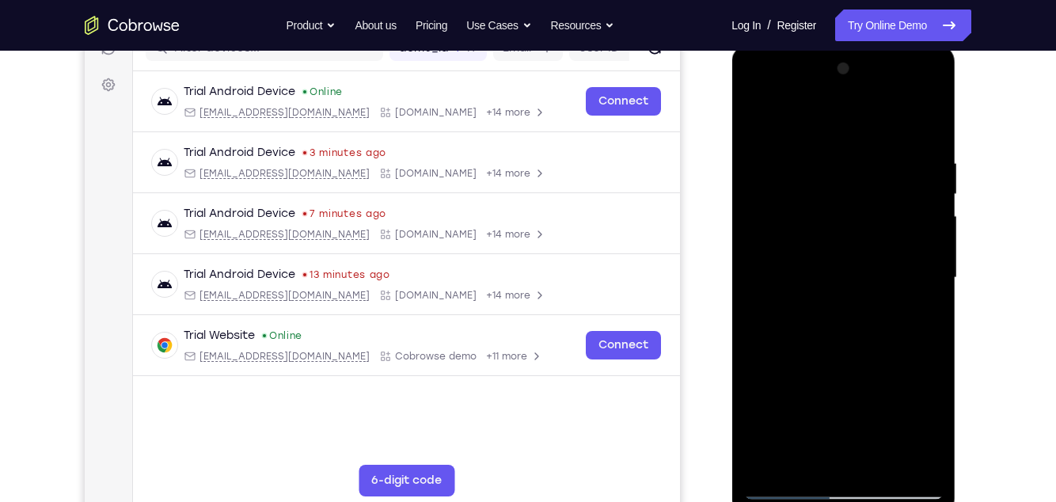
scroll to position [216, 0]
click at [927, 313] on div at bounding box center [844, 279] width 200 height 443
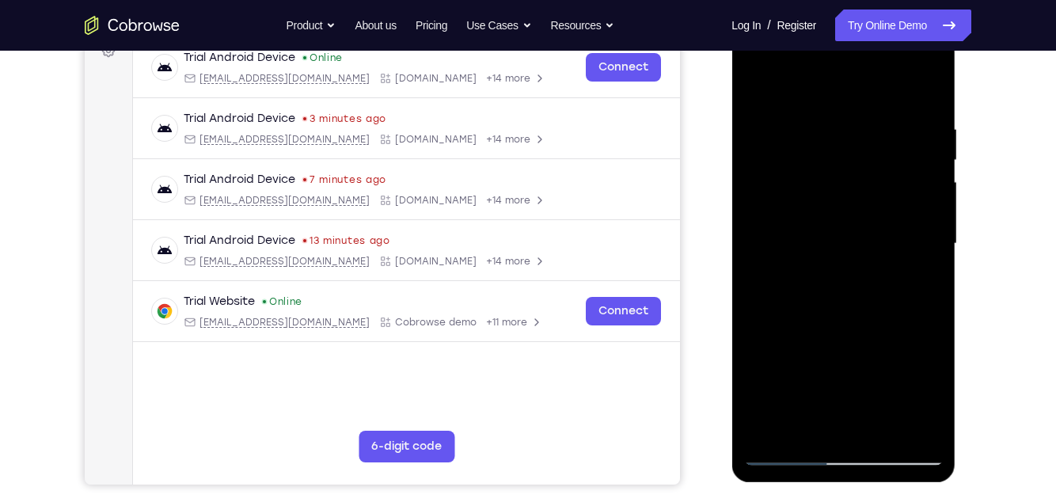
scroll to position [253, 0]
click at [934, 285] on div at bounding box center [844, 242] width 200 height 443
click at [934, 283] on div at bounding box center [844, 242] width 200 height 443
click at [934, 282] on div at bounding box center [844, 242] width 200 height 443
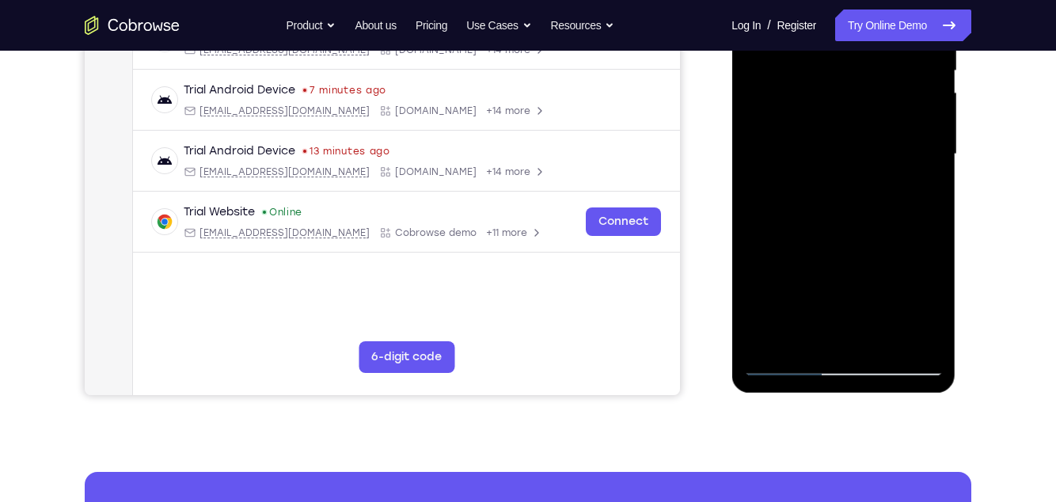
scroll to position [356, 0]
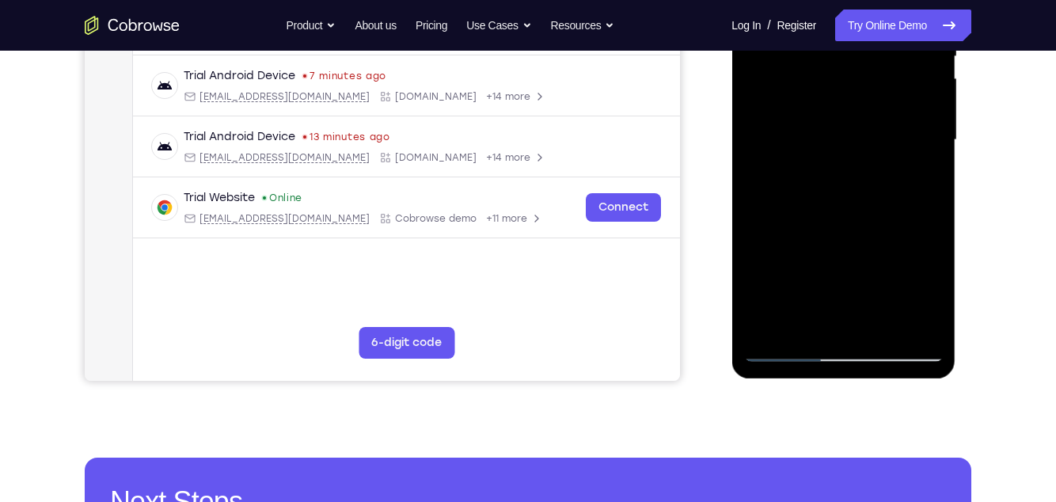
click at [753, 245] on div at bounding box center [844, 139] width 200 height 443
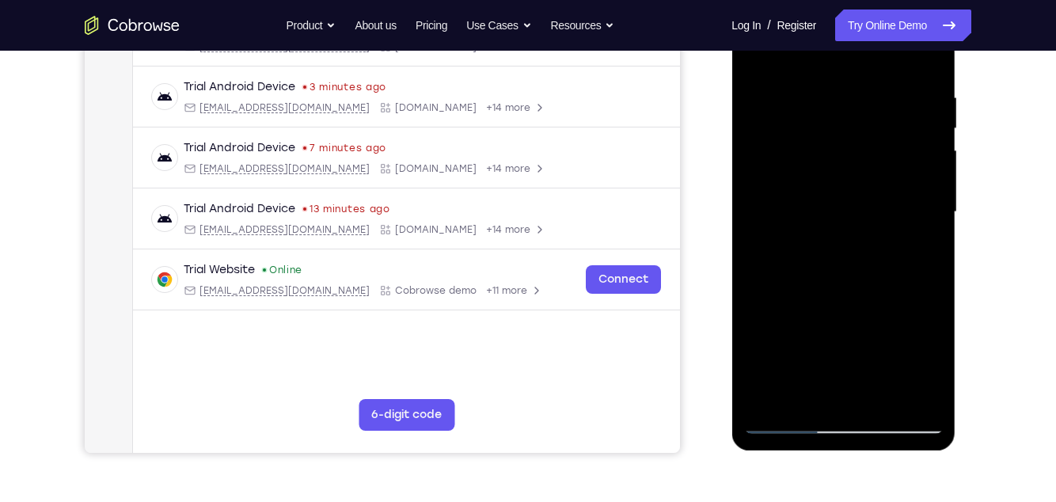
scroll to position [278, 0]
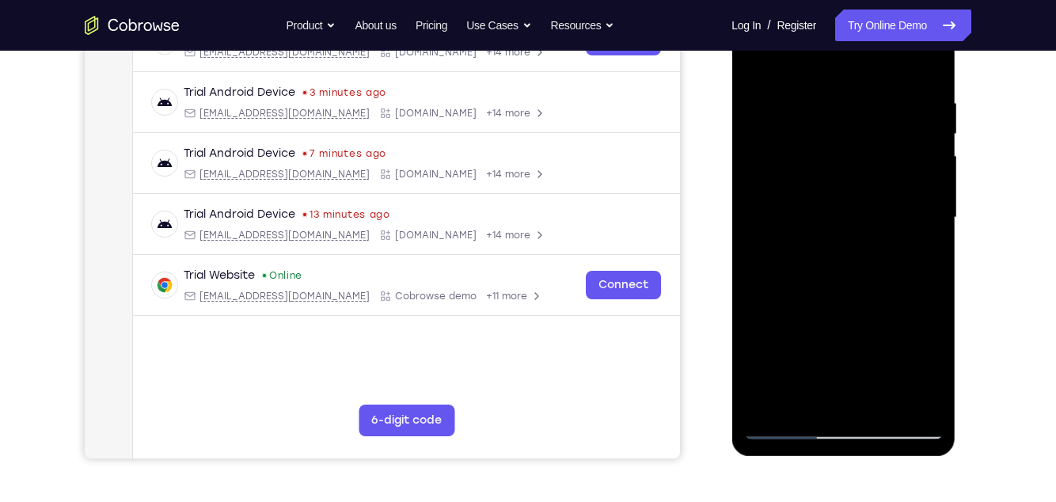
click at [934, 339] on div at bounding box center [844, 217] width 200 height 443
click at [773, 288] on div at bounding box center [844, 217] width 200 height 443
click at [928, 337] on div at bounding box center [844, 217] width 200 height 443
click at [933, 337] on div at bounding box center [844, 217] width 200 height 443
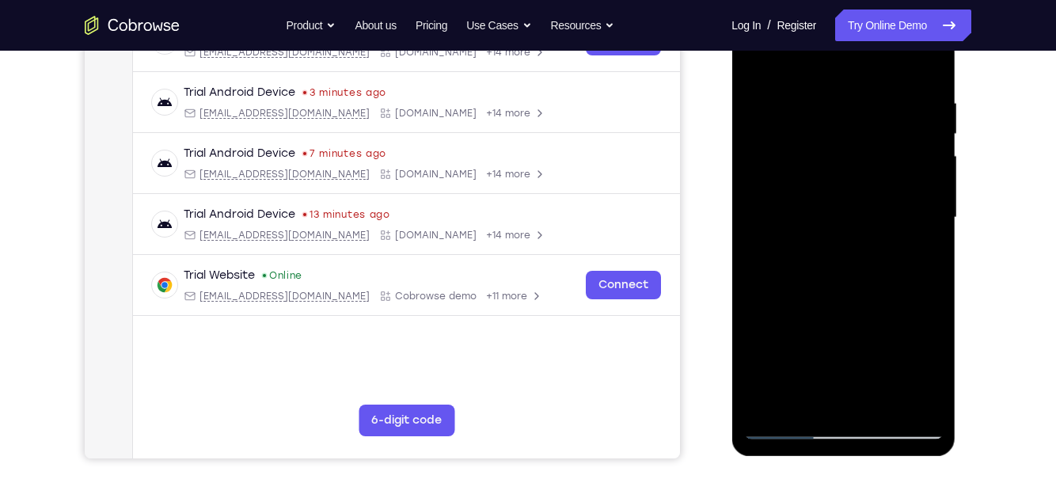
click at [931, 339] on div at bounding box center [844, 217] width 200 height 443
click at [931, 335] on div at bounding box center [844, 217] width 200 height 443
click at [934, 341] on div at bounding box center [844, 217] width 200 height 443
click at [930, 340] on div at bounding box center [844, 217] width 200 height 443
click at [756, 337] on div at bounding box center [844, 217] width 200 height 443
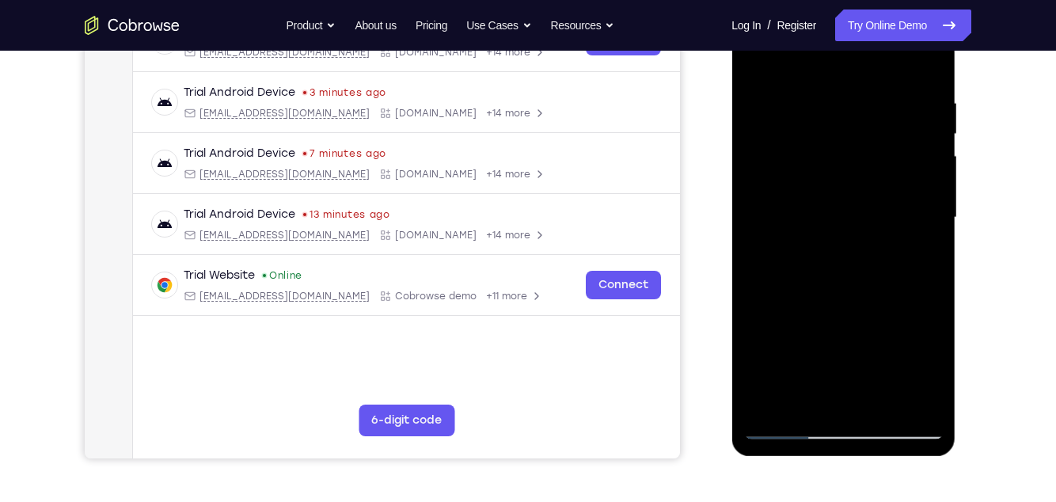
click at [932, 344] on div at bounding box center [844, 217] width 200 height 443
click at [931, 341] on div at bounding box center [844, 217] width 200 height 443
click at [934, 340] on div at bounding box center [844, 217] width 200 height 443
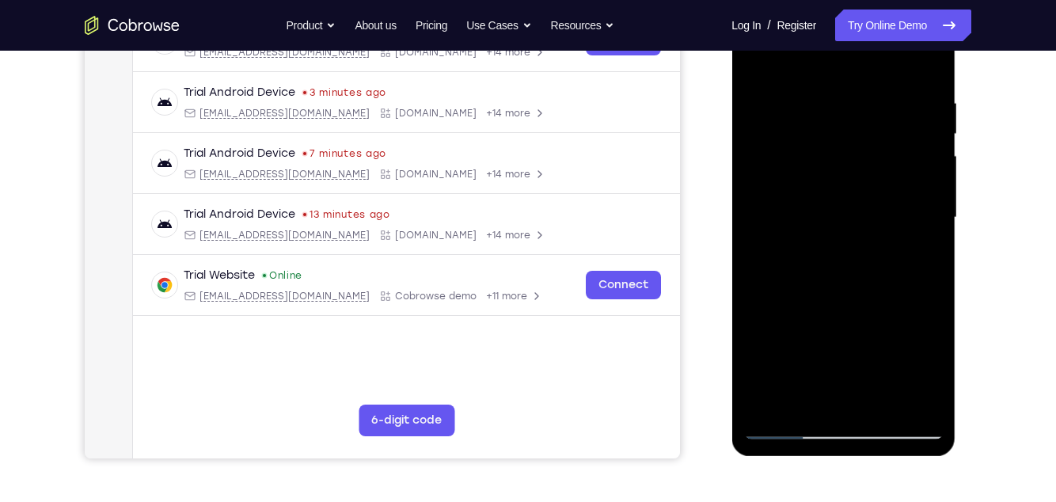
click at [931, 341] on div at bounding box center [844, 217] width 200 height 443
click at [929, 303] on div at bounding box center [844, 217] width 200 height 443
click at [754, 299] on div at bounding box center [844, 217] width 200 height 443
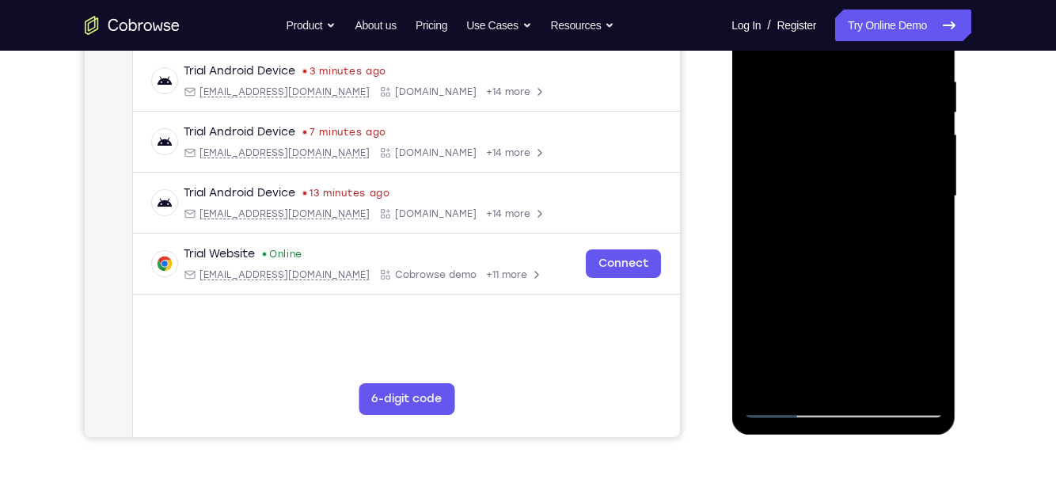
scroll to position [306, 0]
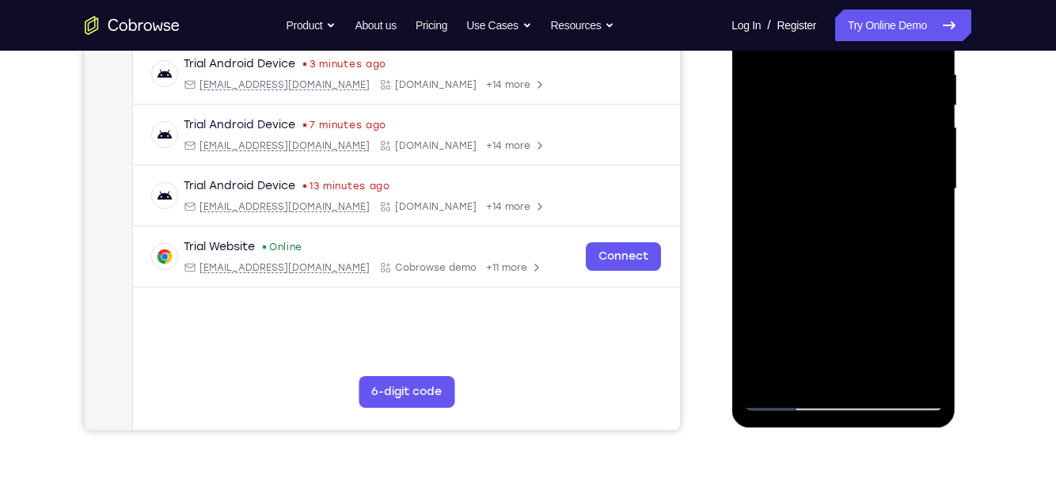
click at [751, 269] on div at bounding box center [844, 189] width 200 height 443
click at [928, 274] on div at bounding box center [844, 189] width 200 height 443
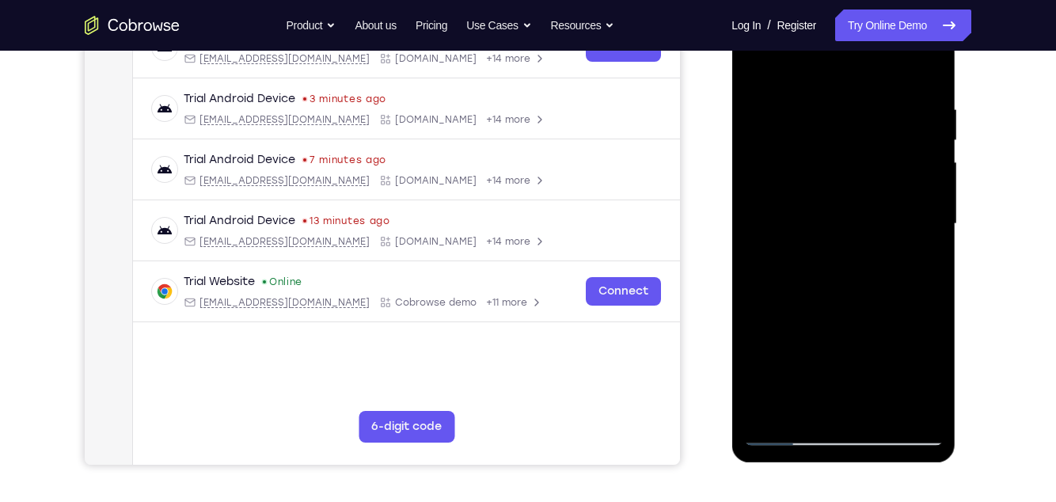
scroll to position [271, 0]
click at [931, 256] on div at bounding box center [844, 224] width 200 height 443
click at [930, 257] on div at bounding box center [844, 224] width 200 height 443
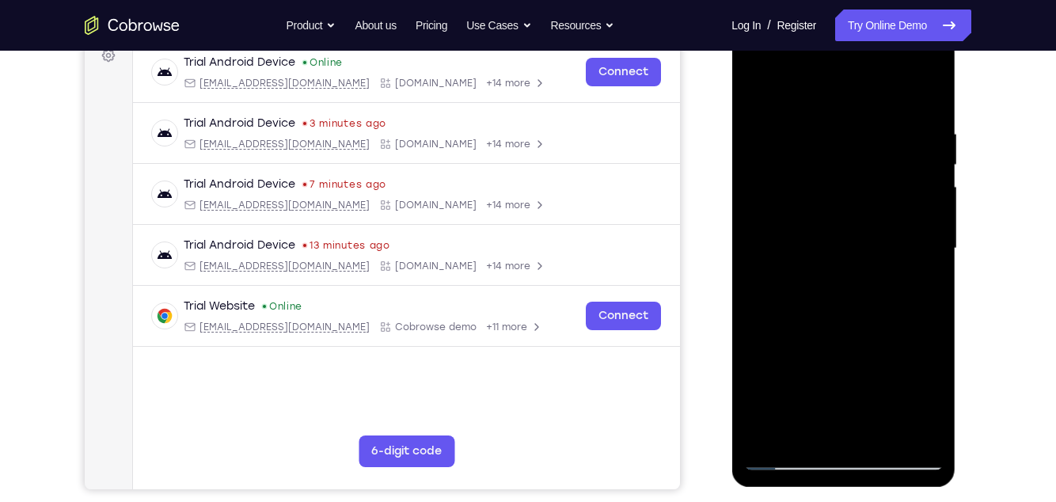
scroll to position [245, 0]
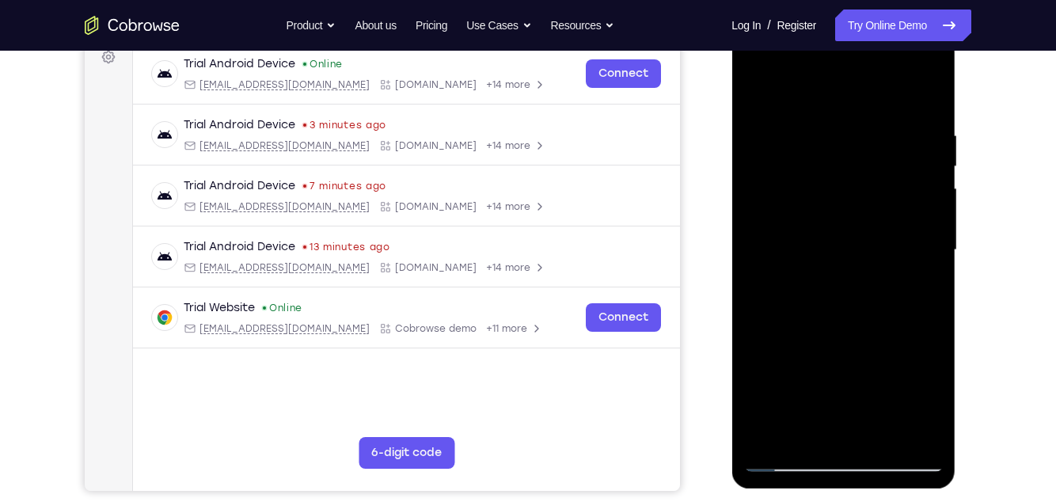
click at [934, 280] on div at bounding box center [844, 250] width 200 height 443
click at [934, 286] on div at bounding box center [844, 250] width 200 height 443
click at [929, 283] on div at bounding box center [844, 250] width 200 height 443
click at [932, 280] on div at bounding box center [844, 250] width 200 height 443
click at [931, 286] on div at bounding box center [844, 250] width 200 height 443
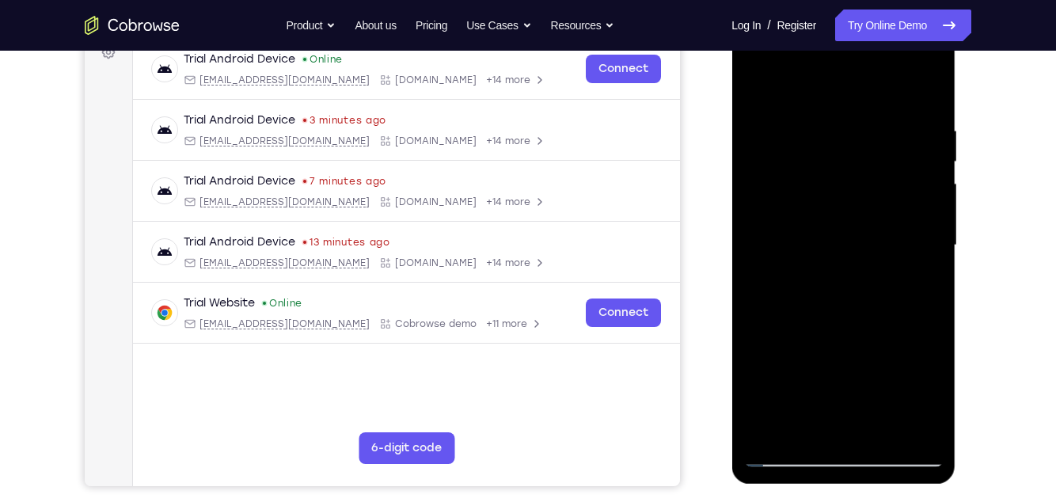
scroll to position [249, 0]
click at [934, 282] on div at bounding box center [844, 246] width 200 height 443
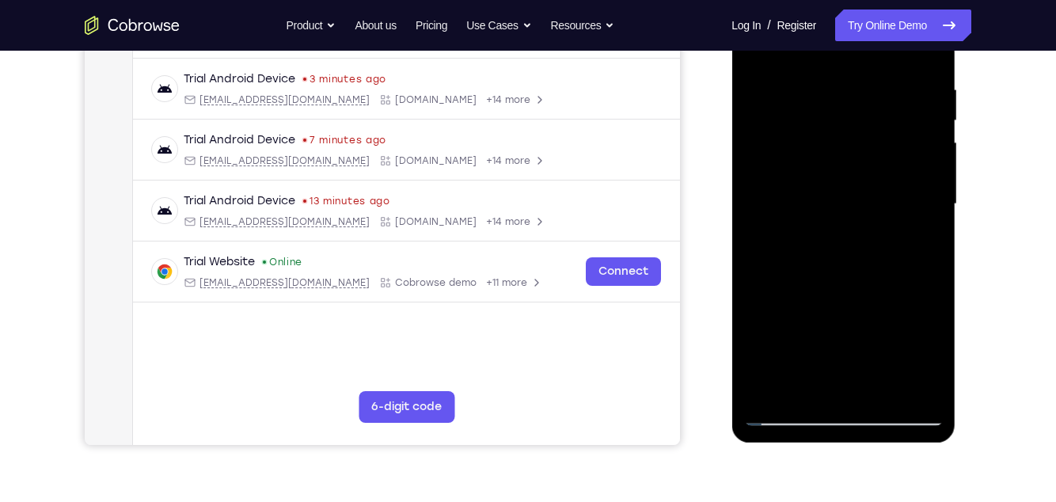
scroll to position [292, 0]
click at [935, 236] on div at bounding box center [844, 203] width 200 height 443
click at [757, 225] on div at bounding box center [844, 203] width 200 height 443
click at [932, 328] on div at bounding box center [844, 203] width 200 height 443
click at [894, 291] on div at bounding box center [844, 203] width 200 height 443
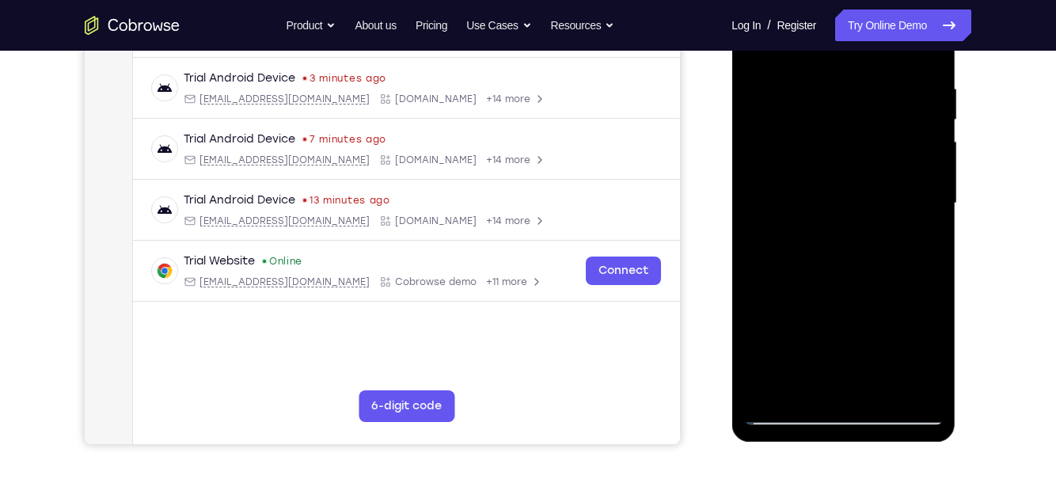
click at [896, 286] on div at bounding box center [844, 203] width 200 height 443
click at [929, 329] on div at bounding box center [844, 203] width 200 height 443
click at [931, 272] on div at bounding box center [844, 203] width 200 height 443
click at [933, 275] on div at bounding box center [844, 203] width 200 height 443
click at [934, 272] on div at bounding box center [844, 203] width 200 height 443
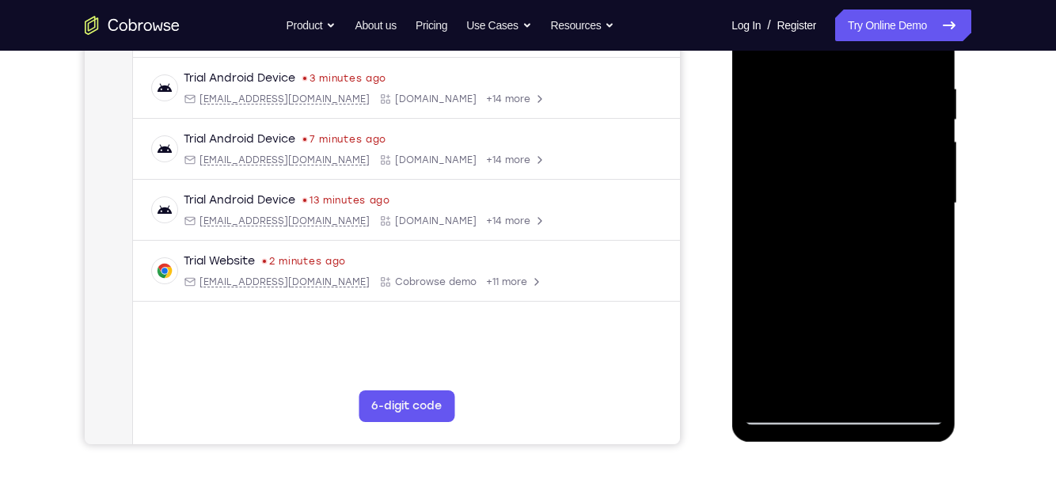
click at [929, 276] on div at bounding box center [844, 203] width 200 height 443
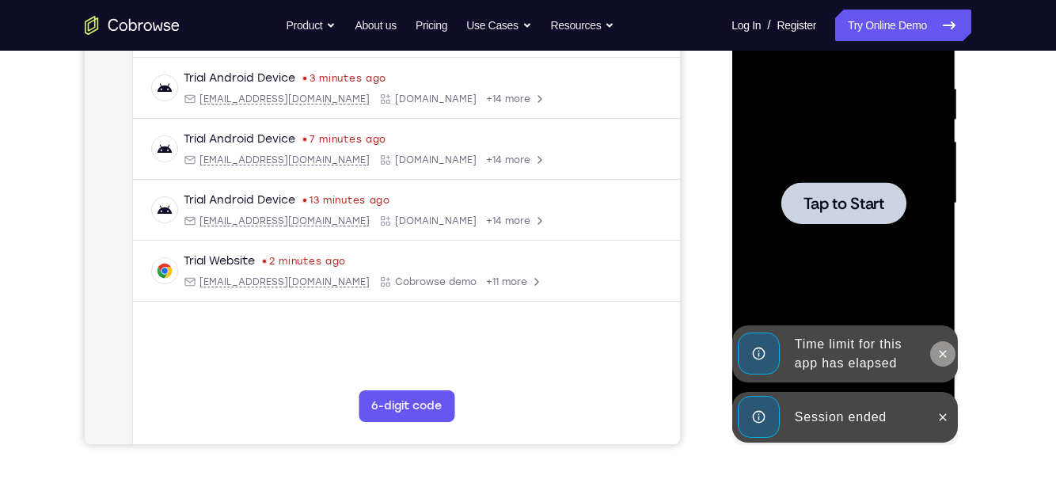
click at [939, 351] on icon at bounding box center [942, 353] width 7 height 7
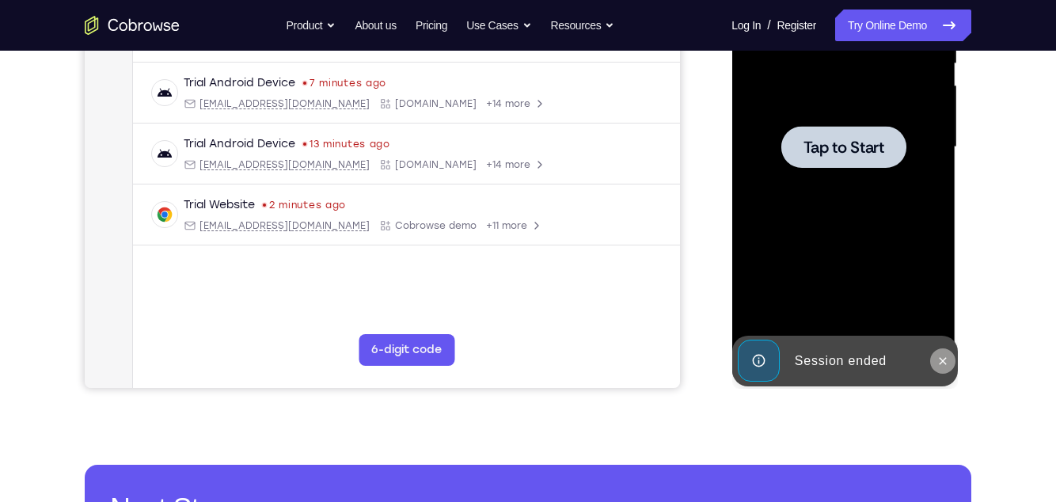
click at [941, 363] on icon at bounding box center [942, 360] width 7 height 7
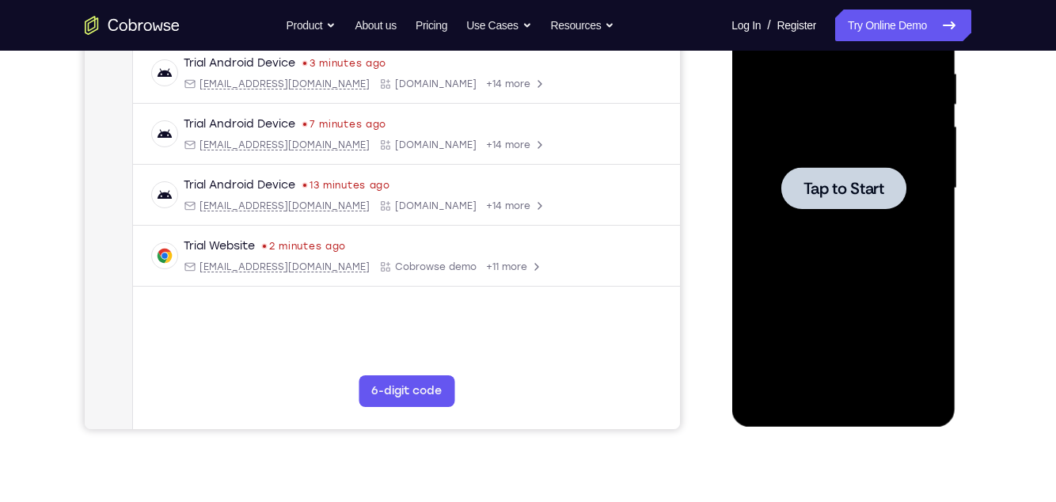
scroll to position [299, 0]
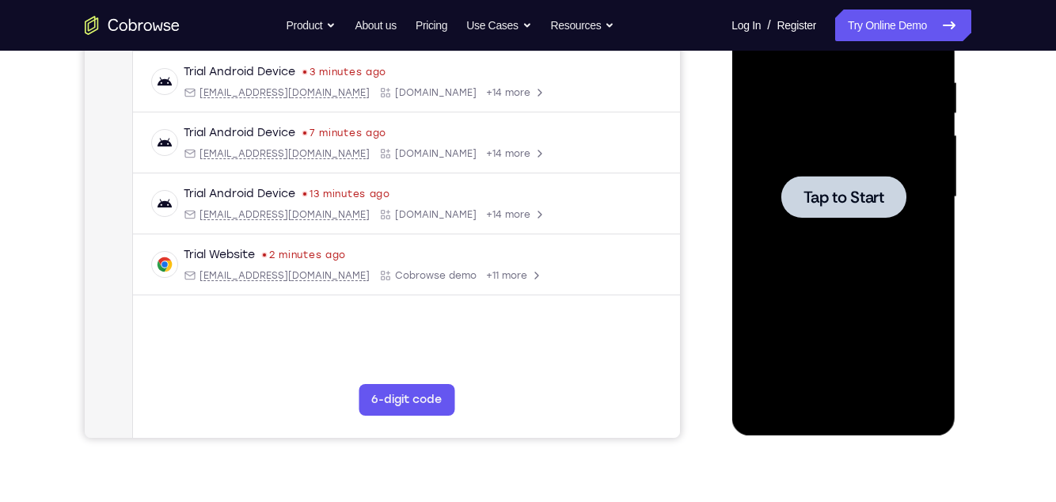
click at [818, 194] on span "Tap to Start" at bounding box center [843, 197] width 81 height 16
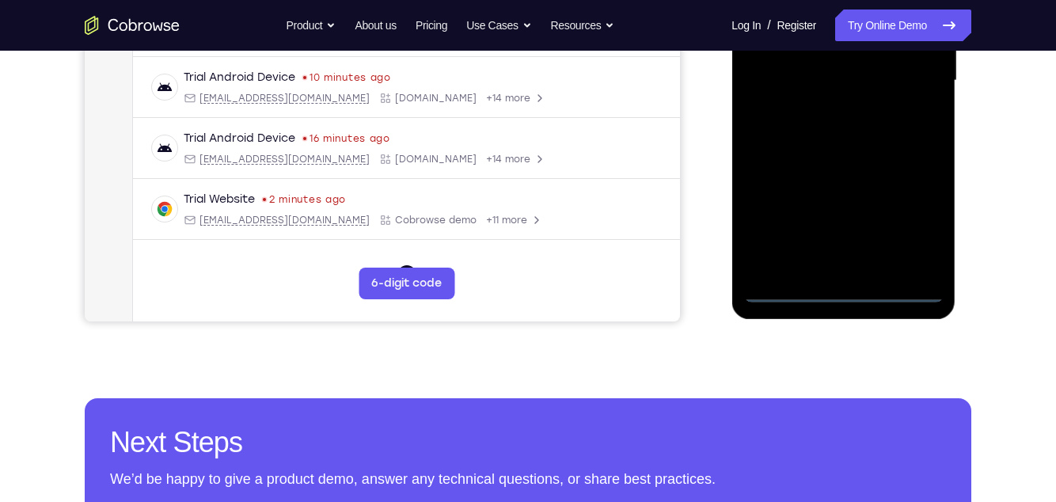
scroll to position [419, 0]
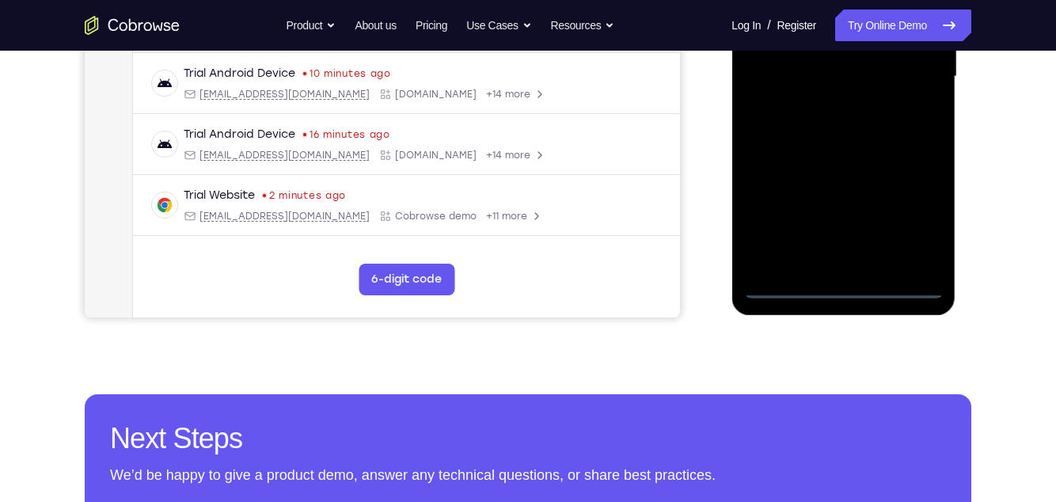
click at [844, 292] on div at bounding box center [844, 76] width 200 height 443
click at [912, 226] on div at bounding box center [844, 76] width 200 height 443
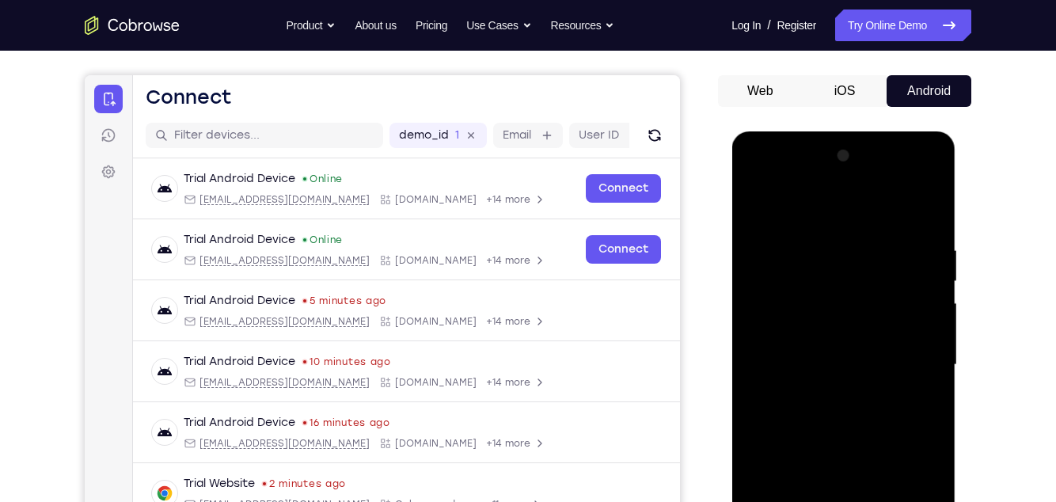
scroll to position [111, 0]
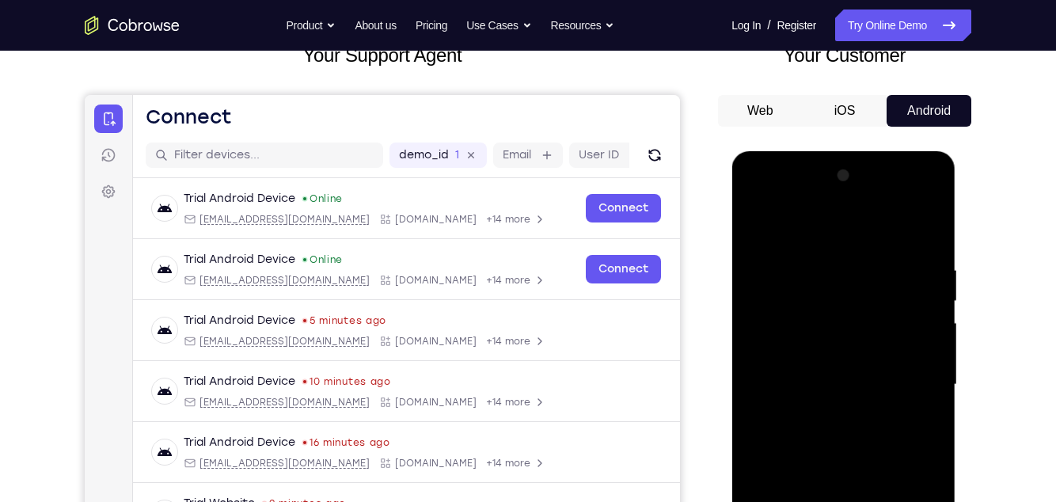
click at [790, 228] on div at bounding box center [844, 384] width 200 height 443
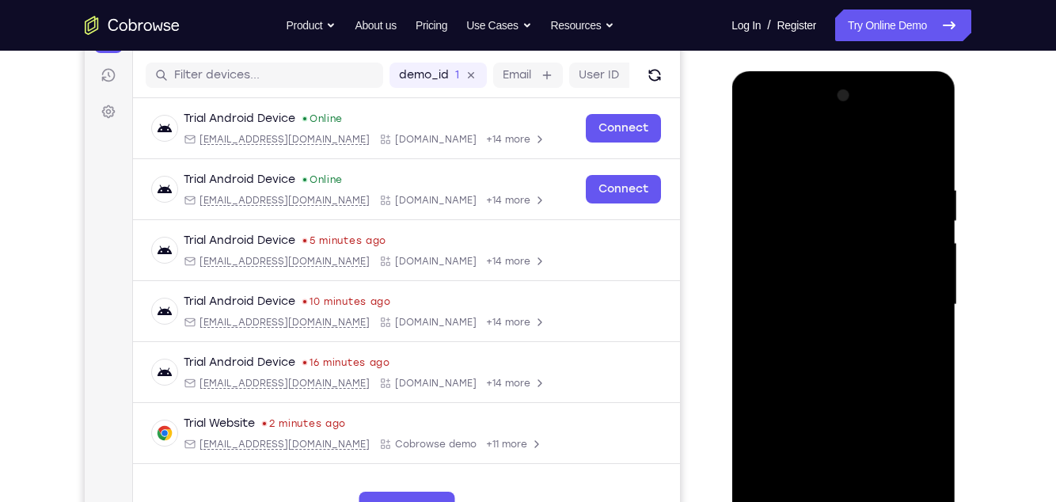
scroll to position [186, 0]
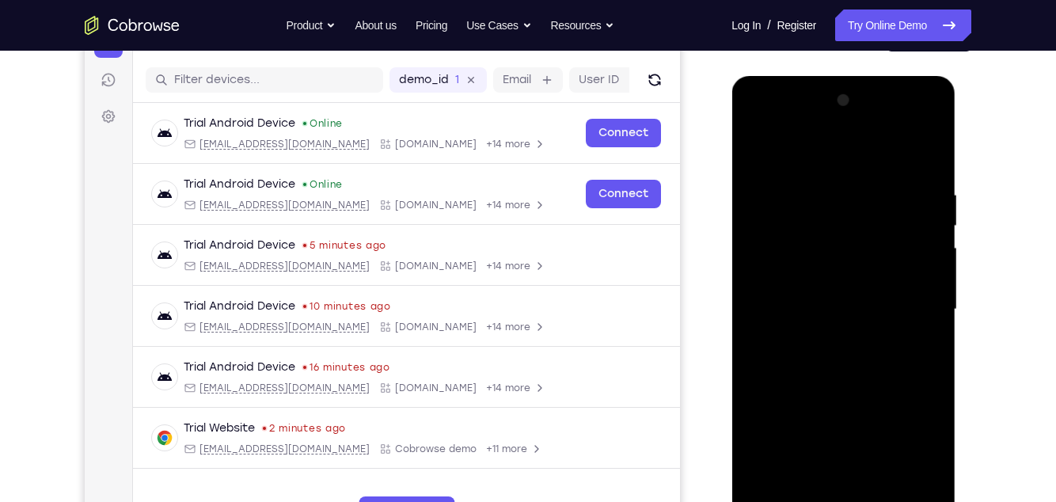
click at [778, 294] on div at bounding box center [844, 309] width 200 height 443
click at [853, 271] on div at bounding box center [844, 309] width 200 height 443
click at [867, 312] on div at bounding box center [844, 309] width 200 height 443
click at [913, 310] on div at bounding box center [844, 309] width 200 height 443
click at [922, 307] on div at bounding box center [844, 309] width 200 height 443
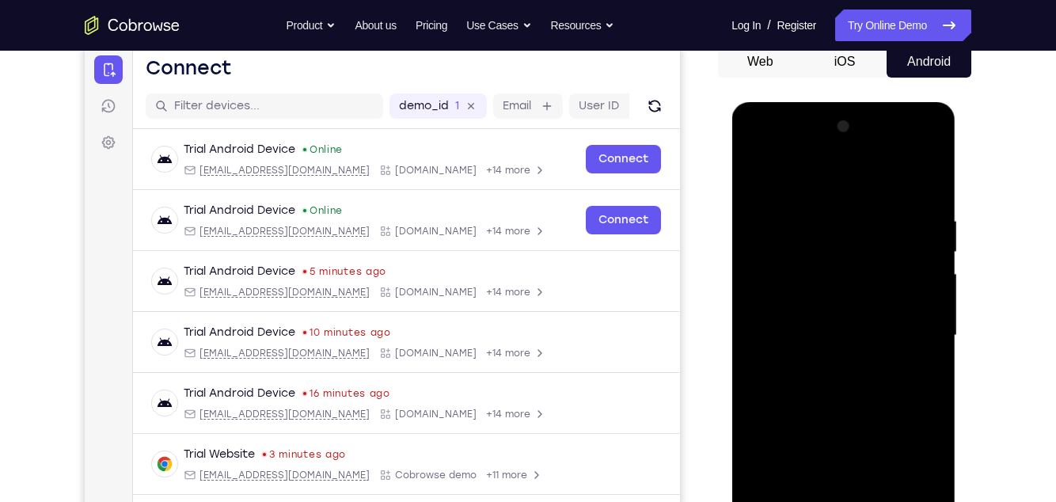
scroll to position [157, 0]
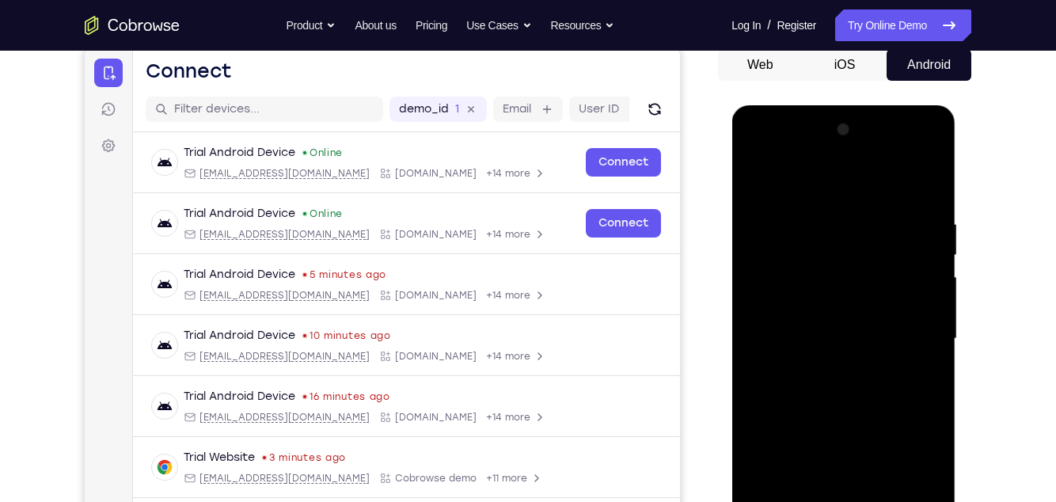
click at [817, 212] on div at bounding box center [844, 338] width 200 height 443
click at [932, 309] on div at bounding box center [844, 338] width 200 height 443
click at [928, 249] on div at bounding box center [844, 338] width 200 height 443
click at [923, 188] on div at bounding box center [844, 338] width 200 height 443
click at [926, 200] on div at bounding box center [844, 338] width 200 height 443
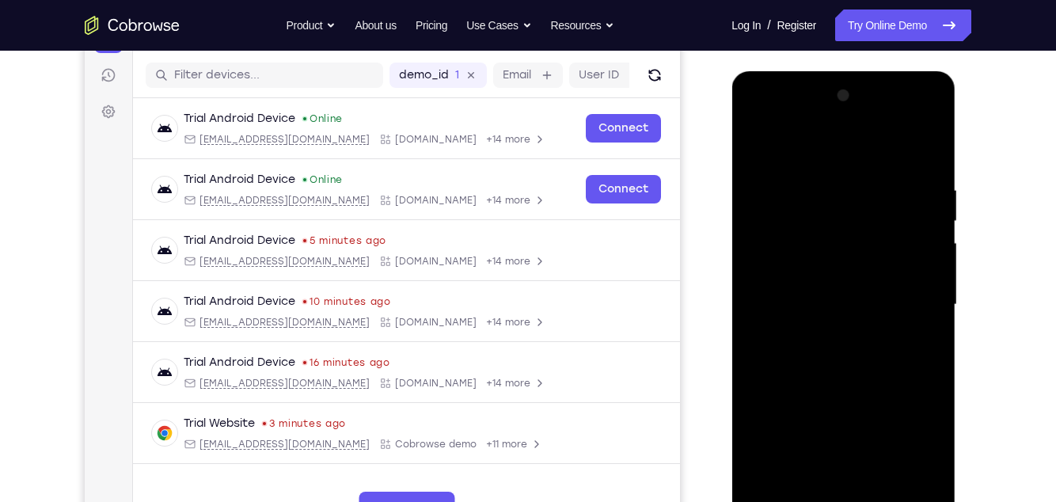
scroll to position [190, 0]
click at [814, 297] on div at bounding box center [844, 305] width 200 height 443
click at [814, 292] on div at bounding box center [844, 305] width 200 height 443
click at [913, 175] on div at bounding box center [844, 305] width 200 height 443
click at [926, 298] on div at bounding box center [844, 305] width 200 height 443
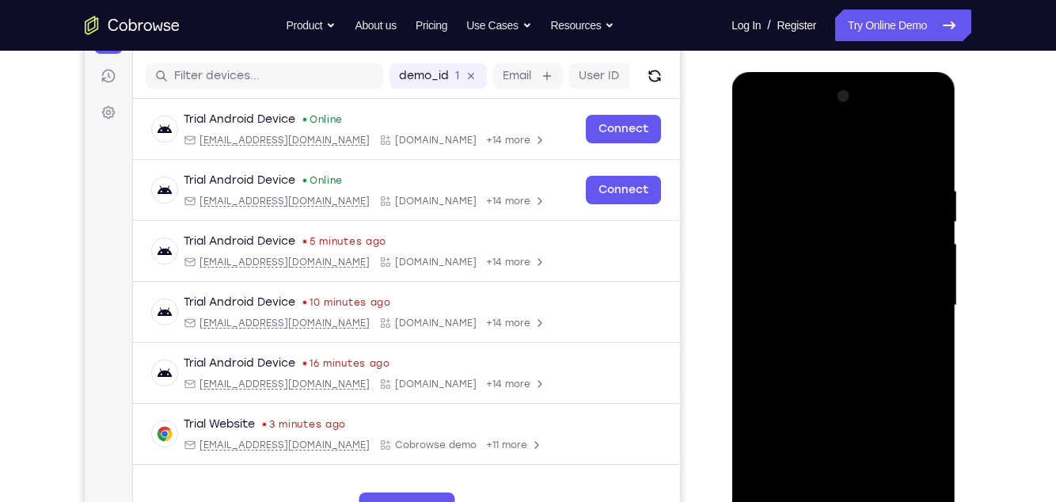
click at [923, 294] on div at bounding box center [844, 305] width 200 height 443
click at [920, 297] on div at bounding box center [844, 305] width 200 height 443
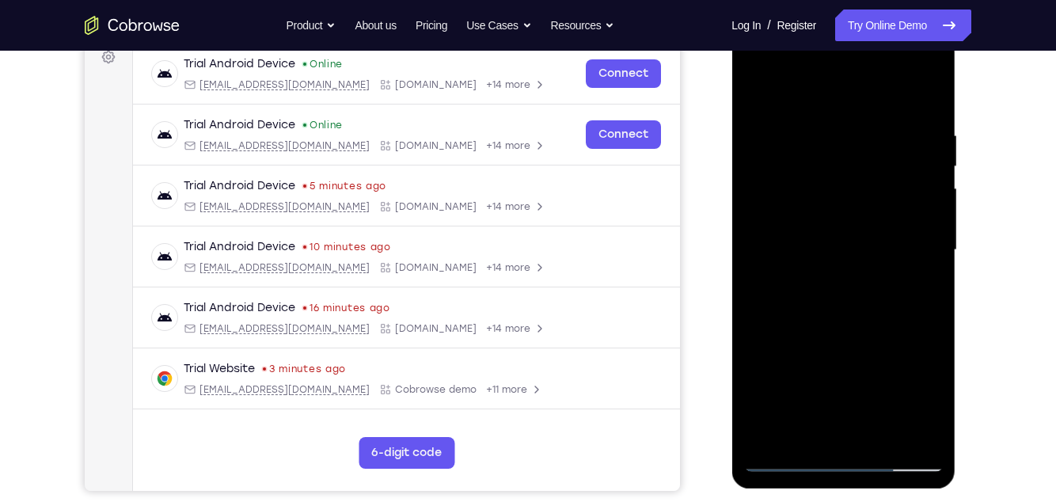
scroll to position [247, 0]
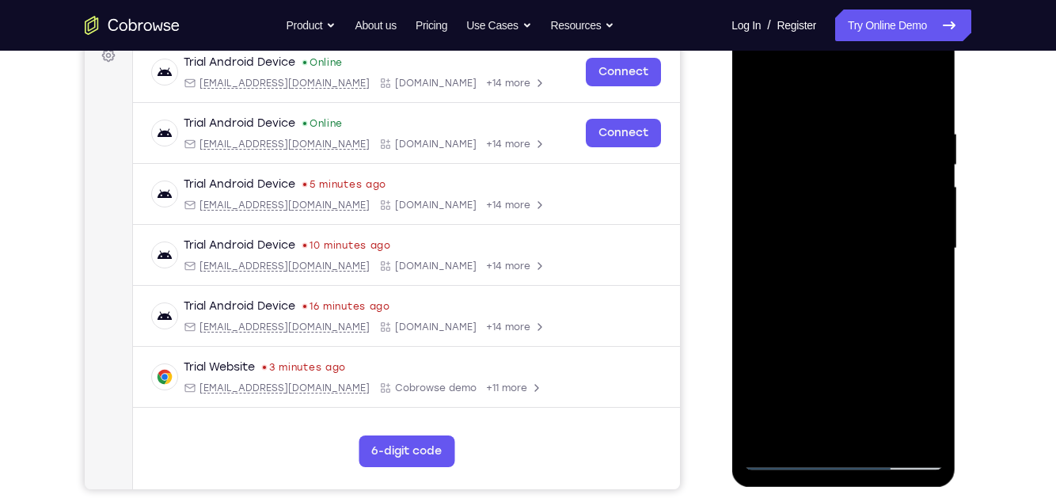
click at [919, 298] on div at bounding box center [844, 248] width 200 height 443
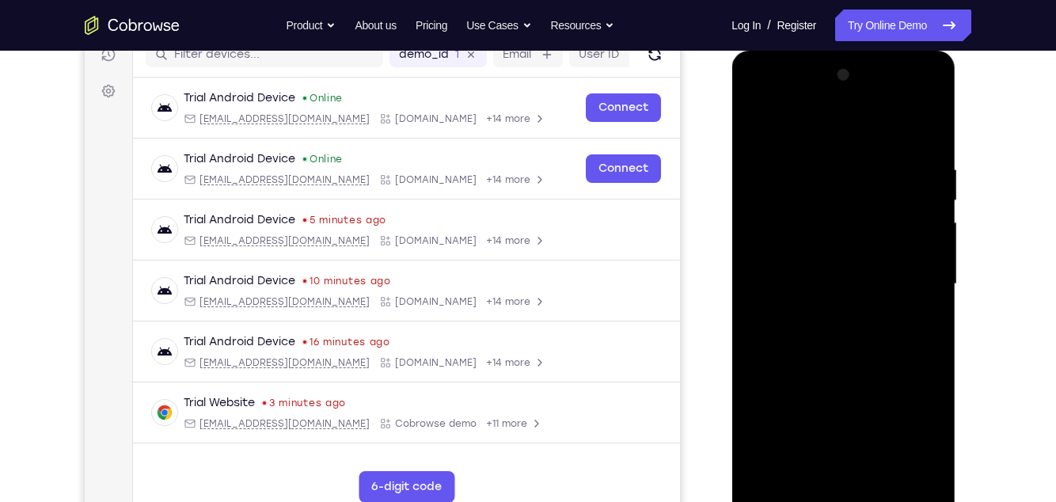
scroll to position [183, 0]
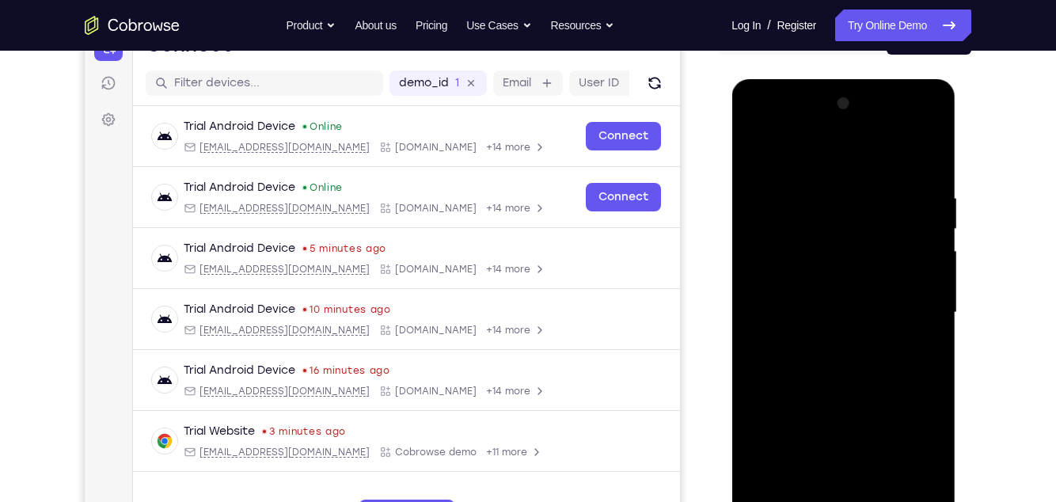
click at [923, 295] on div at bounding box center [844, 312] width 200 height 443
click at [925, 161] on div at bounding box center [844, 312] width 200 height 443
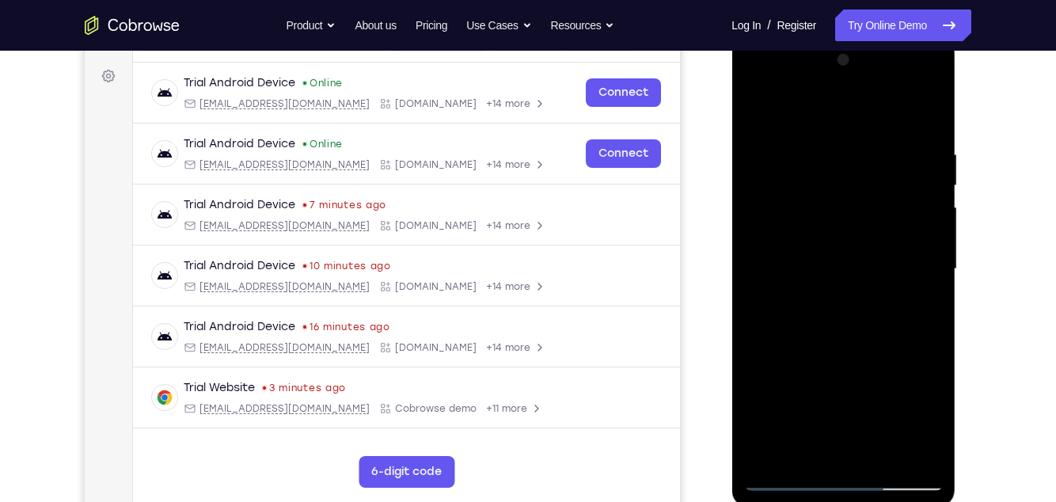
scroll to position [230, 0]
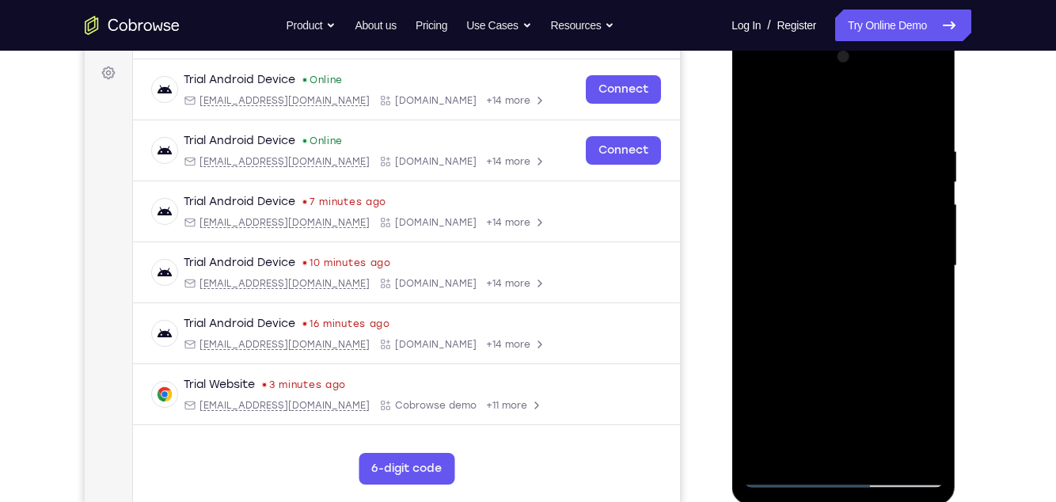
click at [930, 303] on div at bounding box center [844, 265] width 200 height 443
click at [928, 295] on div at bounding box center [844, 265] width 200 height 443
click at [932, 289] on div at bounding box center [844, 265] width 200 height 443
click at [928, 293] on div at bounding box center [844, 265] width 200 height 443
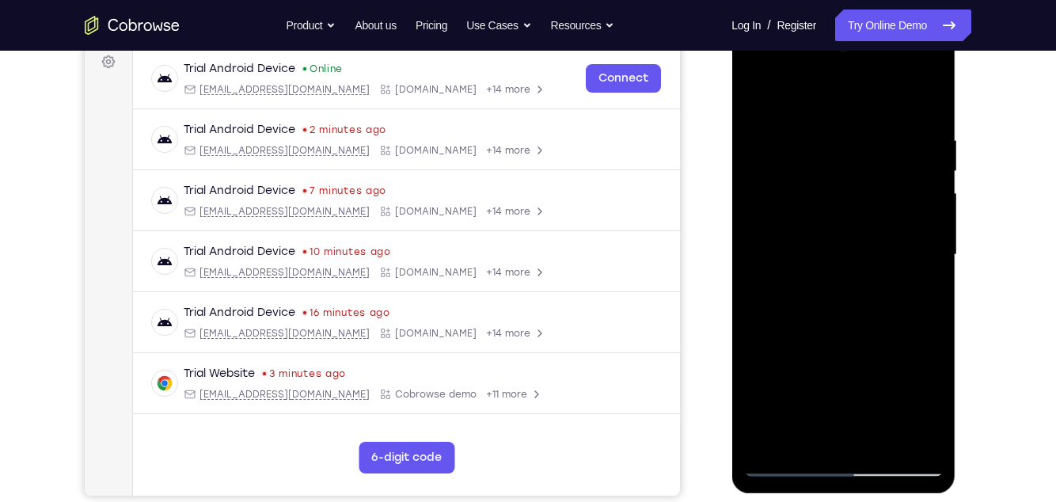
scroll to position [239, 0]
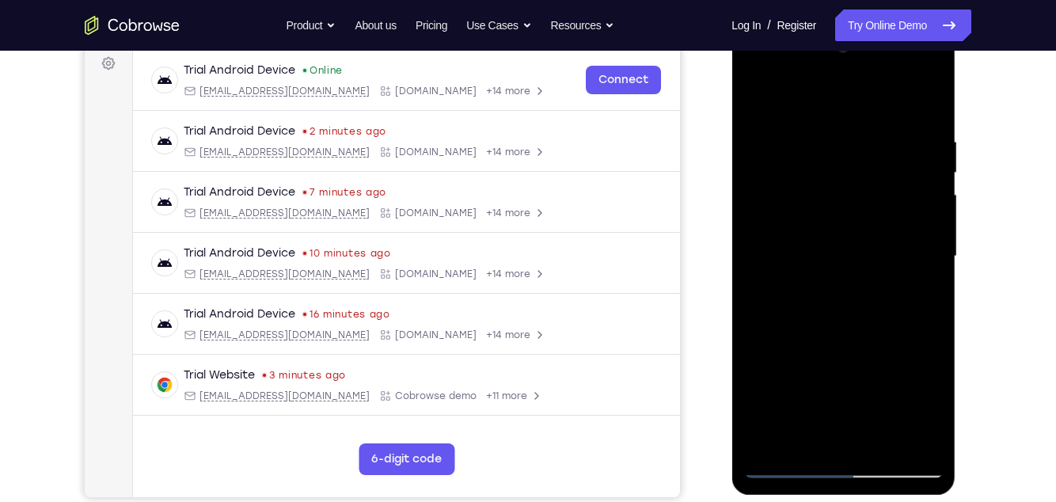
click at [935, 245] on div at bounding box center [844, 256] width 200 height 443
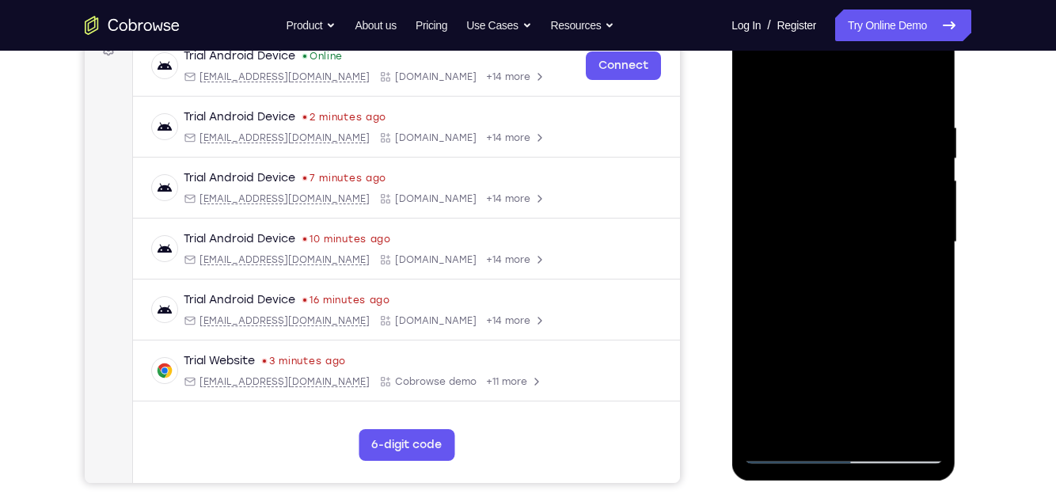
scroll to position [253, 0]
click at [933, 233] on div at bounding box center [844, 242] width 200 height 443
click at [930, 235] on div at bounding box center [844, 242] width 200 height 443
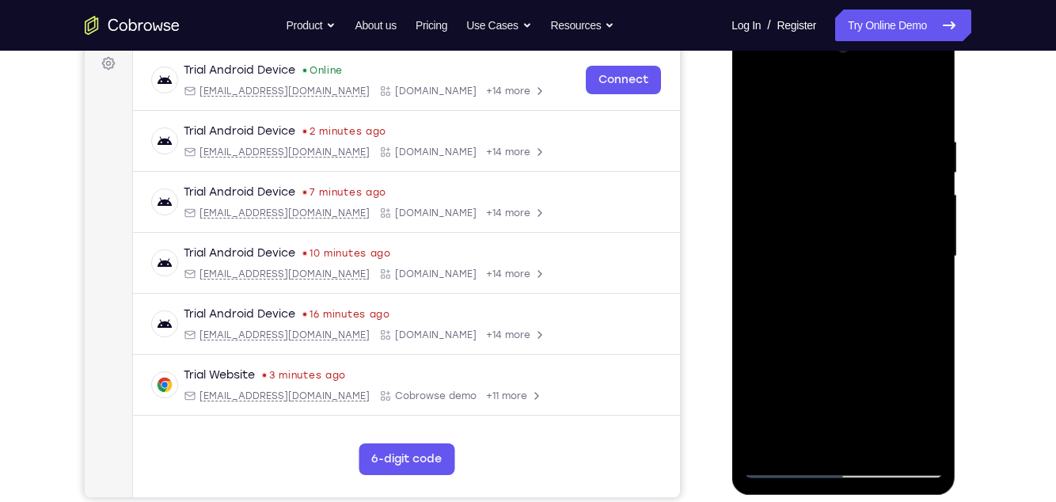
scroll to position [222, 0]
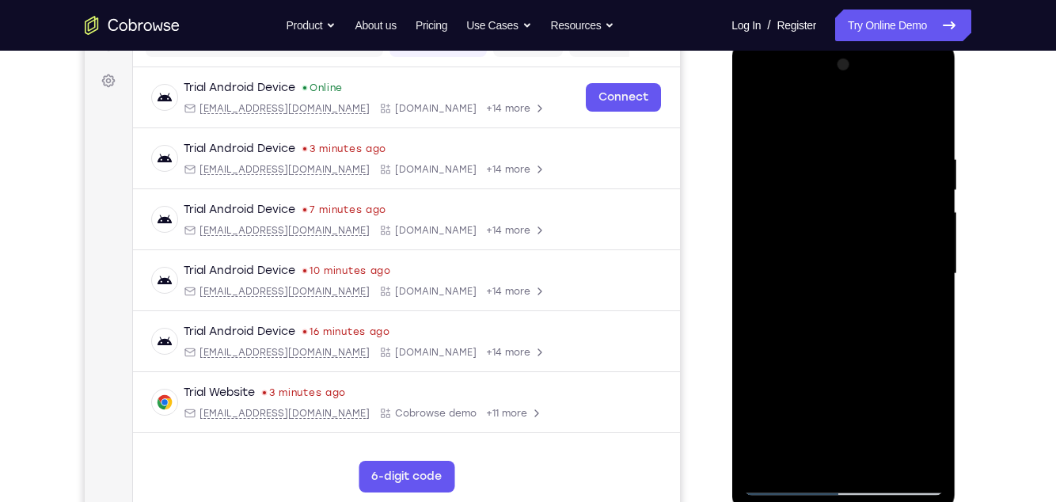
click at [932, 264] on div at bounding box center [844, 273] width 200 height 443
click at [933, 263] on div at bounding box center [844, 273] width 200 height 443
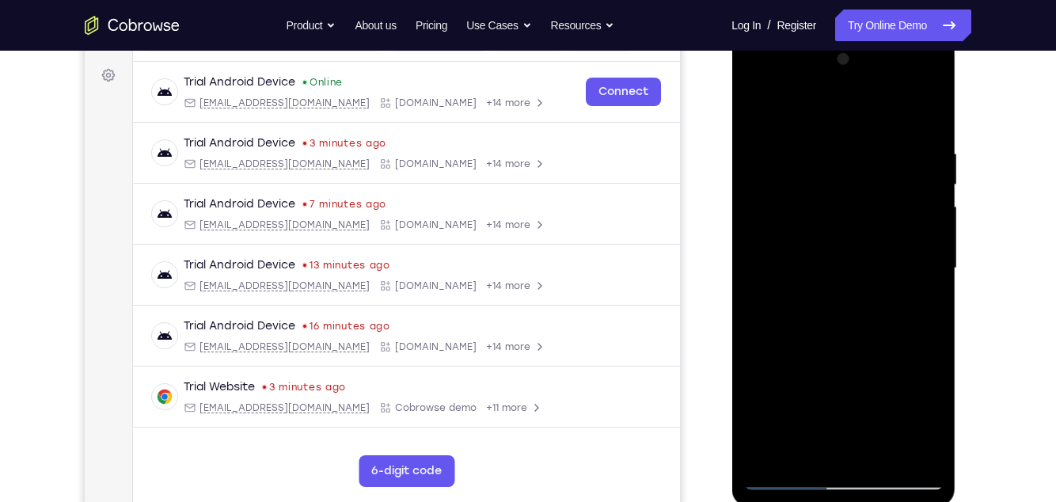
scroll to position [226, 0]
click at [932, 249] on div at bounding box center [844, 269] width 200 height 443
click at [933, 260] on div at bounding box center [844, 269] width 200 height 443
click at [929, 256] on div at bounding box center [844, 269] width 200 height 443
click at [932, 279] on div at bounding box center [844, 269] width 200 height 443
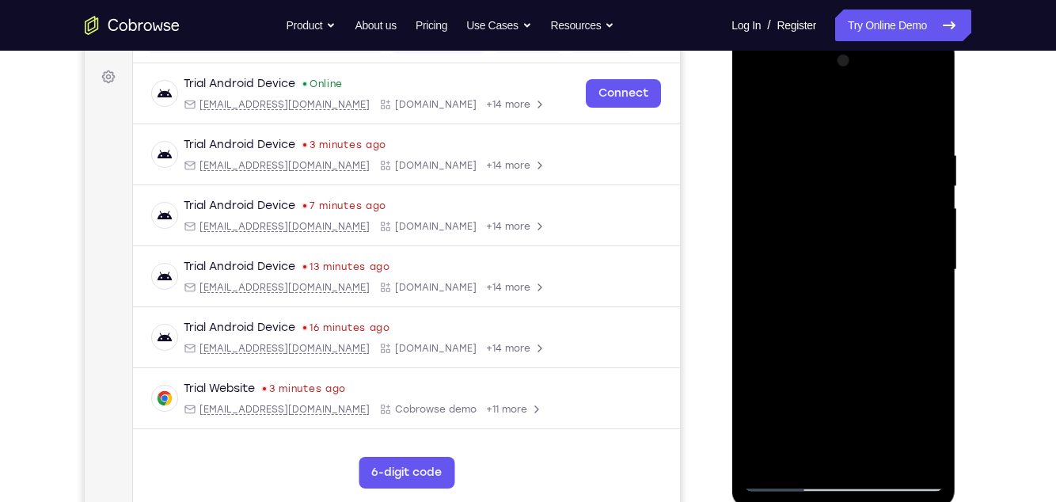
click at [879, 327] on div at bounding box center [844, 269] width 200 height 443
click at [879, 322] on div at bounding box center [844, 269] width 200 height 443
click at [934, 279] on div at bounding box center [844, 269] width 200 height 443
click at [937, 282] on div at bounding box center [844, 269] width 200 height 443
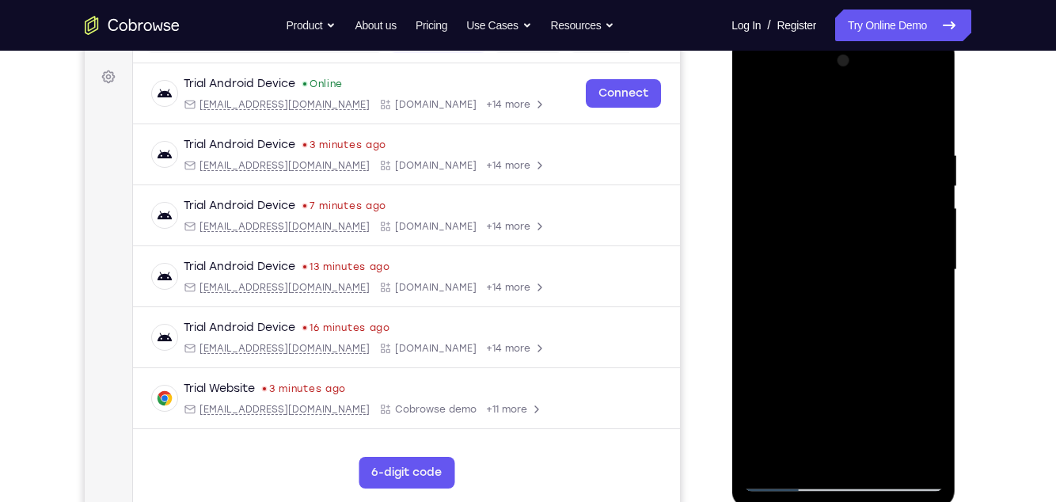
click at [935, 281] on div at bounding box center [844, 269] width 200 height 443
click at [929, 279] on div at bounding box center [844, 269] width 200 height 443
click at [928, 260] on div at bounding box center [844, 269] width 200 height 443
click at [897, 306] on div at bounding box center [844, 269] width 200 height 443
click at [897, 303] on div at bounding box center [844, 269] width 200 height 443
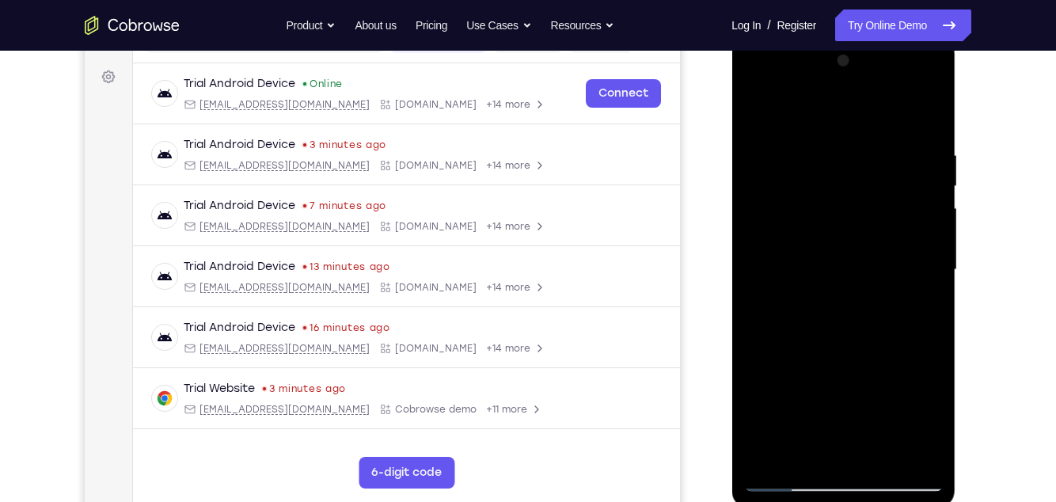
click at [930, 266] on div at bounding box center [844, 269] width 200 height 443
click at [931, 265] on div at bounding box center [844, 270] width 200 height 443
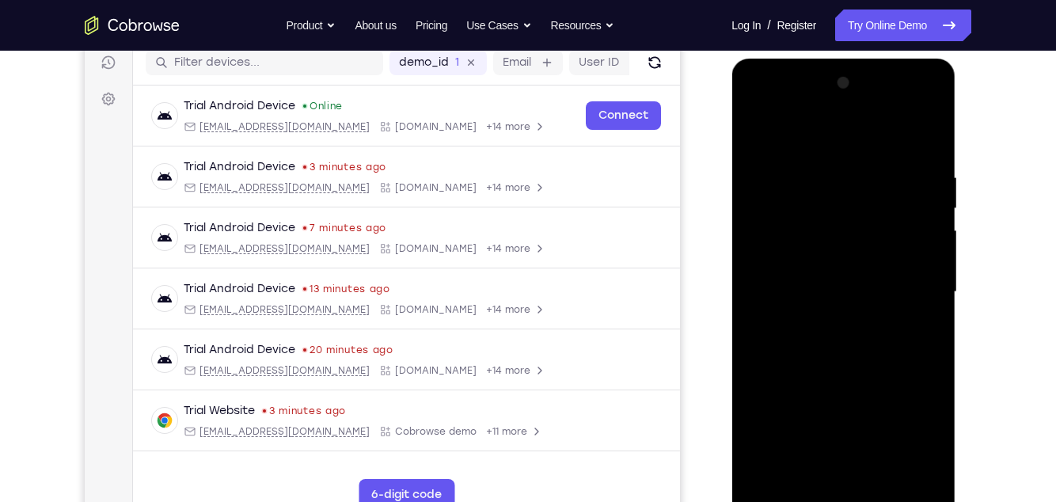
scroll to position [211, 0]
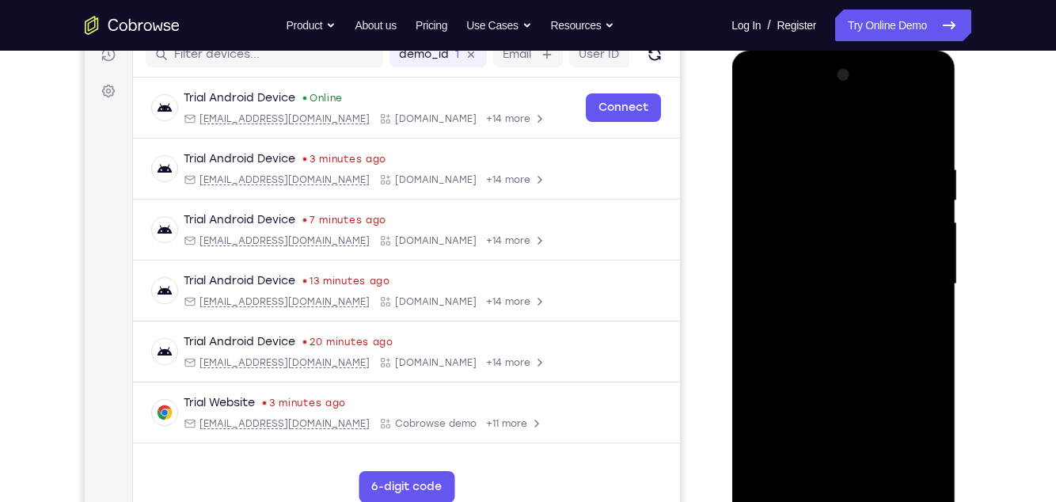
click at [929, 280] on div at bounding box center [844, 284] width 200 height 443
click at [925, 287] on div at bounding box center [844, 284] width 200 height 443
click at [929, 282] on div at bounding box center [844, 284] width 200 height 443
click at [931, 280] on div at bounding box center [844, 284] width 200 height 443
click at [932, 281] on div at bounding box center [844, 284] width 200 height 443
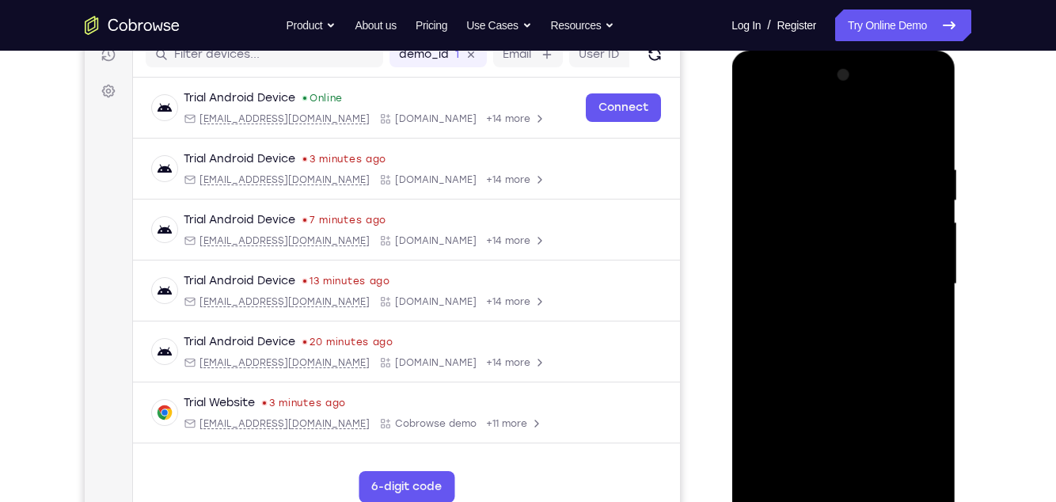
click at [934, 280] on div at bounding box center [844, 284] width 200 height 443
click at [932, 281] on div at bounding box center [844, 284] width 200 height 443
click at [934, 280] on div at bounding box center [844, 284] width 200 height 443
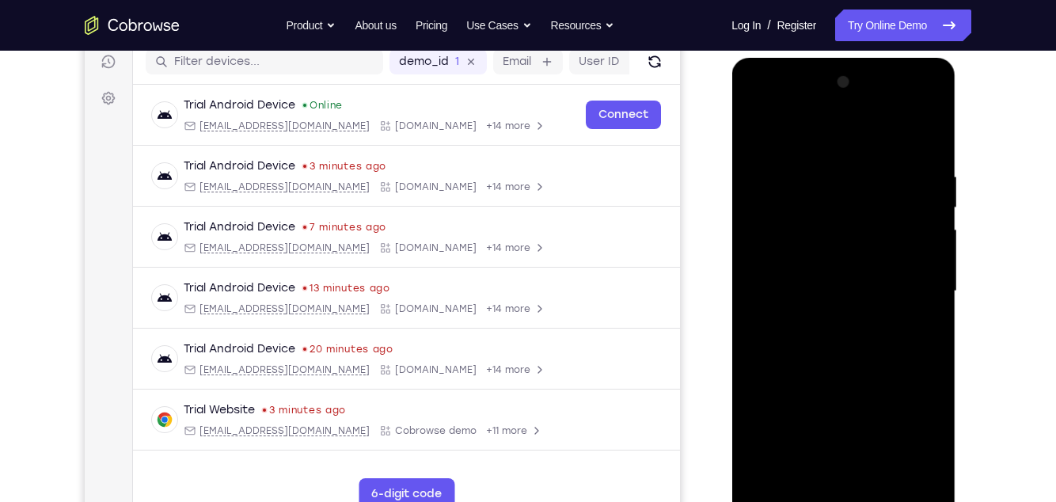
scroll to position [204, 0]
click at [930, 288] on div at bounding box center [844, 291] width 200 height 443
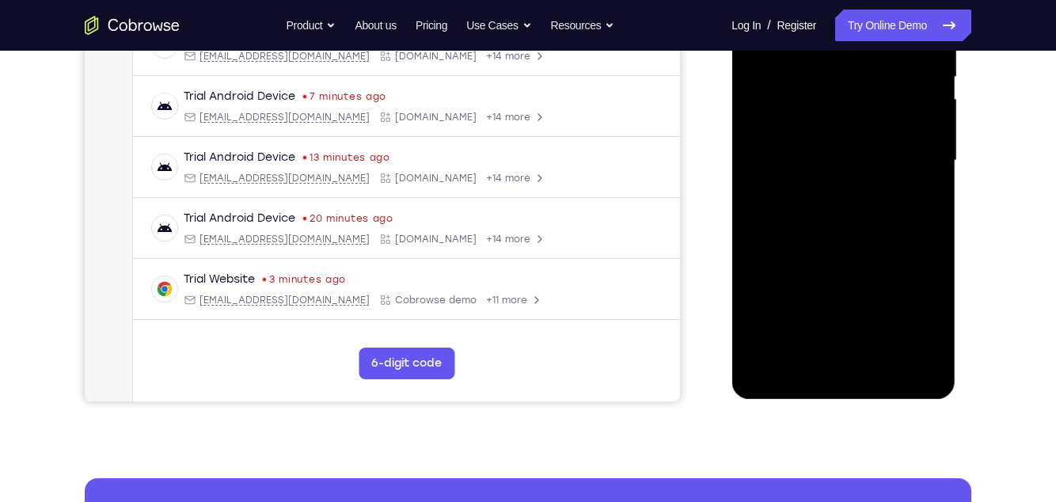
scroll to position [332, 0]
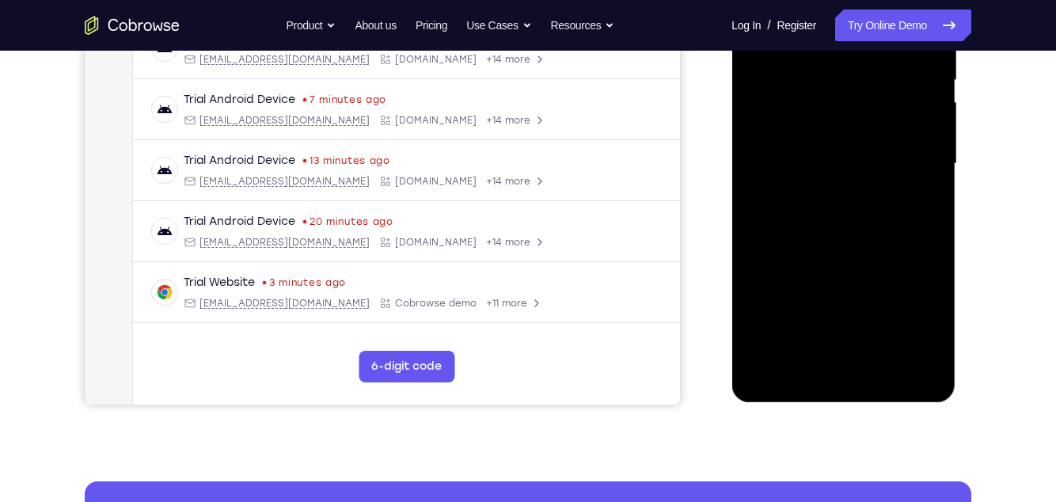
click at [933, 332] on div at bounding box center [844, 163] width 200 height 443
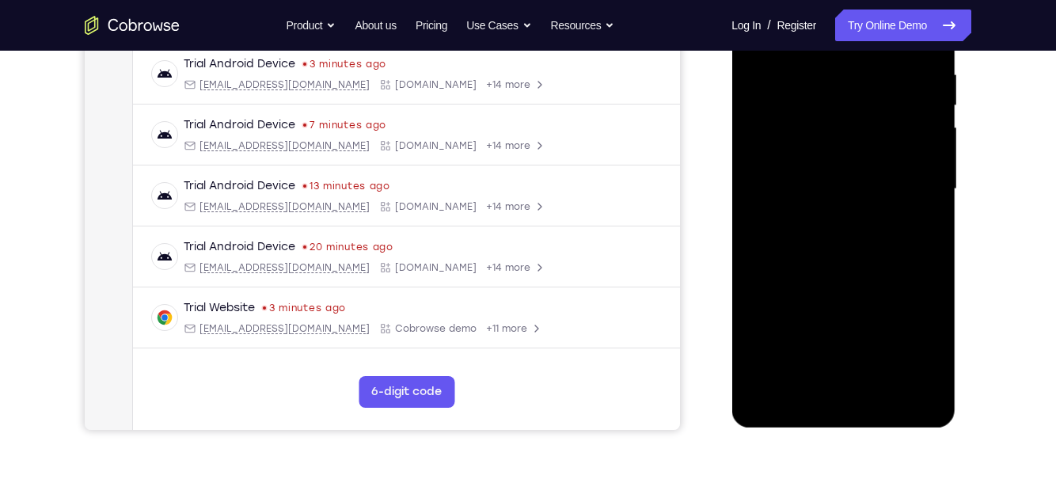
scroll to position [261, 0]
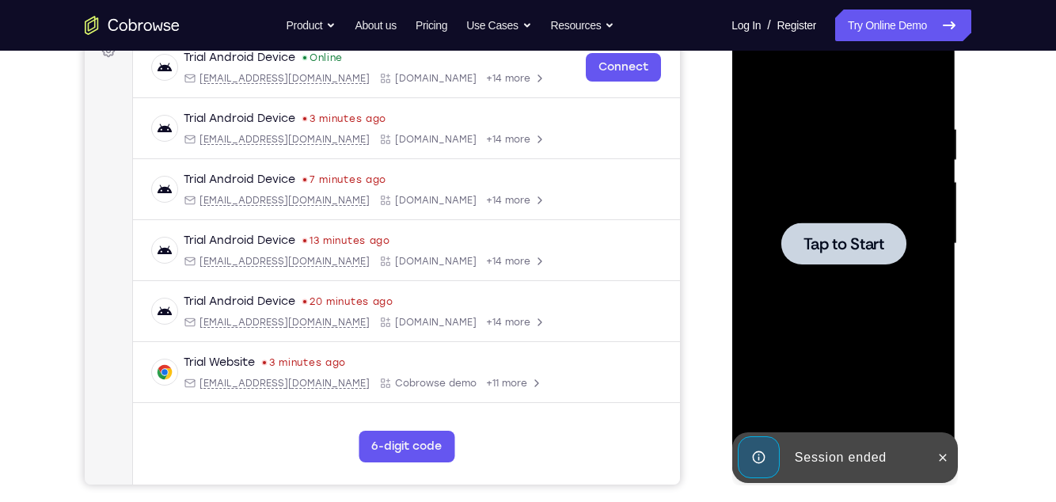
click at [949, 365] on div "Tap to Start" at bounding box center [844, 246] width 224 height 472
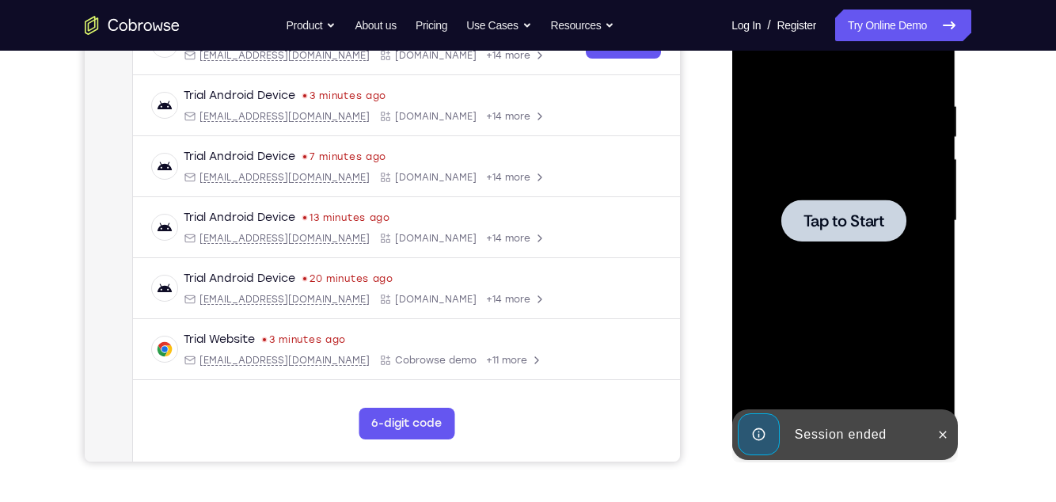
scroll to position [254, 0]
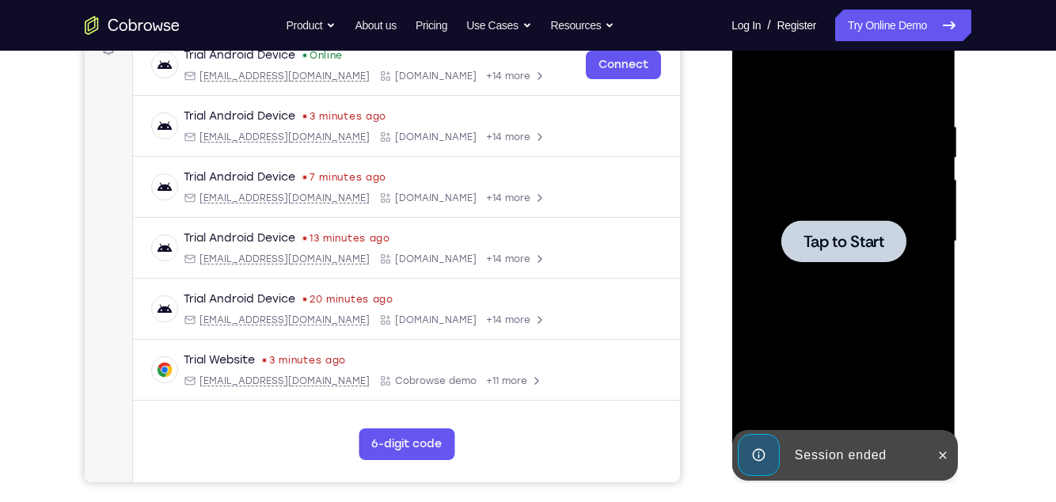
click at [807, 247] on span "Tap to Start" at bounding box center [843, 242] width 81 height 16
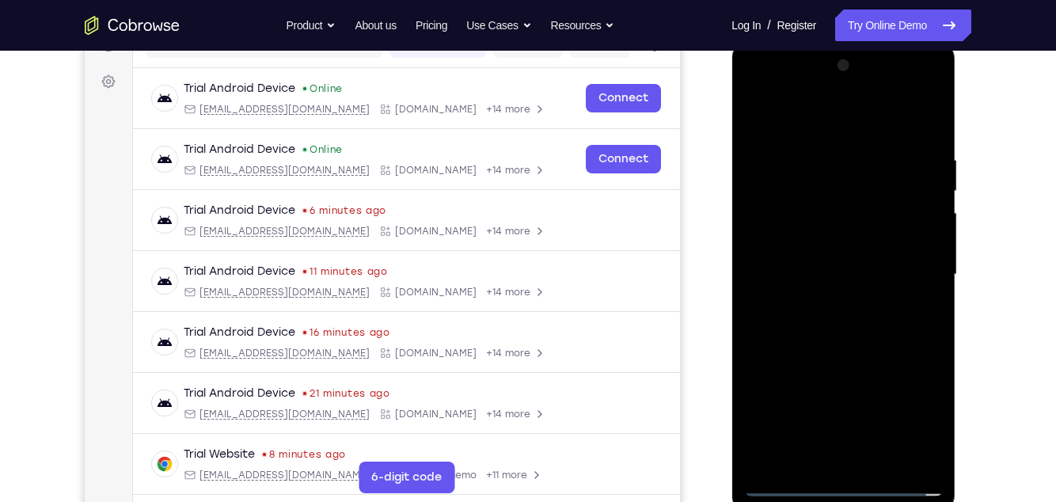
scroll to position [220, 0]
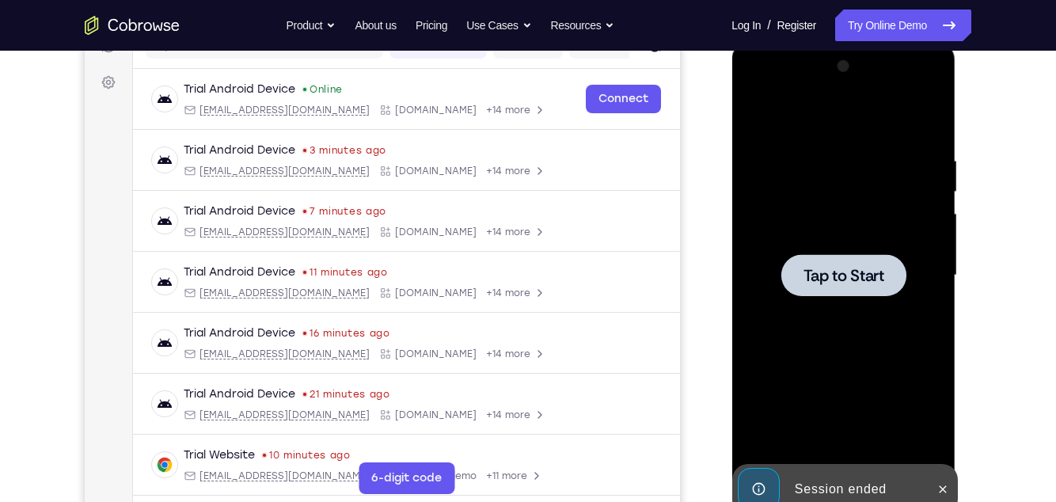
click at [876, 282] on span "Tap to Start" at bounding box center [843, 276] width 81 height 16
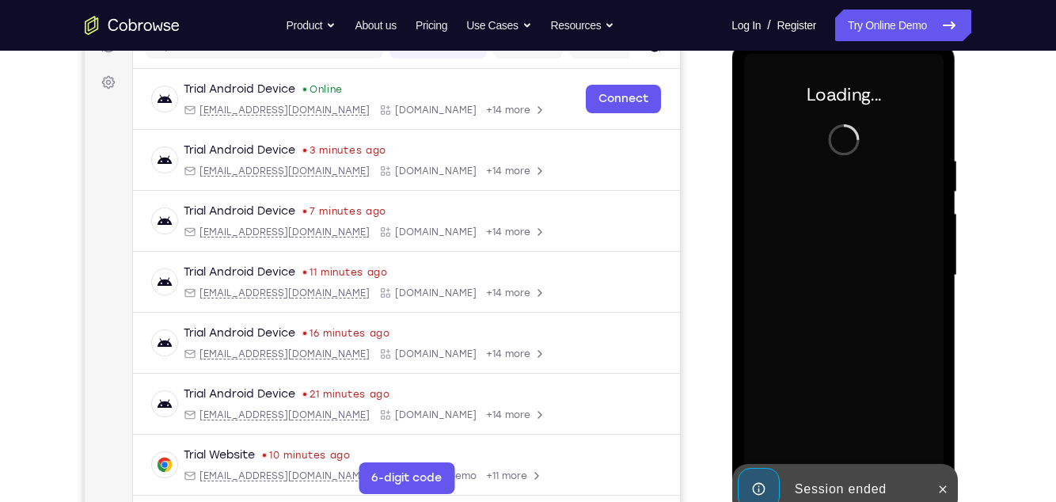
click at [954, 480] on div at bounding box center [942, 489] width 25 height 51
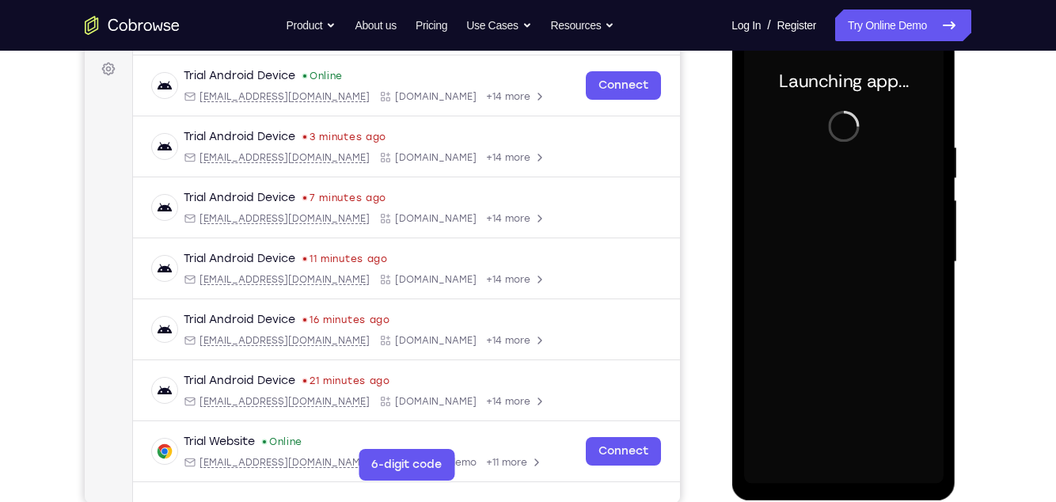
scroll to position [233, 0]
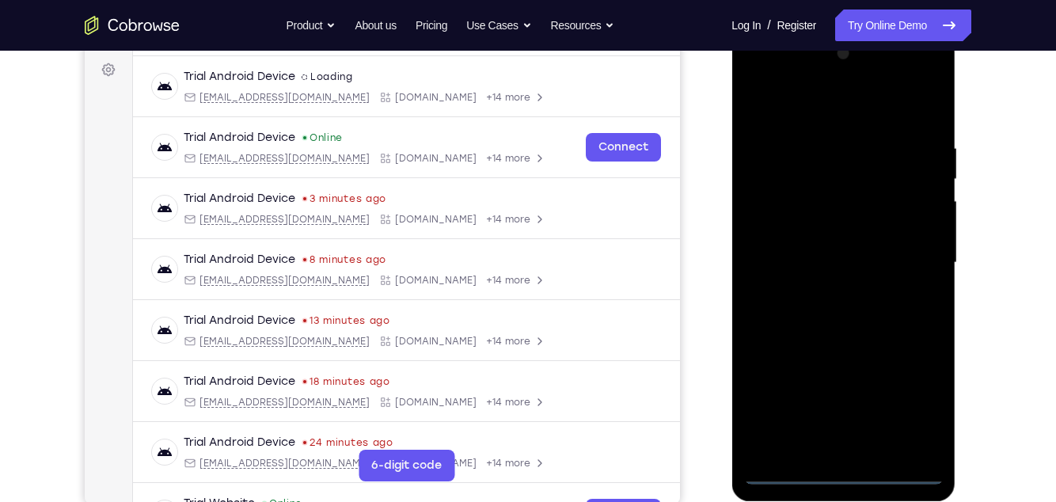
click at [844, 473] on div at bounding box center [844, 262] width 200 height 443
click at [925, 398] on div at bounding box center [844, 262] width 200 height 443
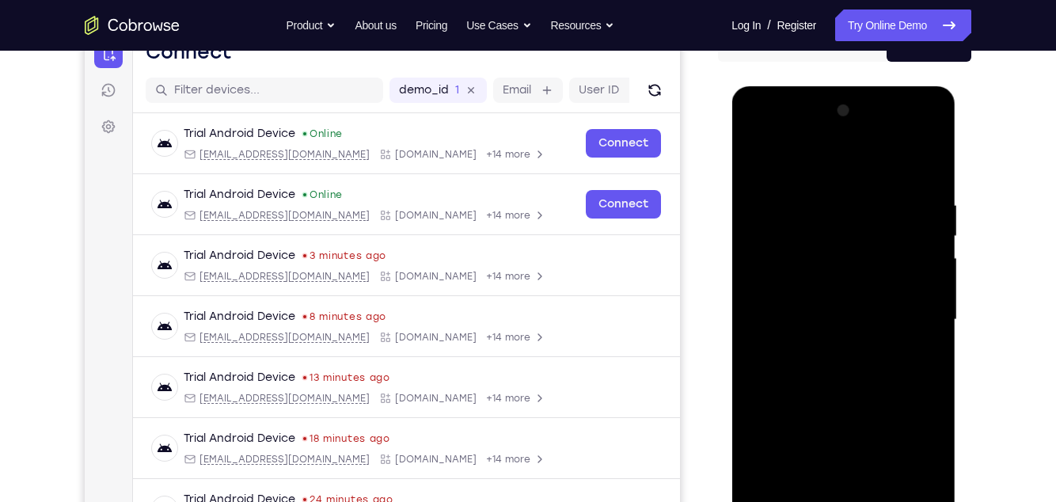
scroll to position [175, 0]
click at [811, 166] on div at bounding box center [844, 320] width 200 height 443
click at [921, 324] on div at bounding box center [844, 320] width 200 height 443
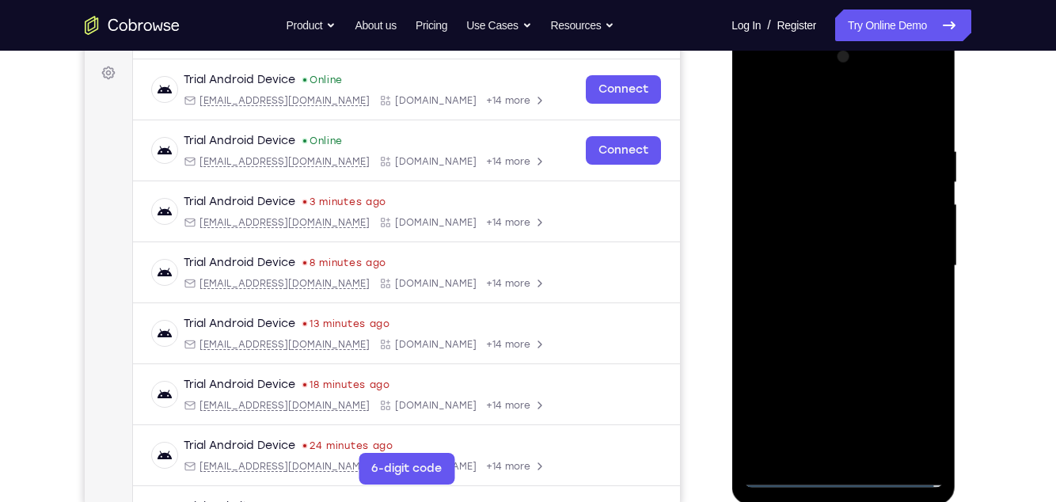
scroll to position [230, 0]
click at [830, 298] on div at bounding box center [844, 265] width 200 height 443
click at [897, 257] on div at bounding box center [844, 265] width 200 height 443
click at [891, 230] on div at bounding box center [844, 265] width 200 height 443
click at [904, 263] on div at bounding box center [844, 265] width 200 height 443
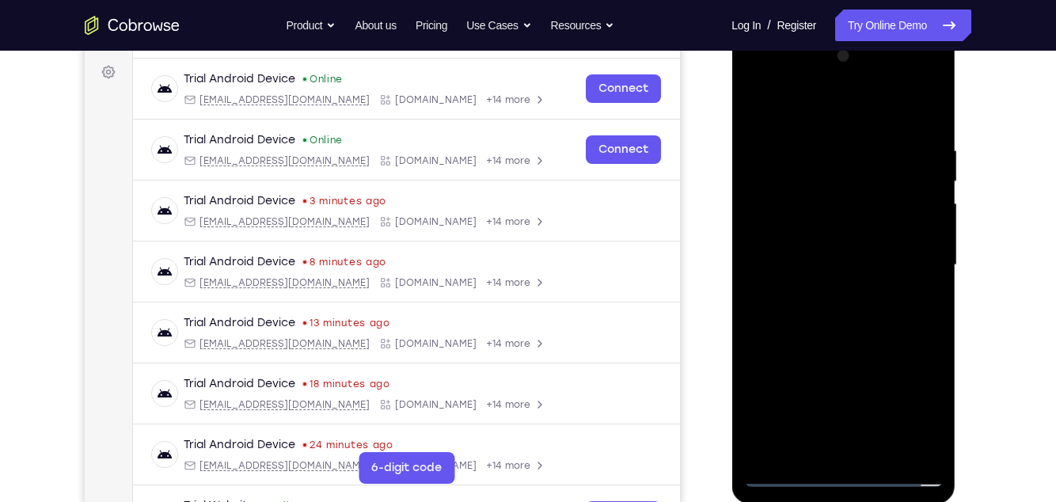
click at [893, 321] on div at bounding box center [844, 265] width 200 height 443
click at [899, 309] on div at bounding box center [844, 265] width 200 height 443
click at [898, 322] on div at bounding box center [844, 265] width 200 height 443
click at [900, 304] on div at bounding box center [844, 265] width 200 height 443
click at [919, 147] on div at bounding box center [844, 265] width 200 height 443
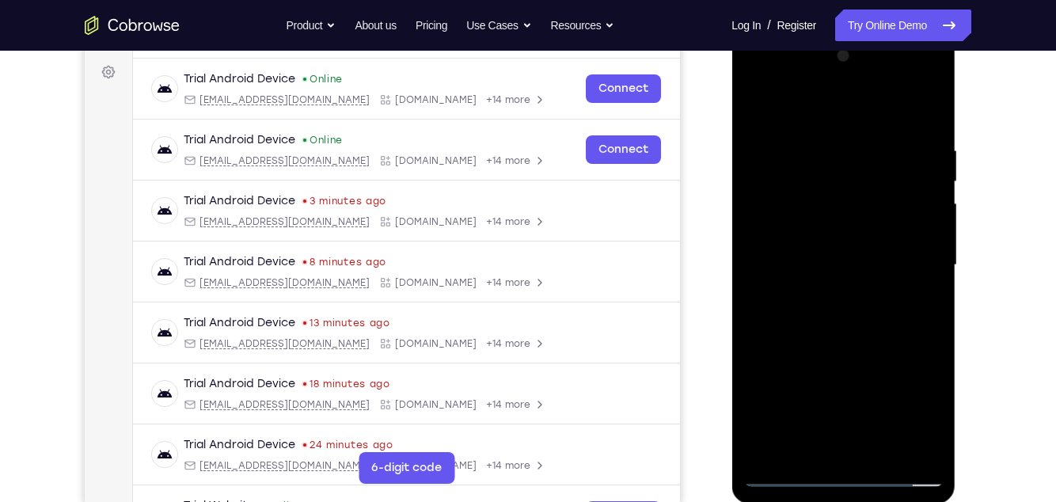
click at [924, 132] on div at bounding box center [844, 265] width 200 height 443
click at [771, 217] on div at bounding box center [844, 265] width 200 height 443
click at [890, 339] on div at bounding box center [844, 266] width 200 height 443
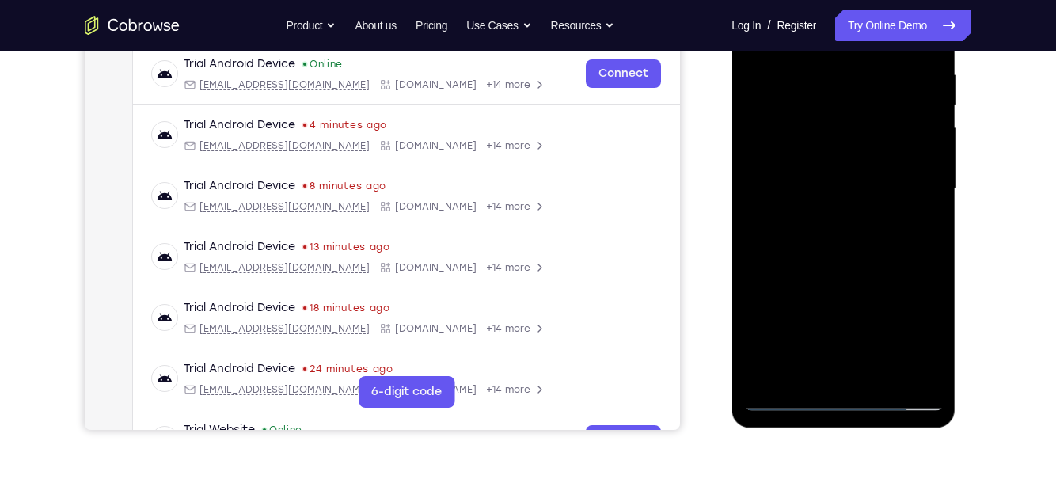
scroll to position [360, 0]
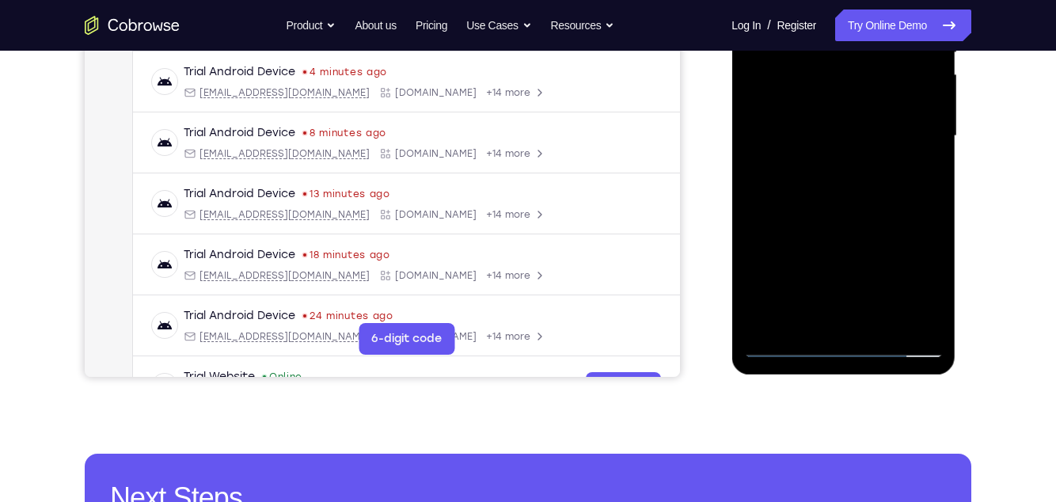
click at [938, 307] on div at bounding box center [844, 135] width 200 height 443
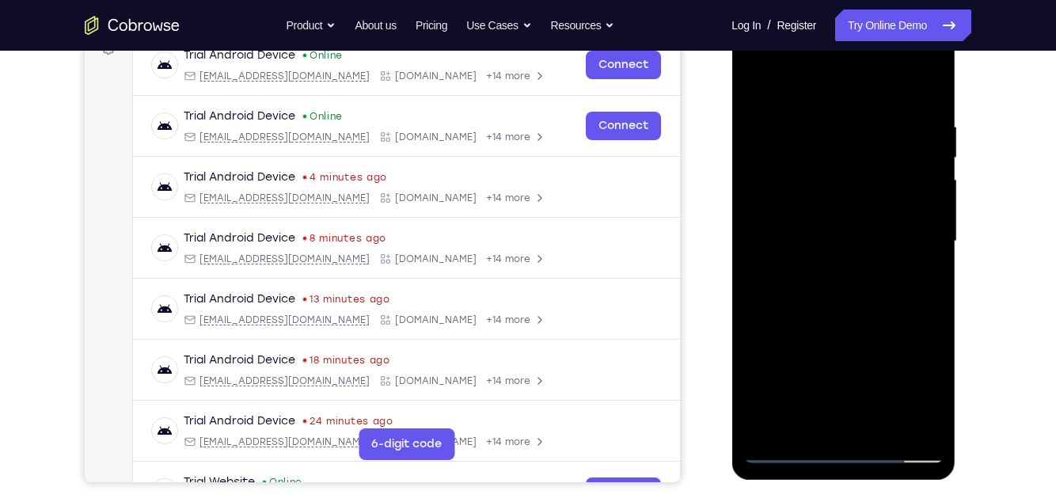
scroll to position [252, 0]
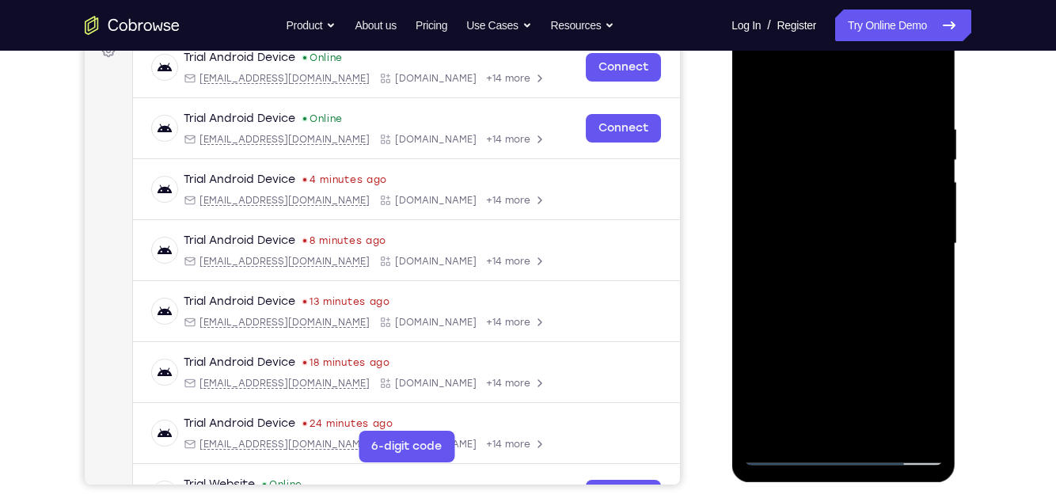
click at [922, 113] on div at bounding box center [844, 243] width 200 height 443
click at [925, 279] on div at bounding box center [844, 243] width 200 height 443
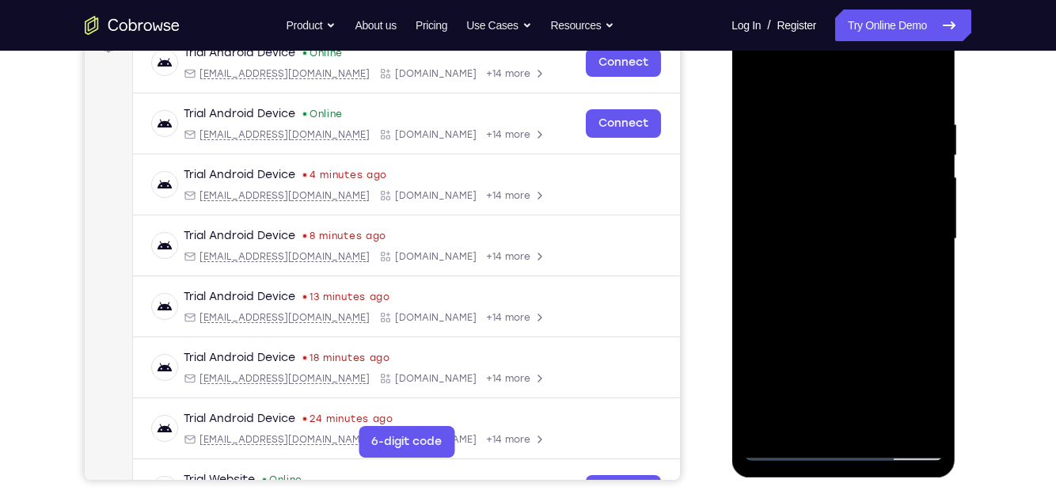
scroll to position [256, 0]
click at [953, 245] on div at bounding box center [844, 242] width 224 height 472
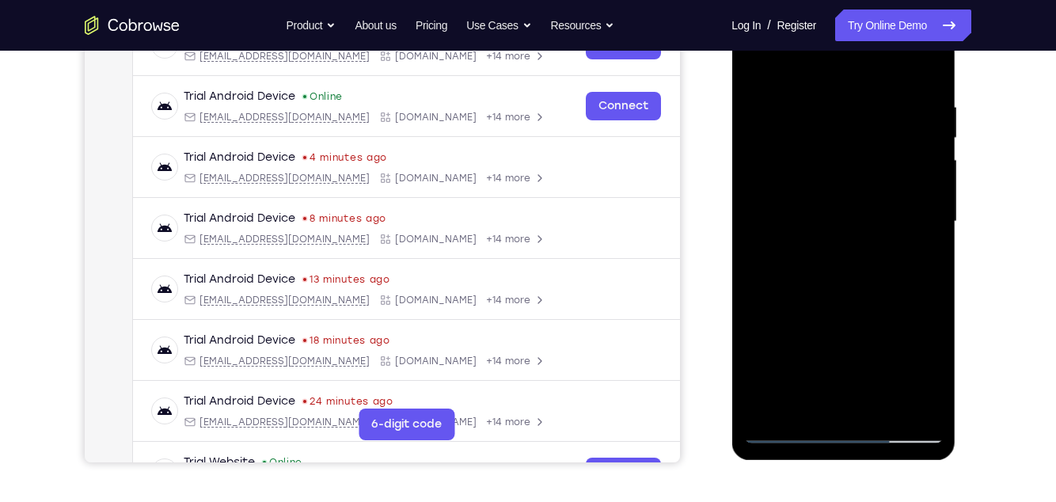
scroll to position [268, 0]
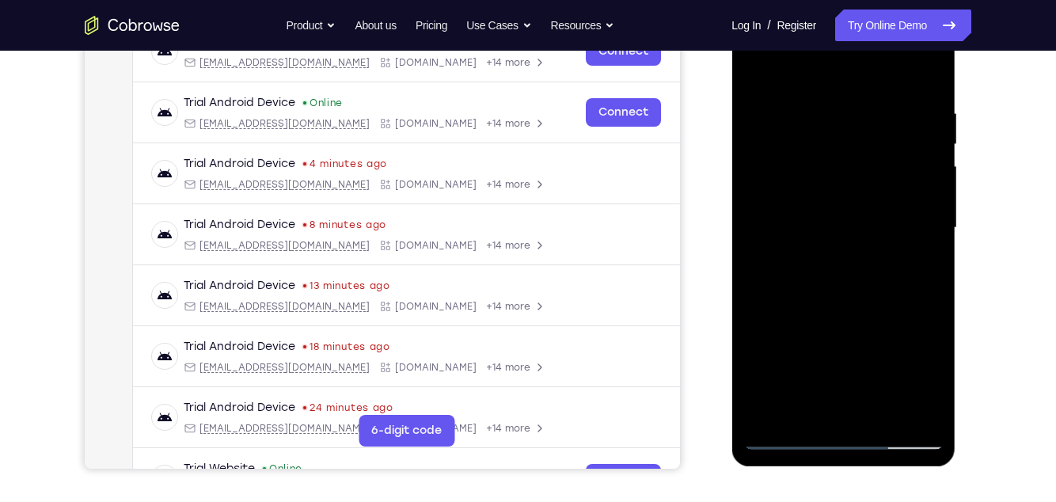
click at [942, 251] on div at bounding box center [844, 230] width 224 height 472
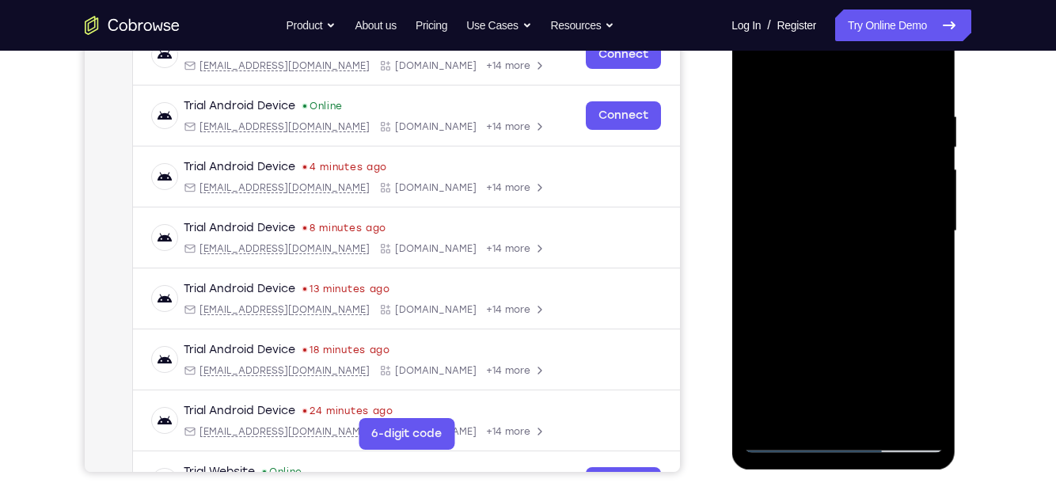
scroll to position [277, 0]
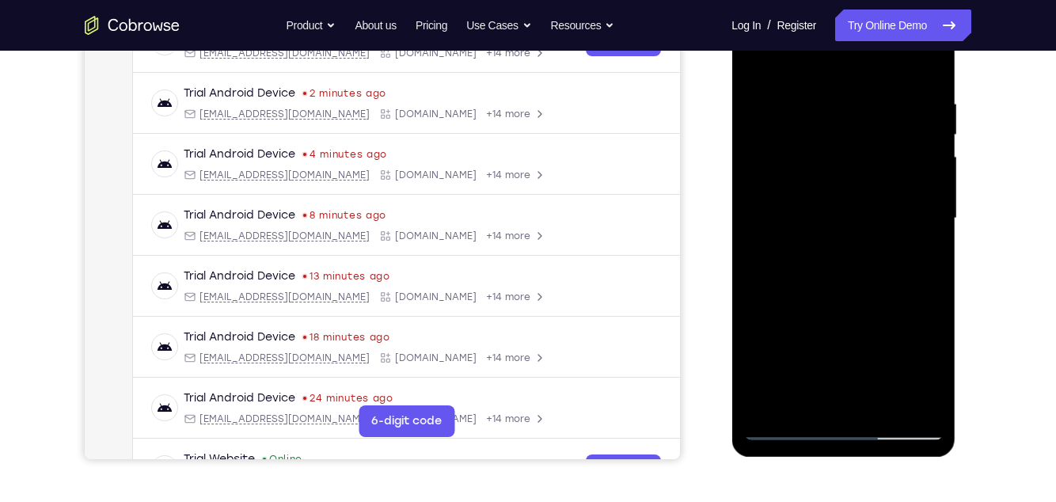
click at [927, 291] on div at bounding box center [844, 218] width 200 height 443
click at [760, 301] on div at bounding box center [844, 218] width 200 height 443
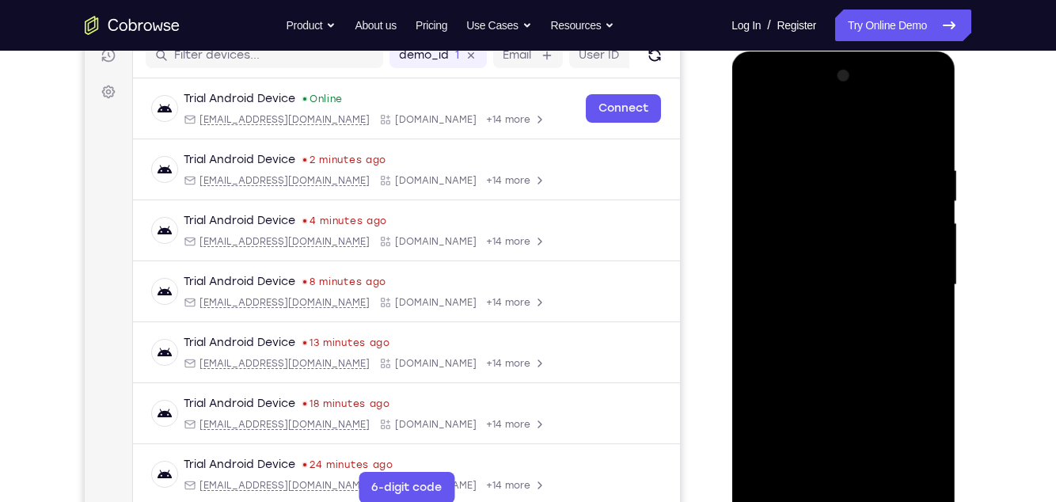
scroll to position [210, 0]
click at [922, 288] on div at bounding box center [844, 285] width 200 height 443
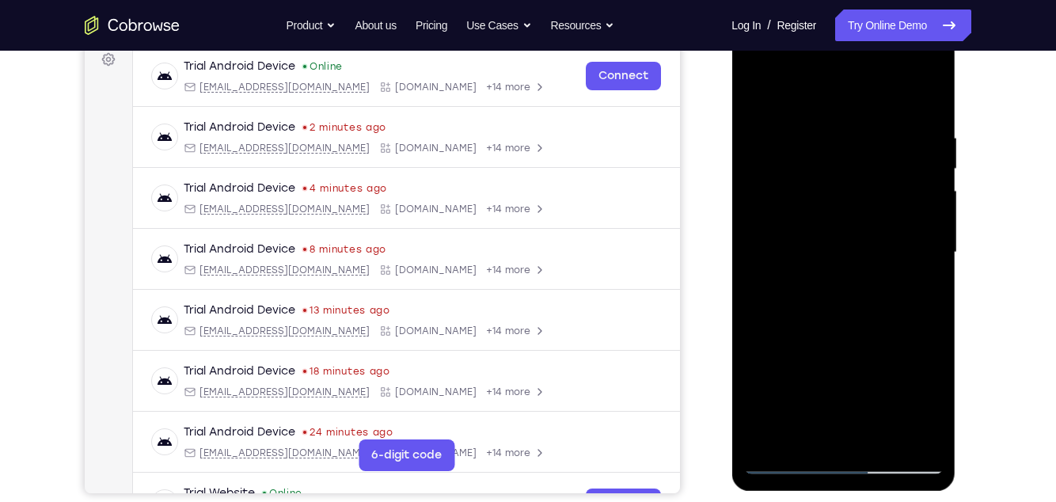
scroll to position [237, 0]
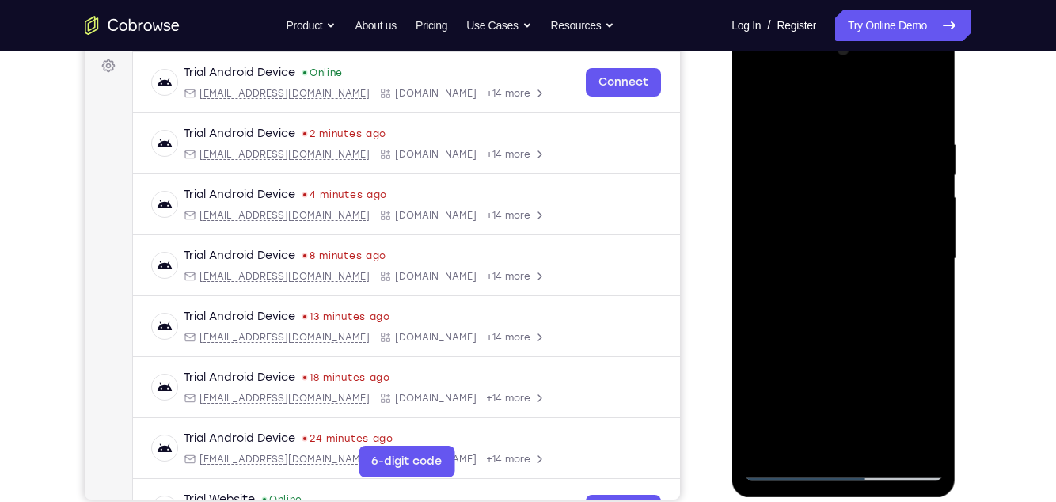
click at [919, 287] on div at bounding box center [844, 258] width 200 height 443
click at [925, 291] on div at bounding box center [844, 258] width 200 height 443
click at [925, 277] on div at bounding box center [844, 258] width 200 height 443
click at [934, 273] on div at bounding box center [844, 258] width 200 height 443
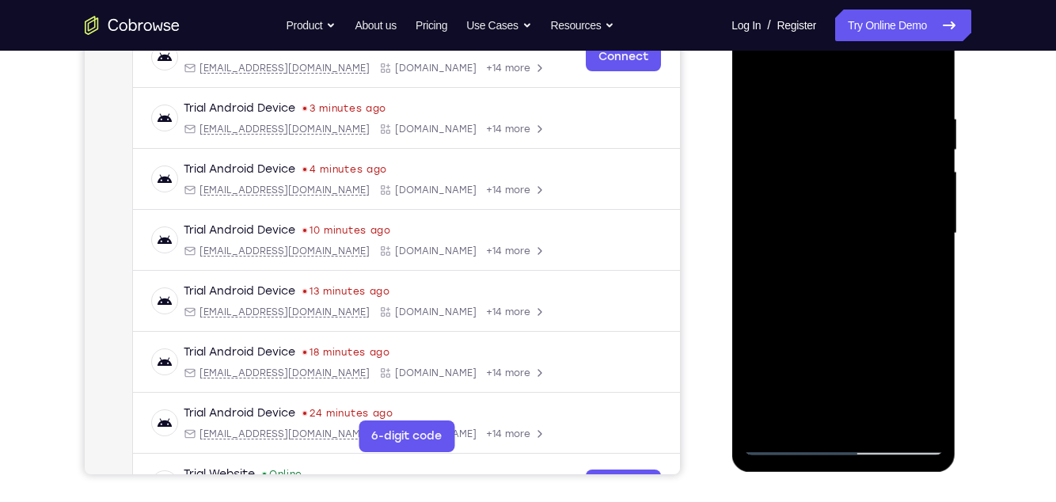
scroll to position [261, 0]
click at [925, 284] on div at bounding box center [844, 234] width 200 height 443
click at [925, 288] on div at bounding box center [844, 234] width 200 height 443
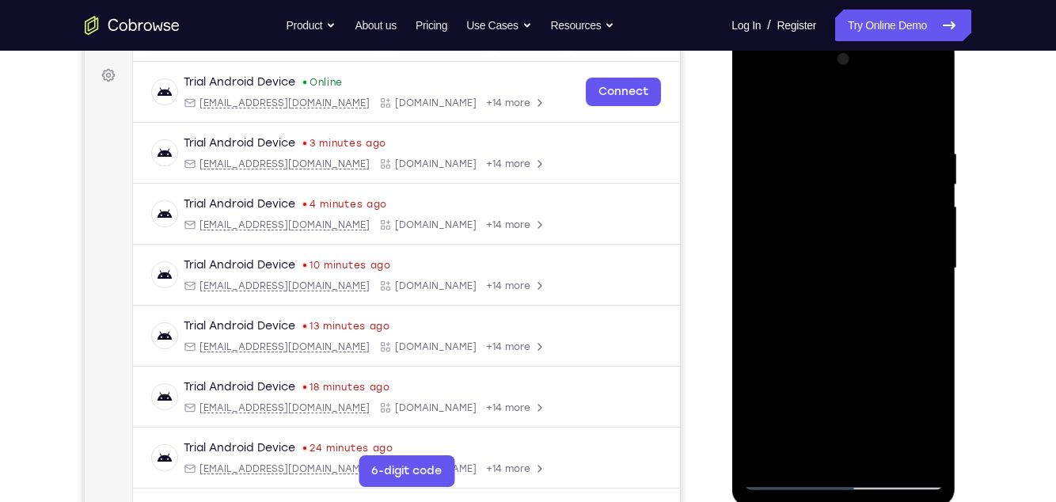
scroll to position [224, 0]
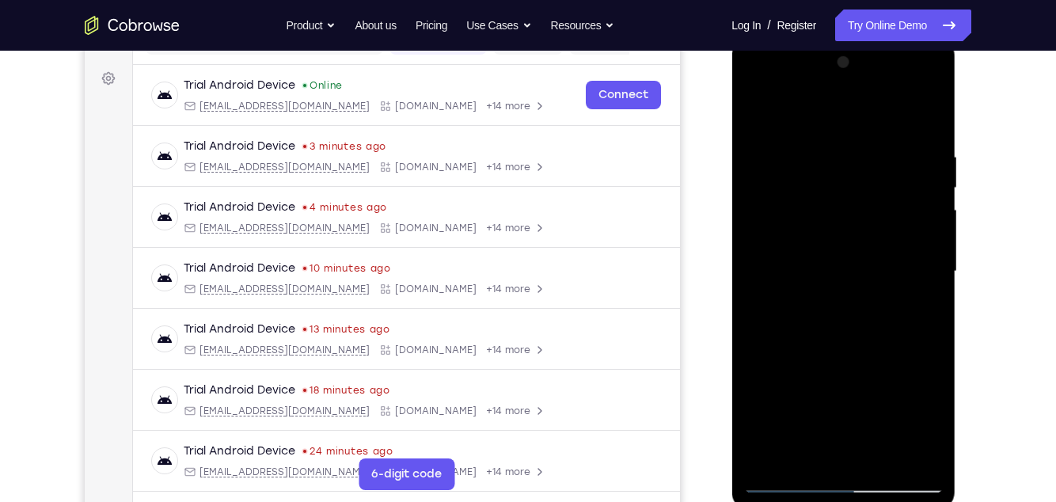
click at [931, 280] on div at bounding box center [844, 271] width 200 height 443
click at [927, 284] on div at bounding box center [844, 271] width 200 height 443
click at [931, 281] on div at bounding box center [844, 271] width 200 height 443
click at [933, 279] on div at bounding box center [844, 271] width 200 height 443
click at [923, 120] on div at bounding box center [844, 271] width 200 height 443
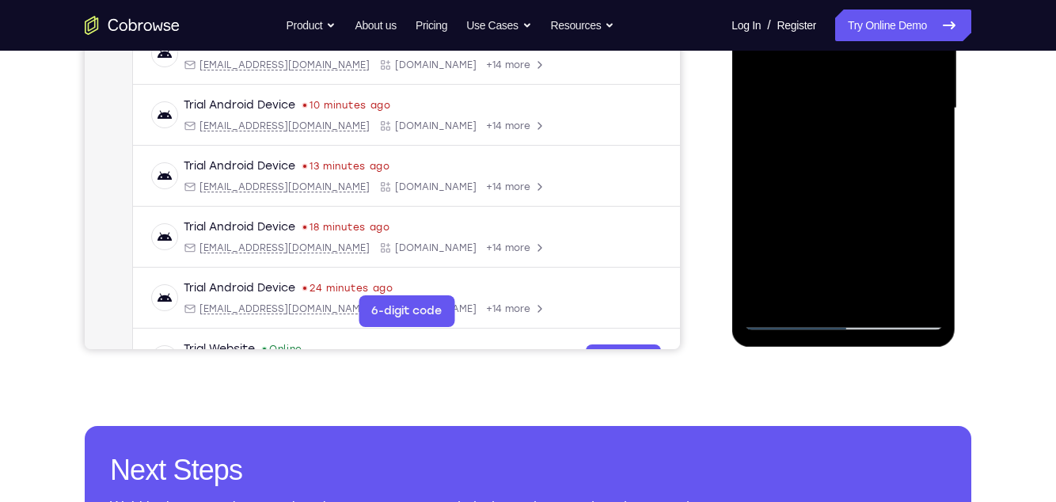
scroll to position [390, 0]
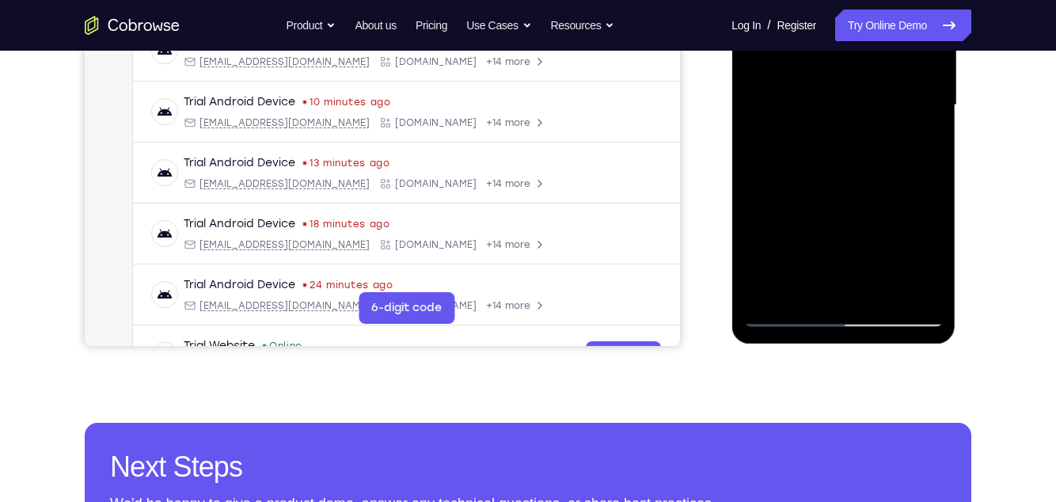
click at [805, 293] on div at bounding box center [844, 105] width 200 height 443
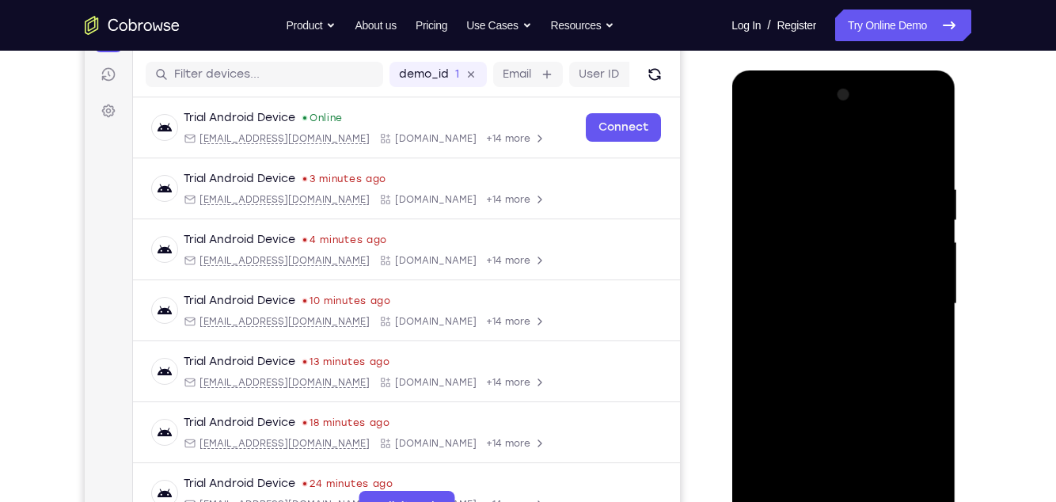
scroll to position [173, 0]
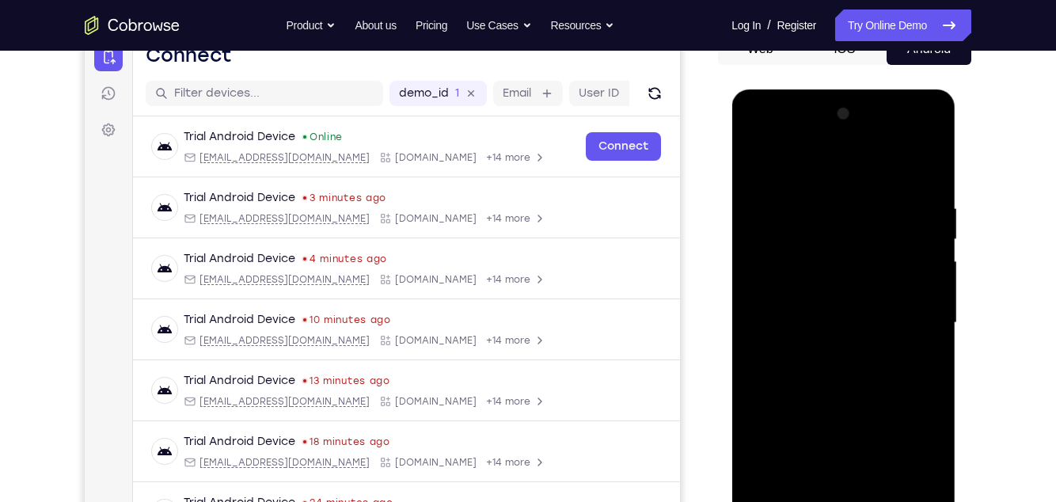
click at [782, 166] on div at bounding box center [844, 322] width 200 height 443
click at [788, 280] on div at bounding box center [844, 322] width 200 height 443
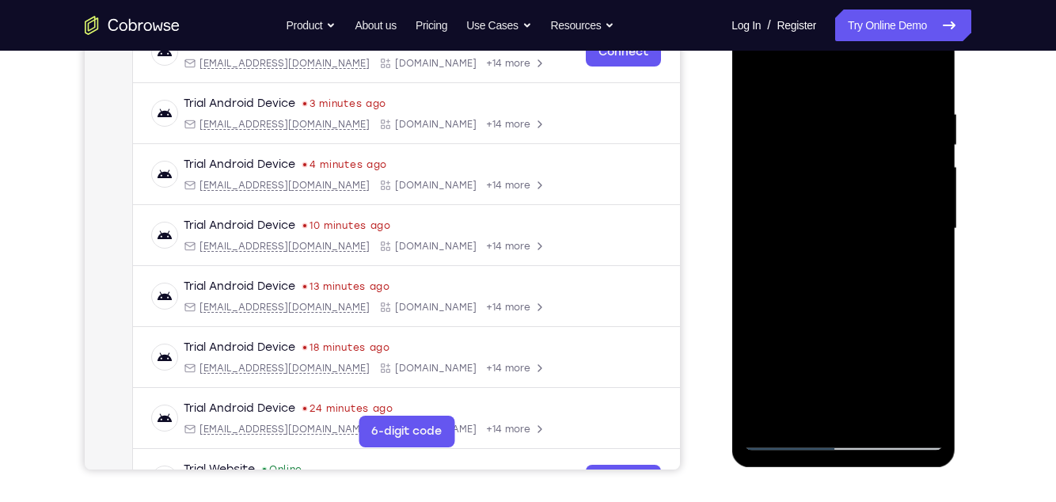
scroll to position [268, 0]
click at [923, 257] on div at bounding box center [844, 227] width 200 height 443
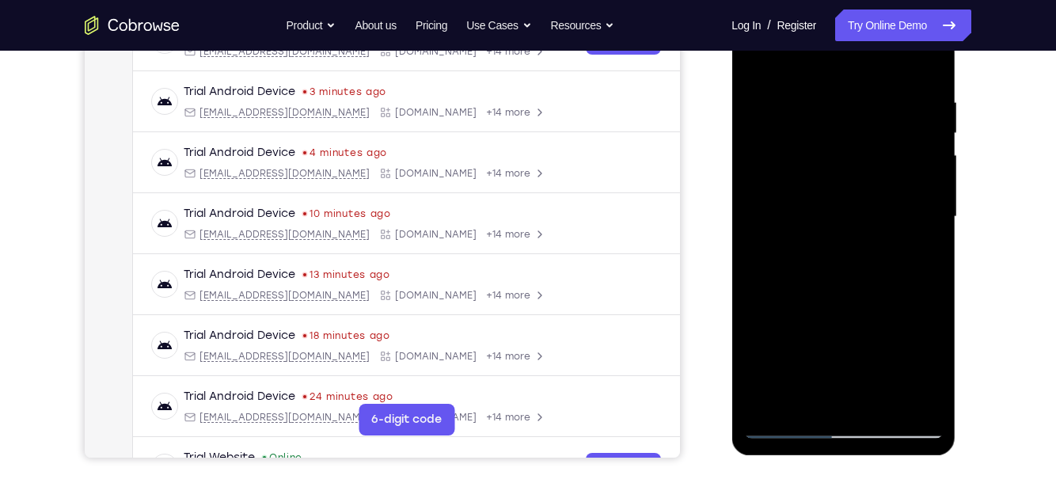
scroll to position [287, 0]
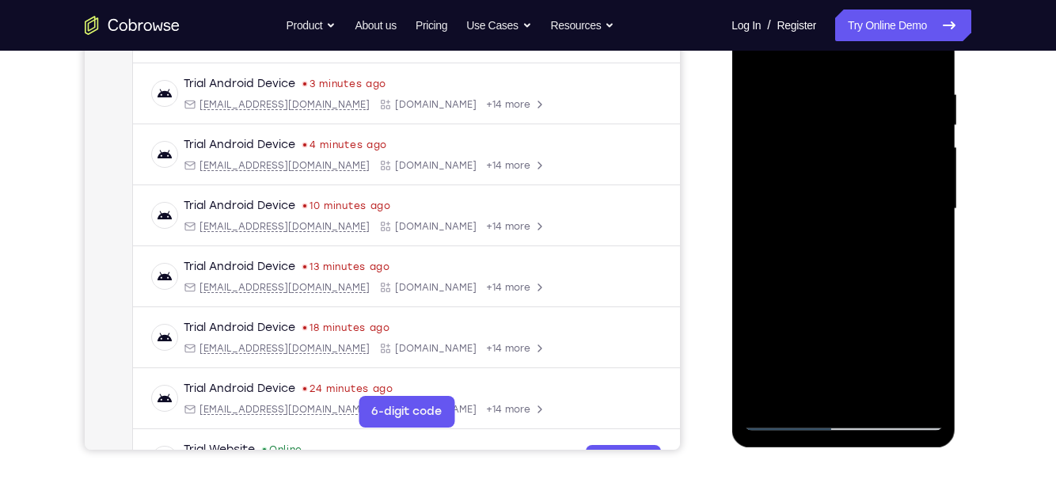
click at [867, 236] on div at bounding box center [844, 208] width 200 height 443
click at [765, 239] on div at bounding box center [844, 208] width 200 height 443
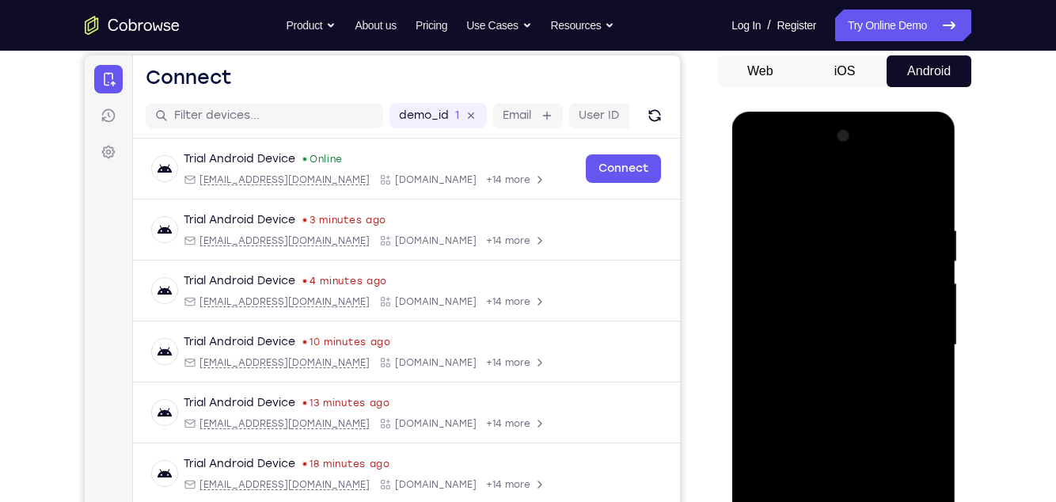
scroll to position [150, 0]
click at [926, 291] on div at bounding box center [844, 345] width 200 height 443
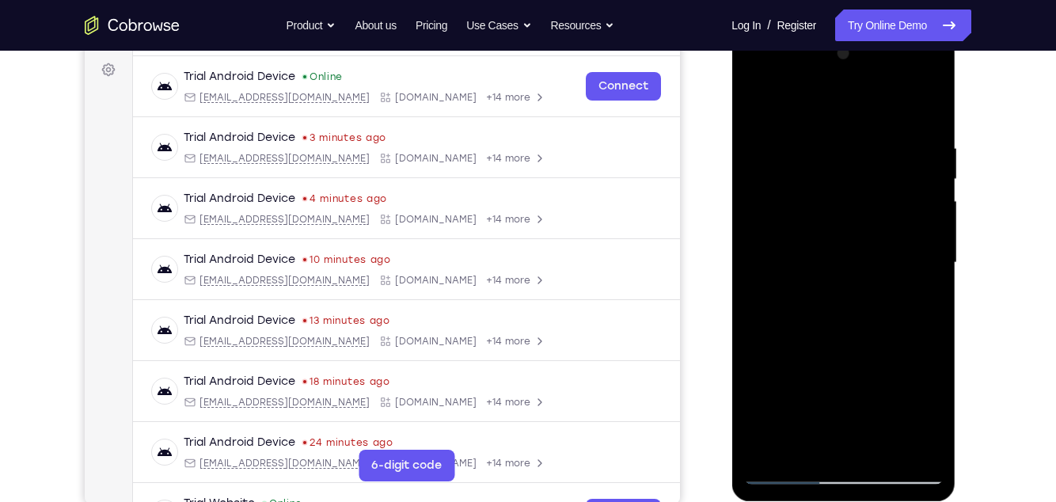
scroll to position [240, 0]
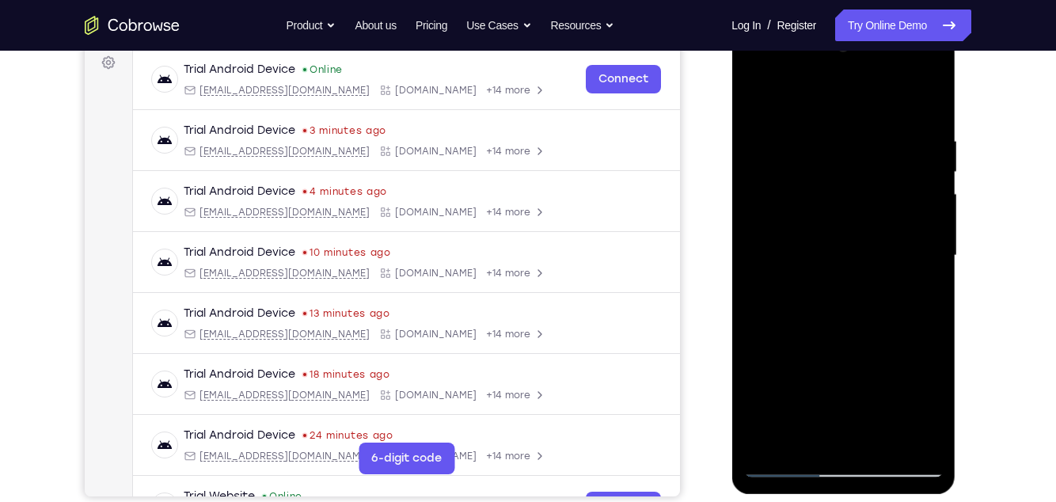
click at [925, 283] on div at bounding box center [844, 255] width 200 height 443
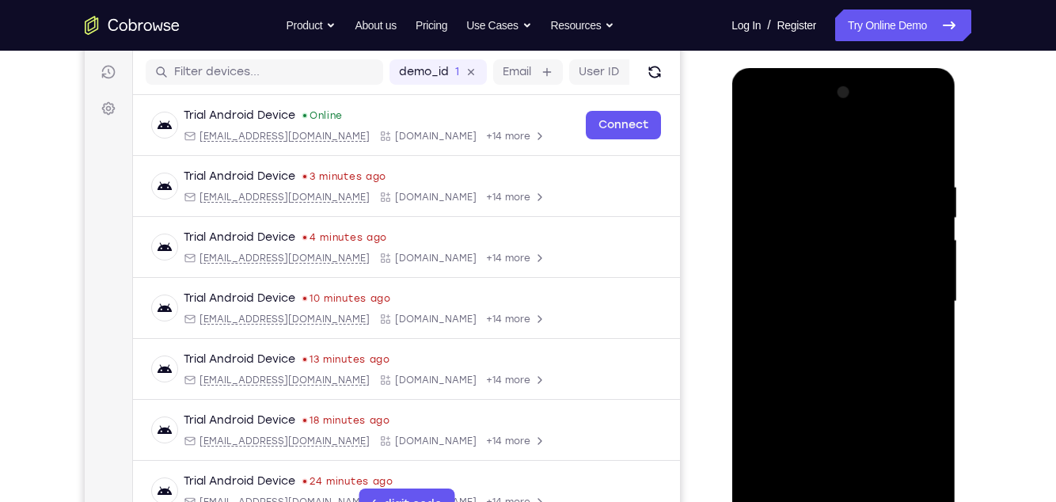
scroll to position [190, 0]
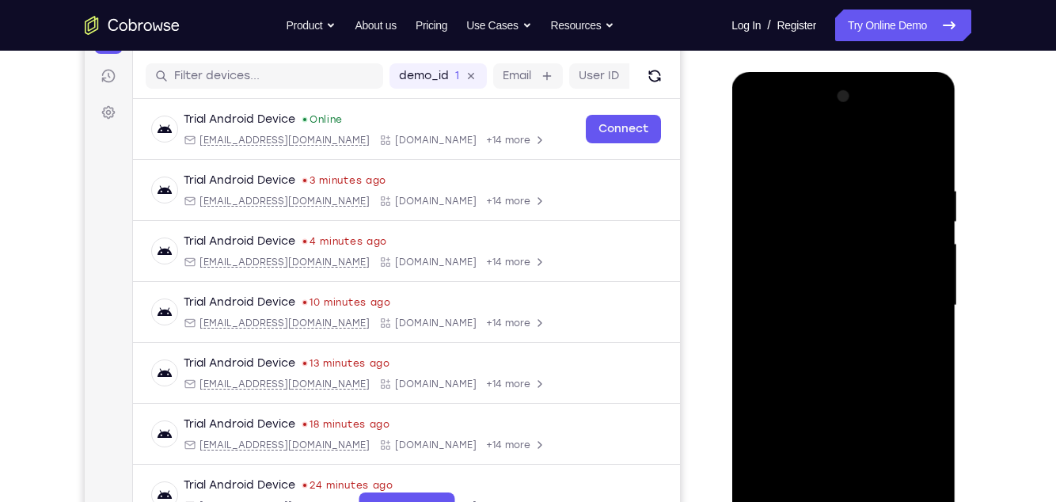
click at [924, 288] on div at bounding box center [844, 305] width 200 height 443
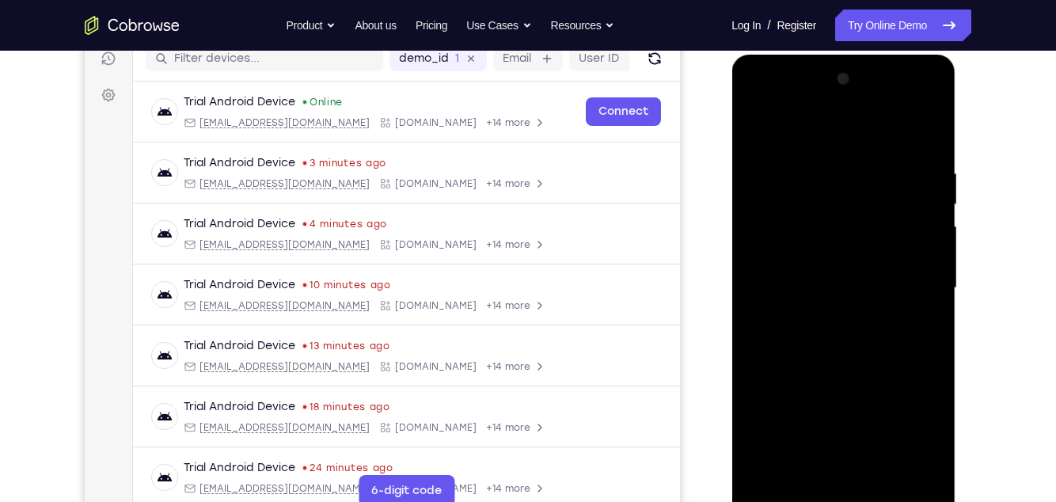
scroll to position [208, 0]
click at [919, 290] on div at bounding box center [844, 287] width 200 height 443
click at [936, 265] on div at bounding box center [844, 287] width 200 height 443
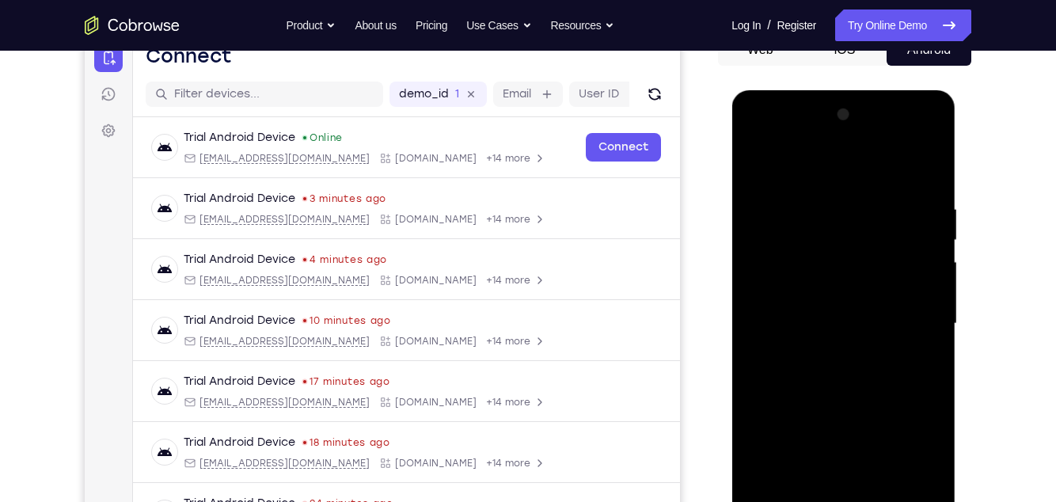
scroll to position [171, 0]
click at [933, 273] on div at bounding box center [844, 324] width 200 height 443
click at [927, 278] on div at bounding box center [844, 324] width 200 height 443
click at [937, 265] on div at bounding box center [844, 324] width 200 height 443
click at [935, 266] on div at bounding box center [844, 324] width 200 height 443
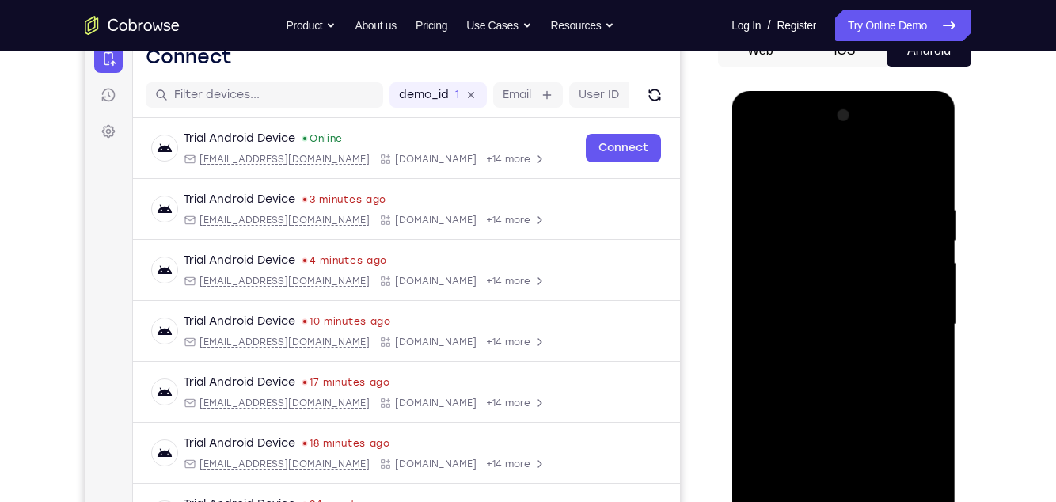
click at [939, 264] on div at bounding box center [844, 324] width 200 height 443
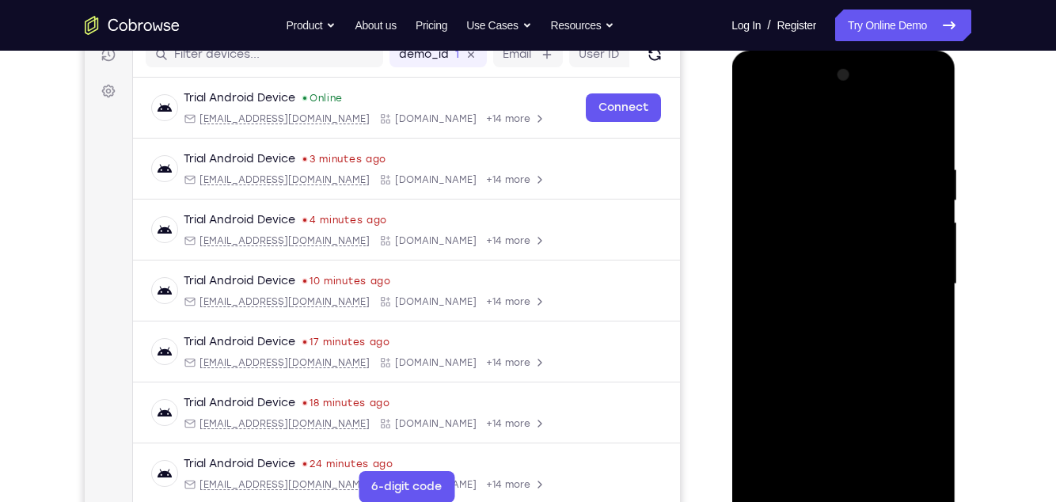
scroll to position [212, 0]
click at [761, 127] on div at bounding box center [844, 283] width 200 height 443
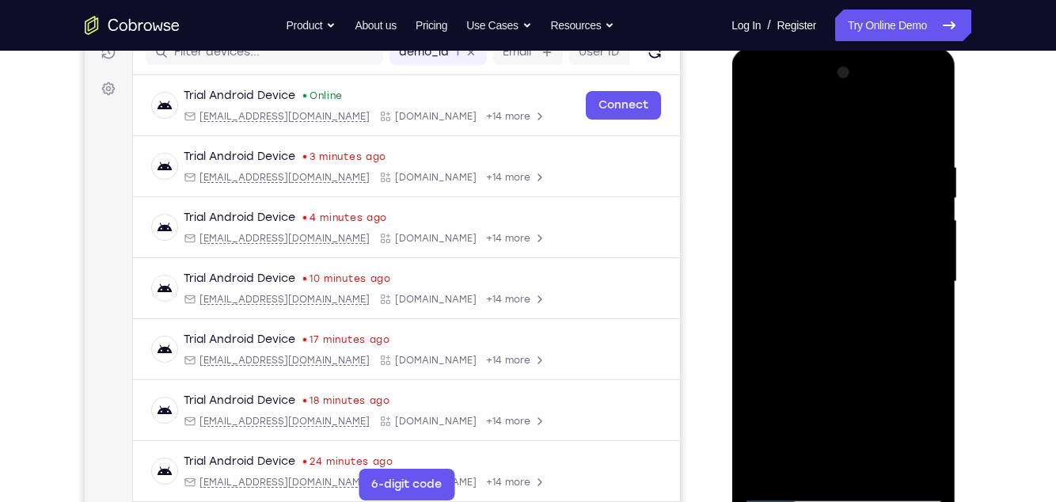
scroll to position [213, 0]
click at [756, 124] on div at bounding box center [844, 282] width 200 height 443
click at [797, 247] on div at bounding box center [844, 282] width 200 height 443
click at [828, 261] on div at bounding box center [844, 282] width 200 height 443
click at [764, 192] on div at bounding box center [844, 282] width 200 height 443
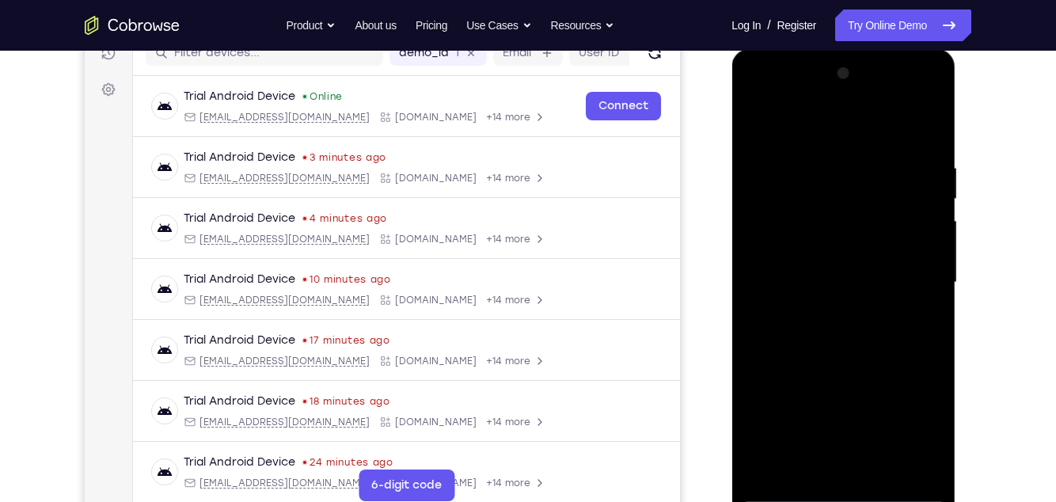
click at [788, 162] on div at bounding box center [844, 282] width 200 height 443
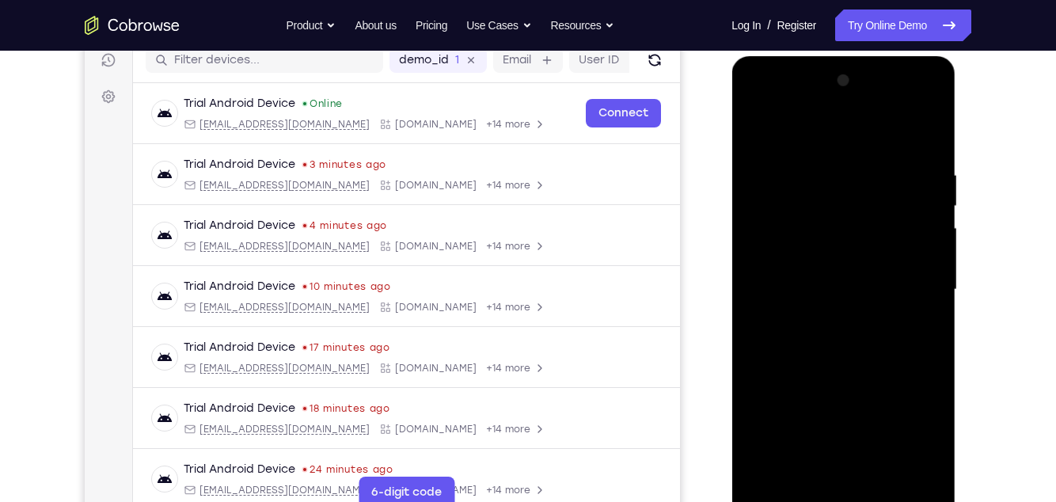
scroll to position [196, 0]
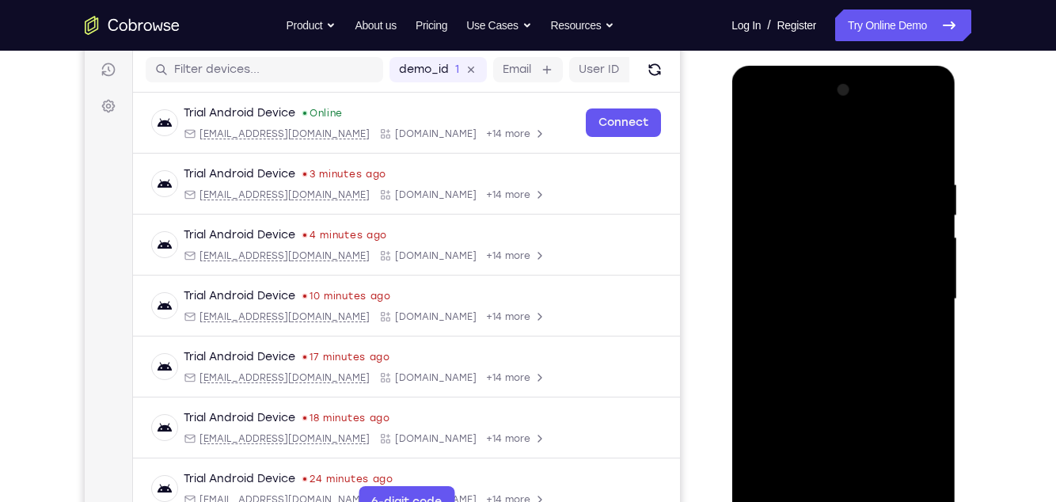
click at [845, 181] on div at bounding box center [844, 299] width 200 height 443
click at [858, 176] on div at bounding box center [844, 299] width 200 height 443
click at [856, 181] on div at bounding box center [844, 299] width 200 height 443
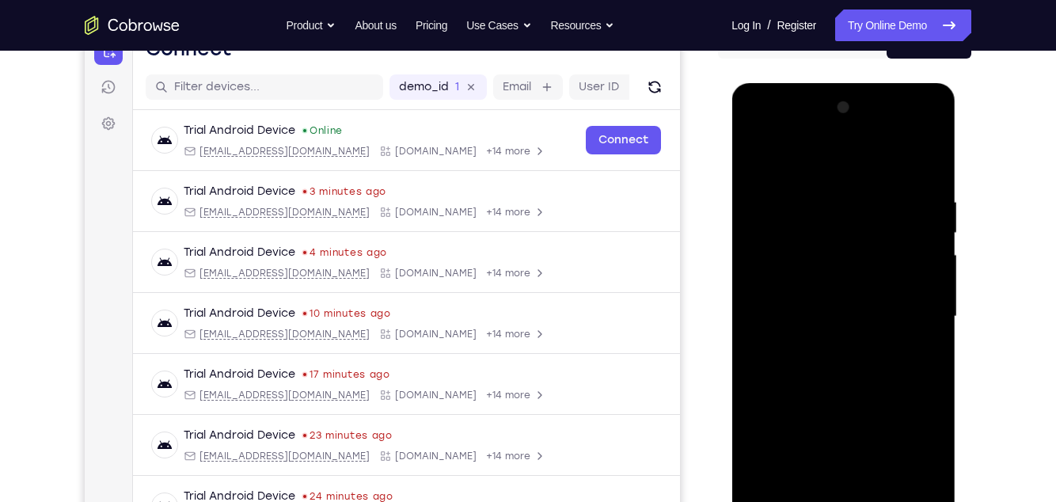
scroll to position [177, 0]
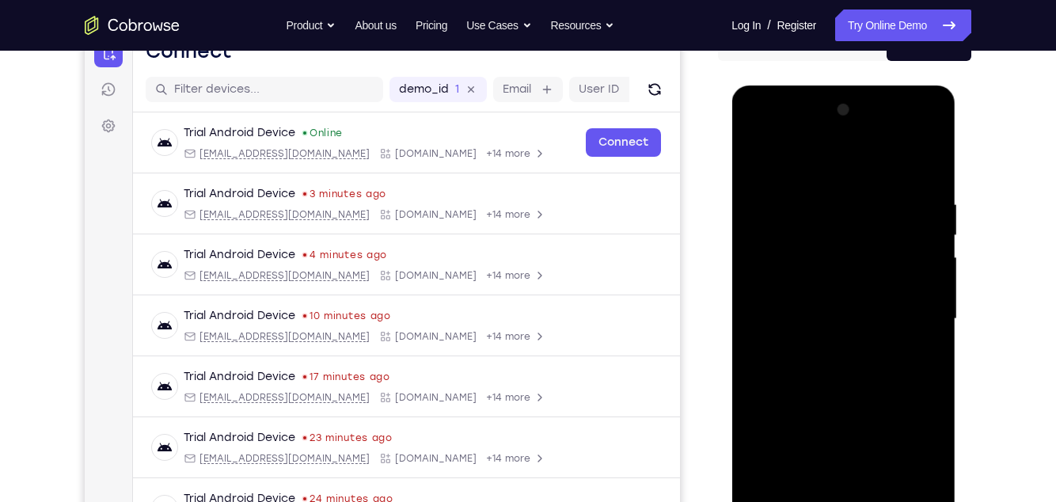
click at [758, 162] on div at bounding box center [844, 318] width 200 height 443
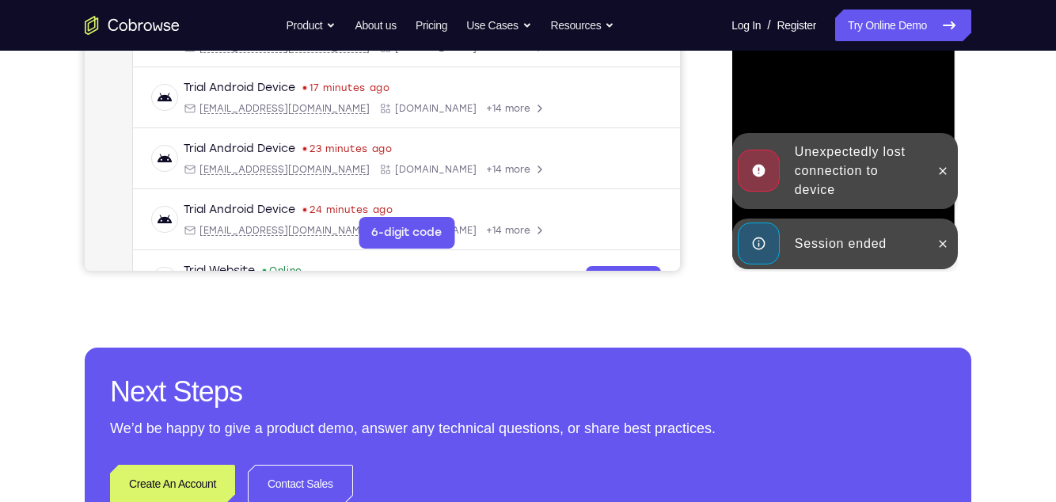
scroll to position [467, 0]
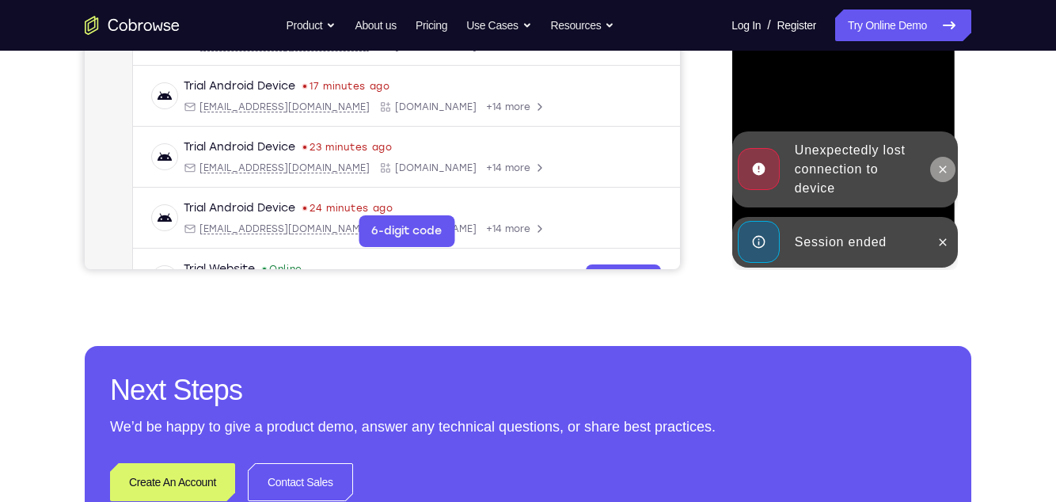
click at [936, 164] on icon at bounding box center [942, 169] width 13 height 13
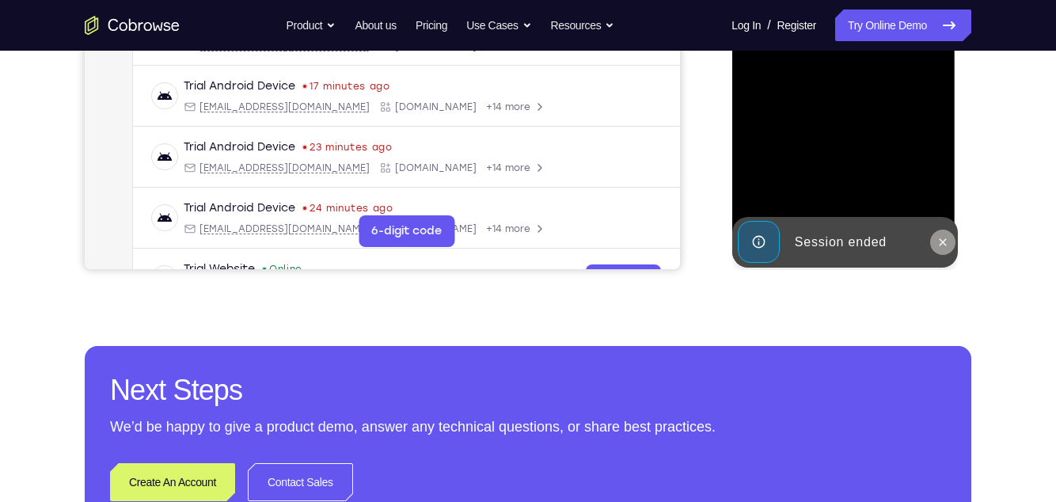
click at [936, 241] on icon at bounding box center [942, 242] width 13 height 13
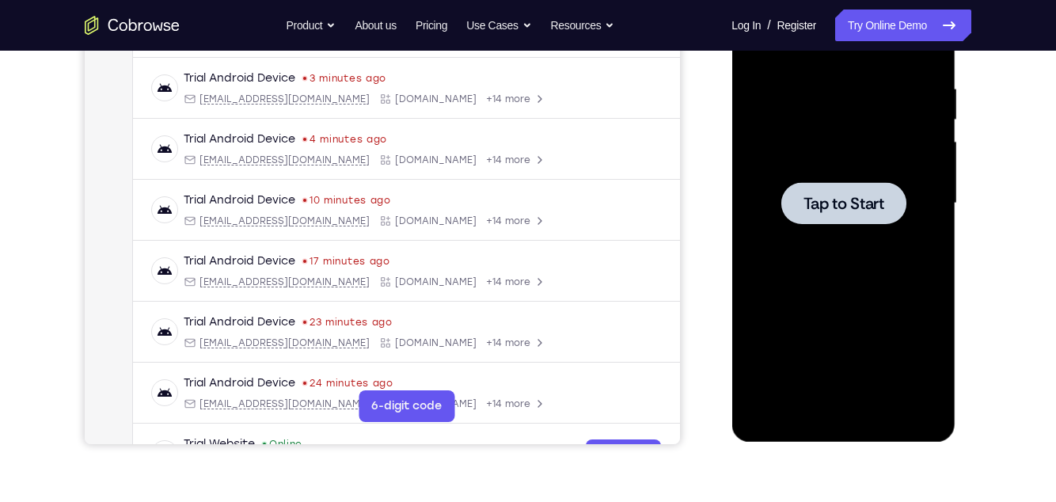
scroll to position [0, 0]
